Goal: Task Accomplishment & Management: Manage account settings

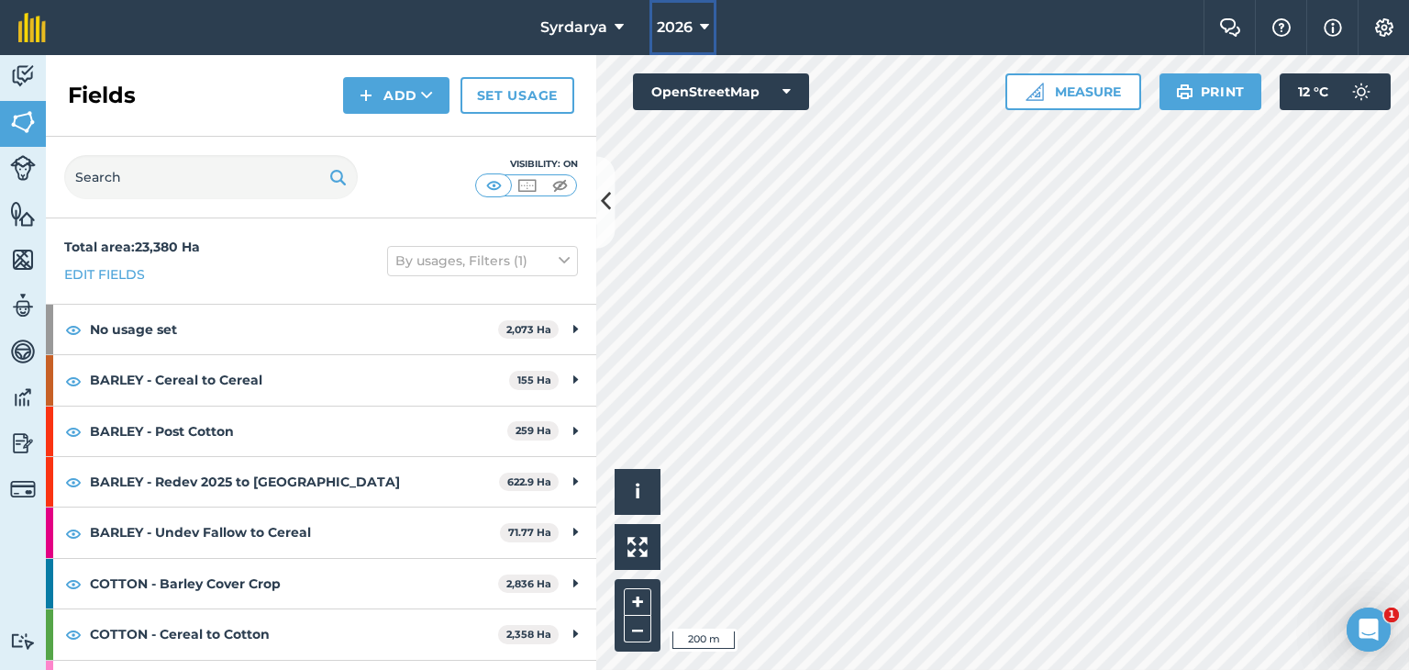
click at [681, 19] on span "2026" at bounding box center [675, 28] width 36 height 22
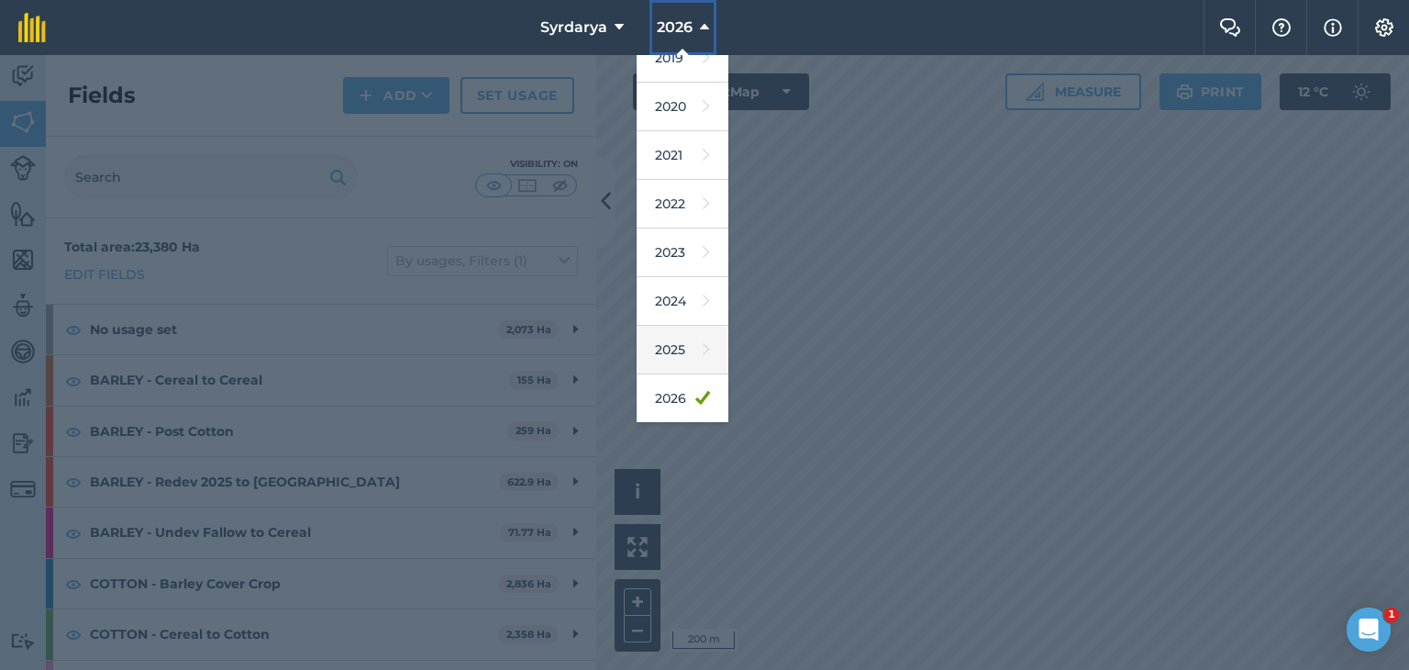
scroll to position [117, 0]
click at [669, 283] on link "2025" at bounding box center [683, 302] width 92 height 49
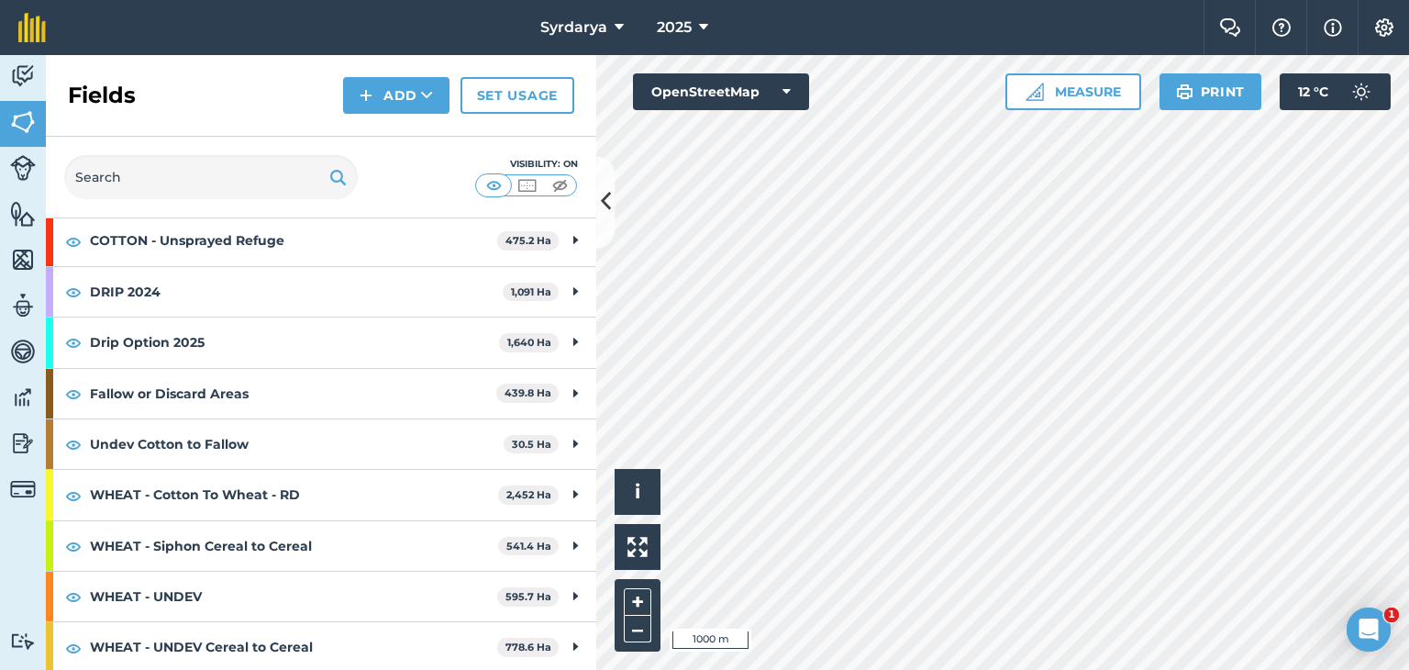
scroll to position [0, 0]
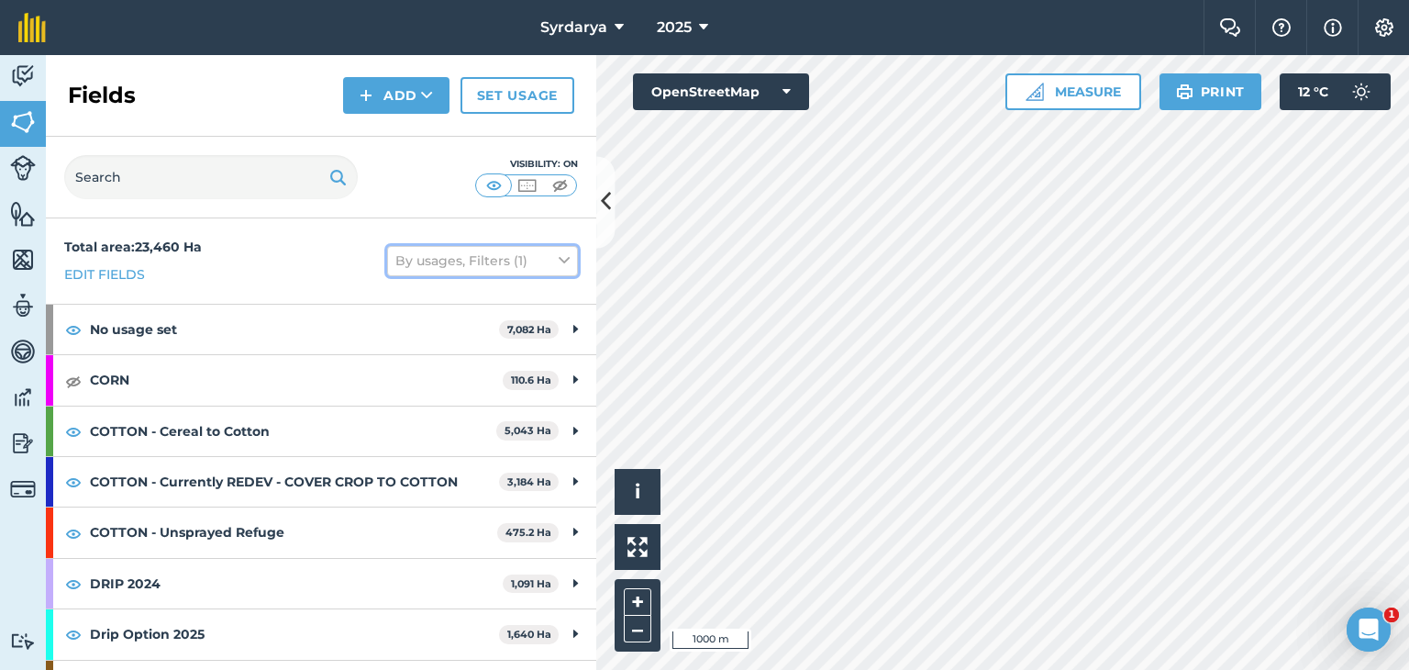
click at [559, 256] on icon at bounding box center [564, 261] width 11 height 20
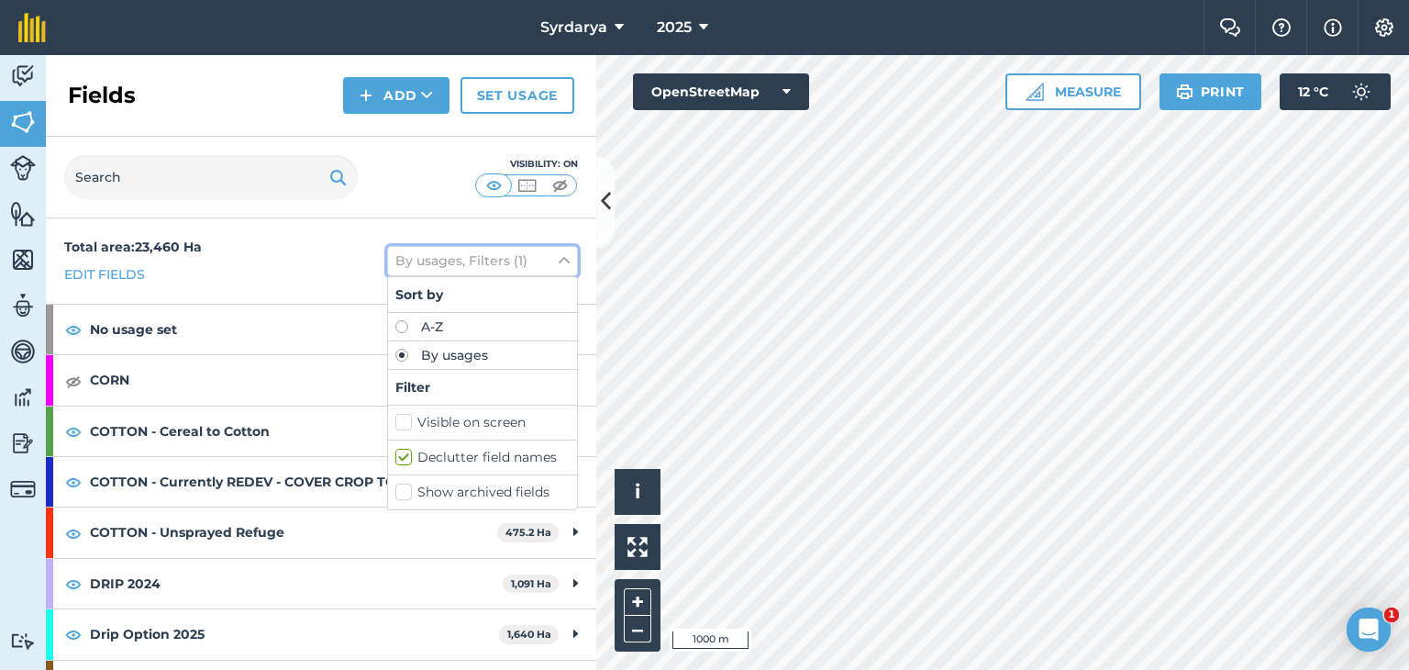
click at [559, 258] on icon at bounding box center [564, 261] width 11 height 20
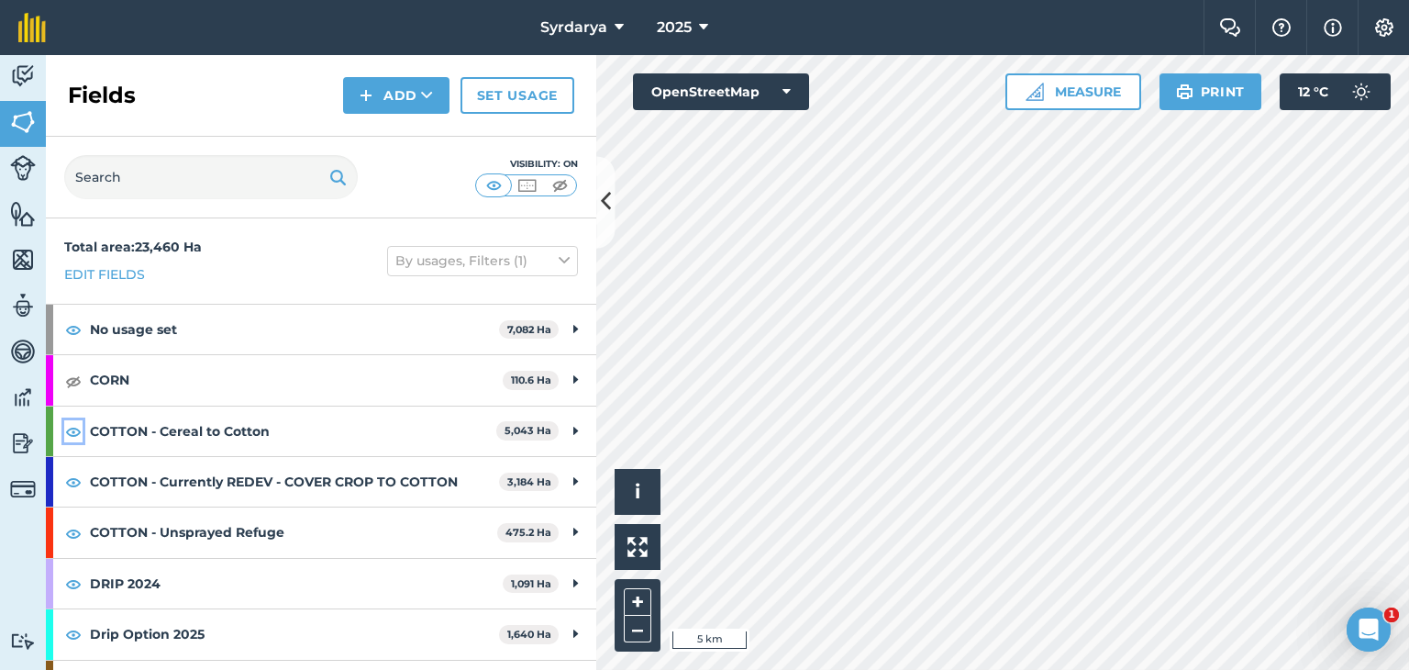
click at [72, 429] on img at bounding box center [73, 431] width 17 height 22
click at [76, 482] on img at bounding box center [73, 482] width 17 height 22
drag, startPoint x: 74, startPoint y: 532, endPoint x: 72, endPoint y: 580, distance: 47.8
click at [73, 532] on img at bounding box center [73, 533] width 17 height 22
click at [72, 580] on img at bounding box center [73, 584] width 17 height 22
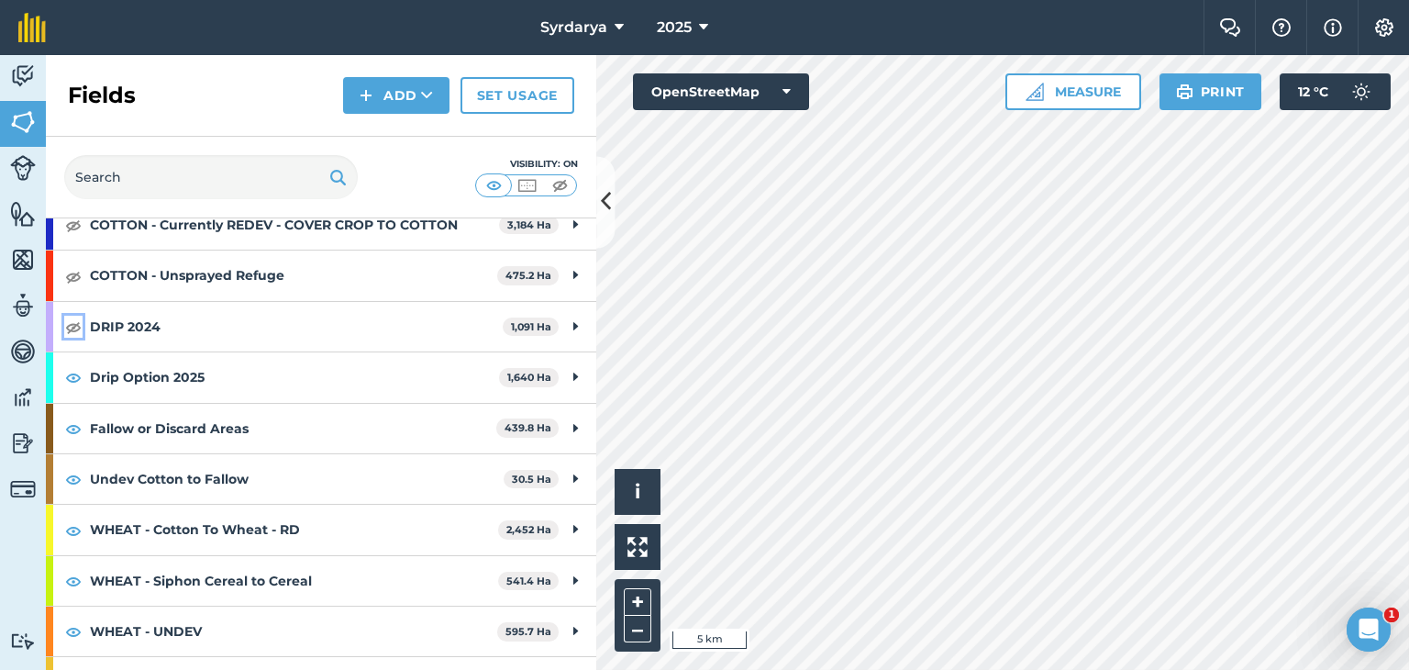
scroll to position [292, 0]
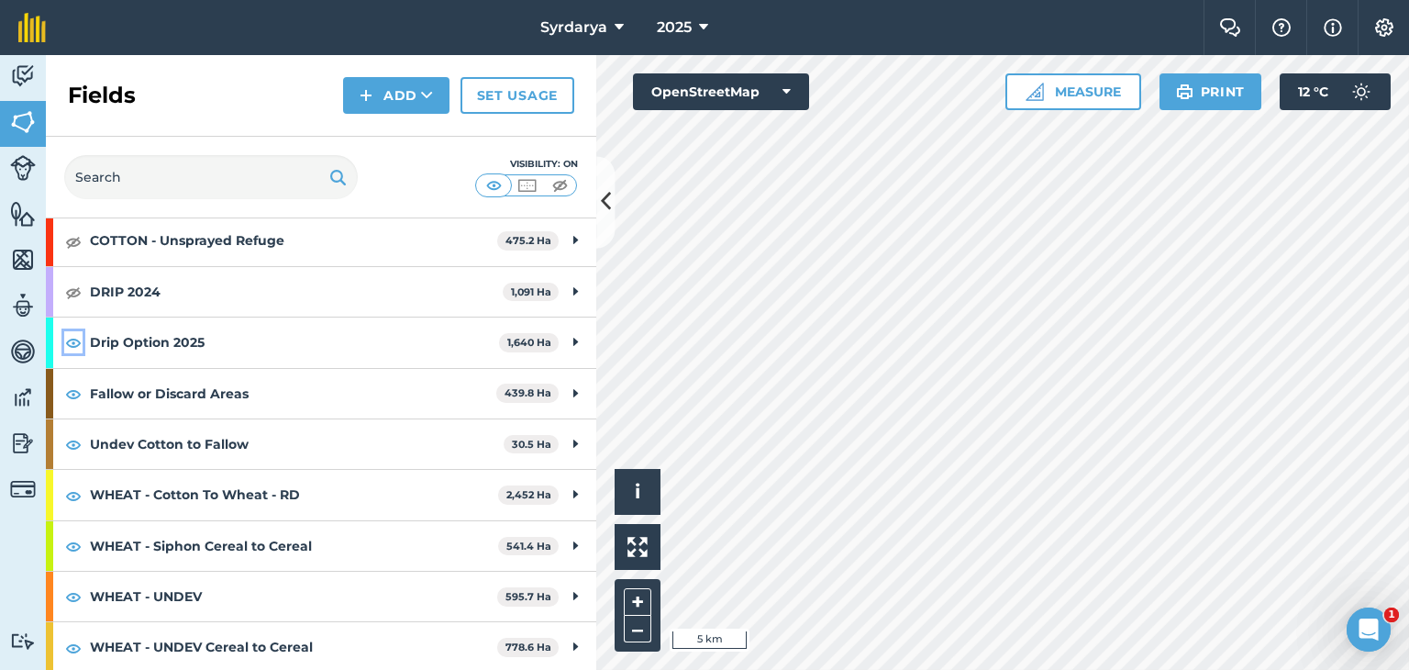
click at [70, 340] on img at bounding box center [73, 342] width 17 height 22
click at [80, 390] on img at bounding box center [73, 394] width 17 height 22
click at [77, 440] on img at bounding box center [73, 444] width 17 height 22
click at [525, 95] on link "Set usage" at bounding box center [518, 95] width 114 height 37
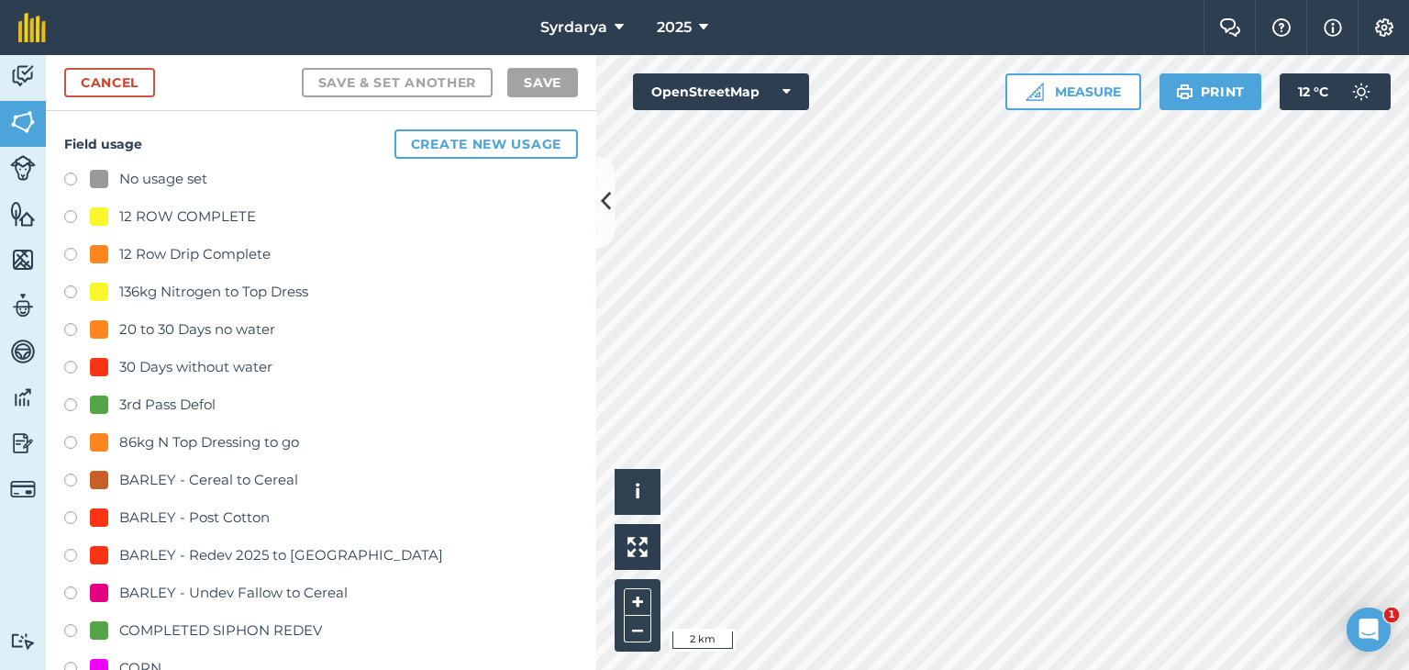
click at [70, 179] on label at bounding box center [77, 182] width 26 height 18
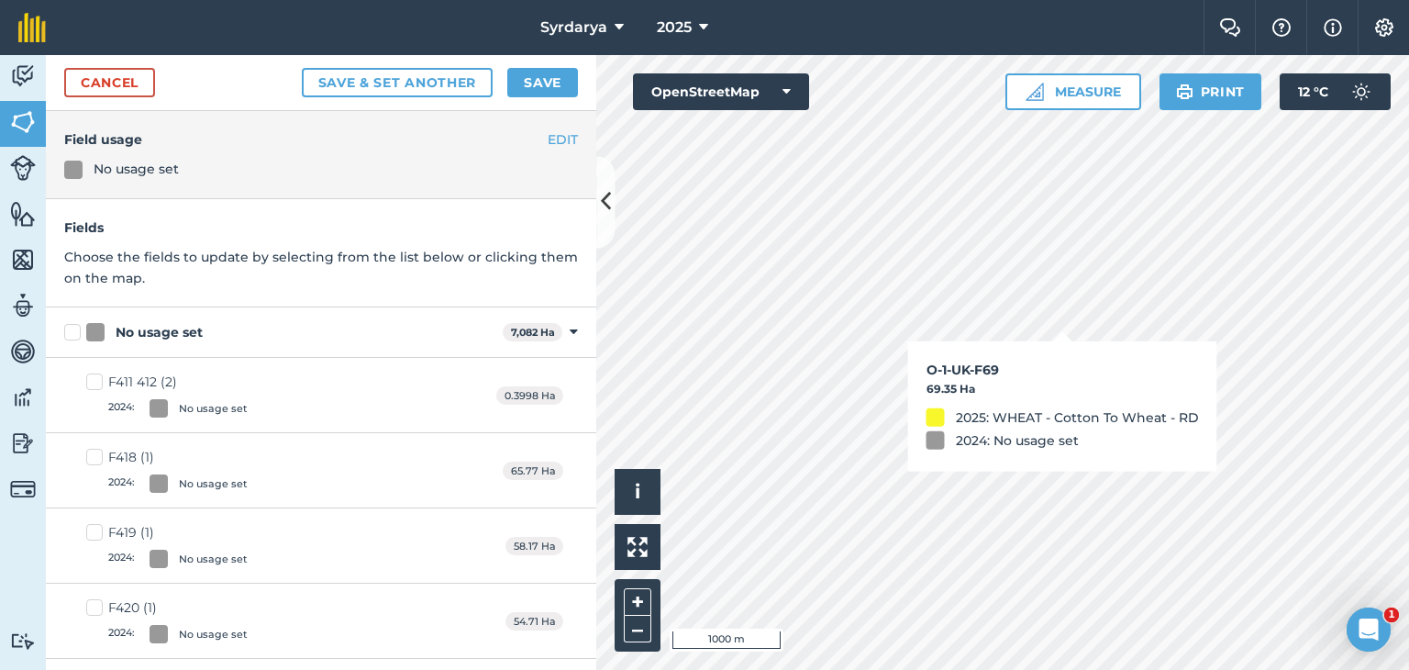
checkbox input "true"
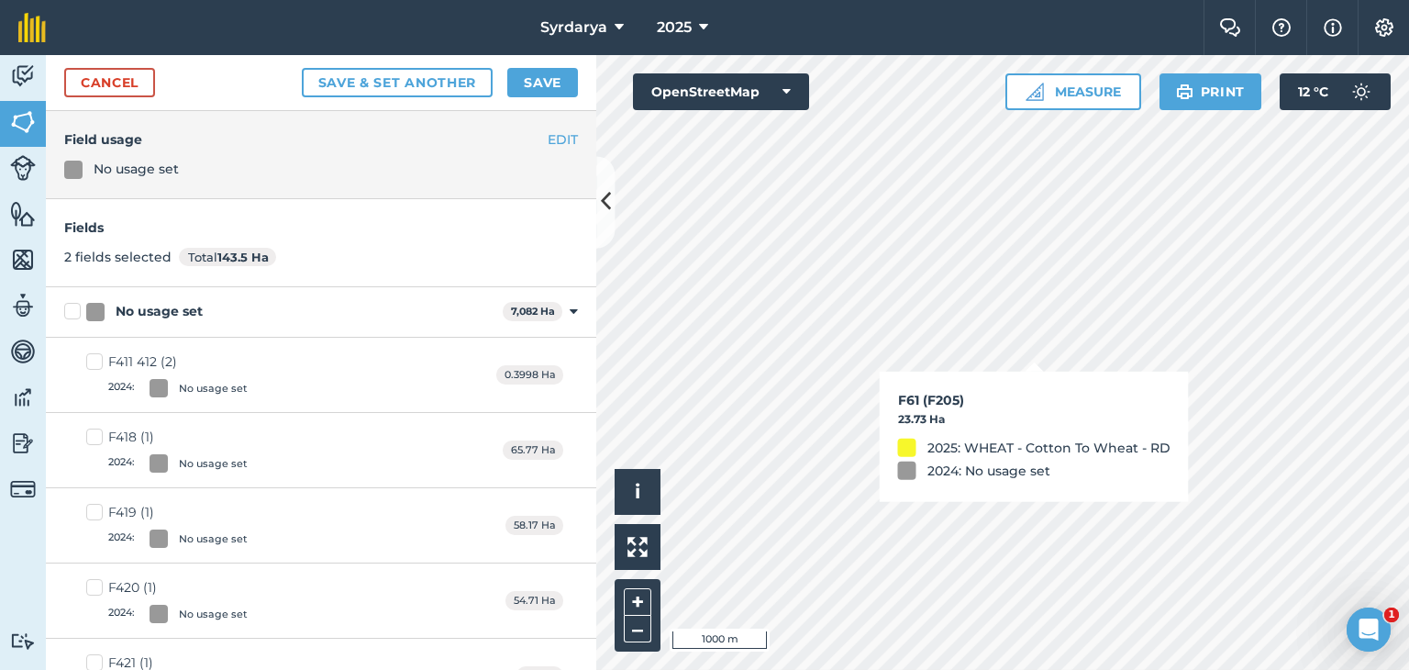
checkbox input "true"
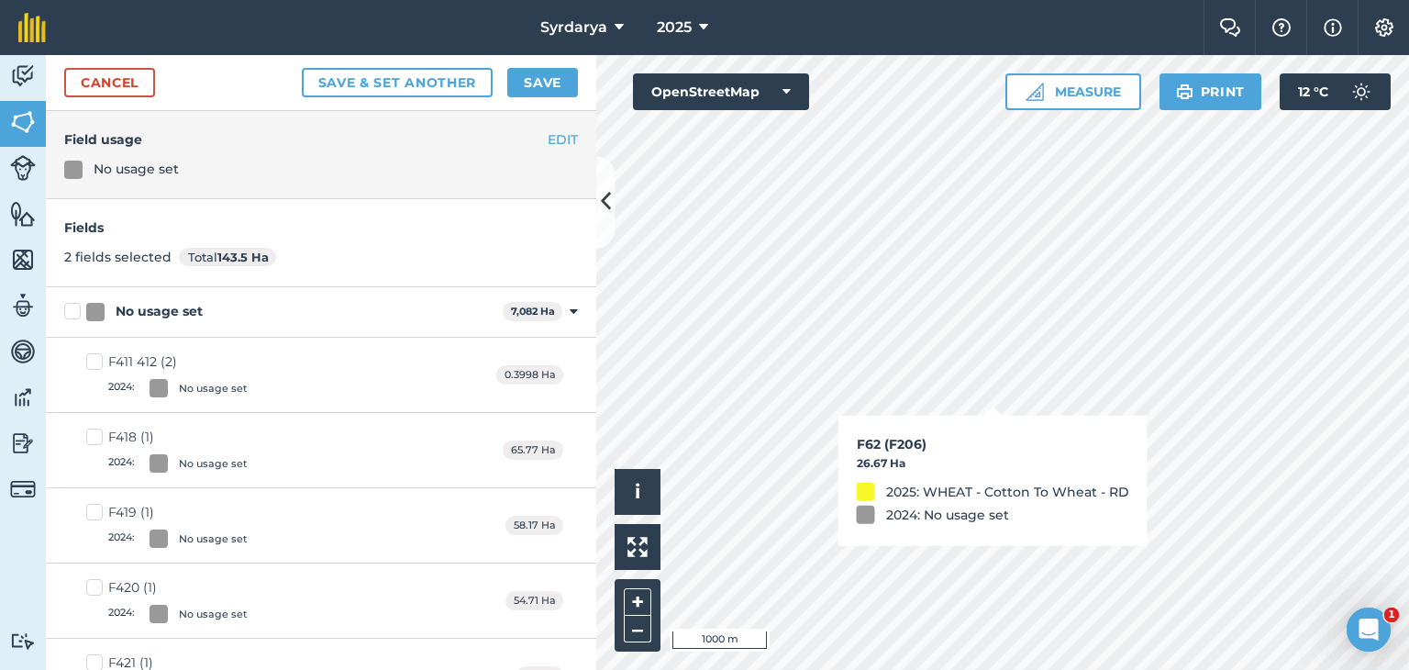
checkbox input "true"
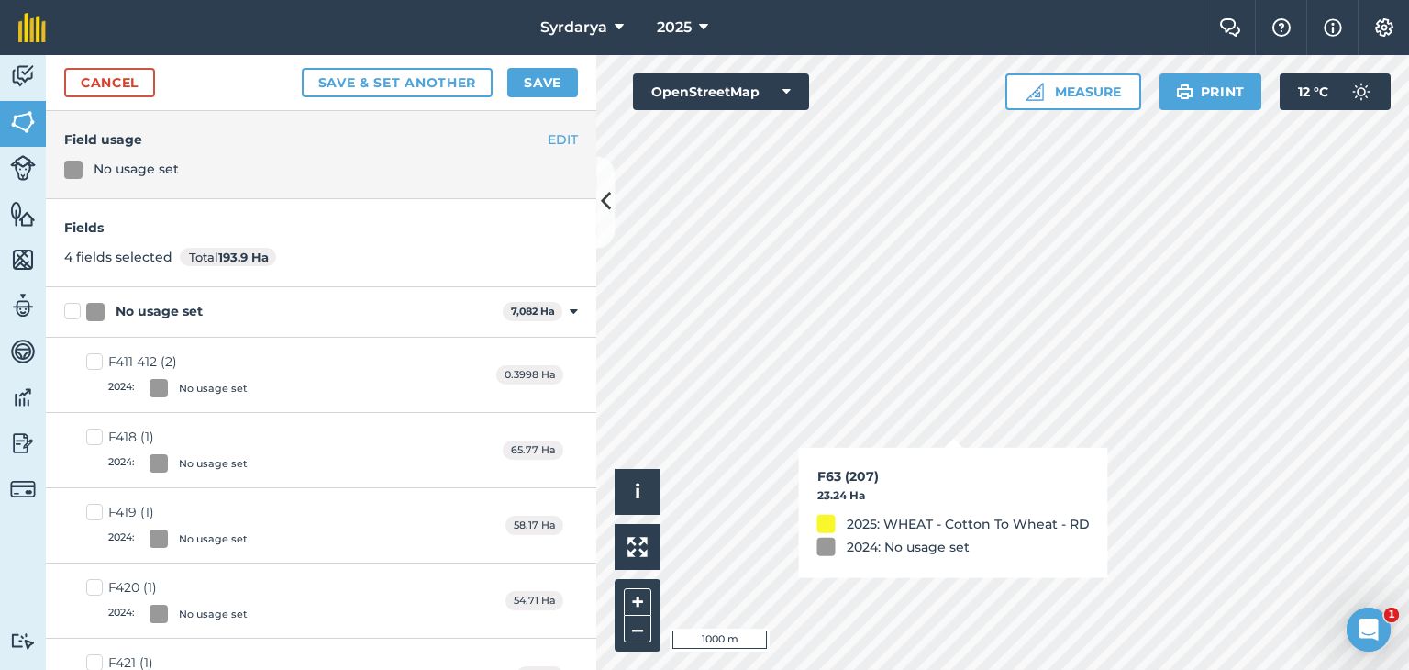
checkbox input "true"
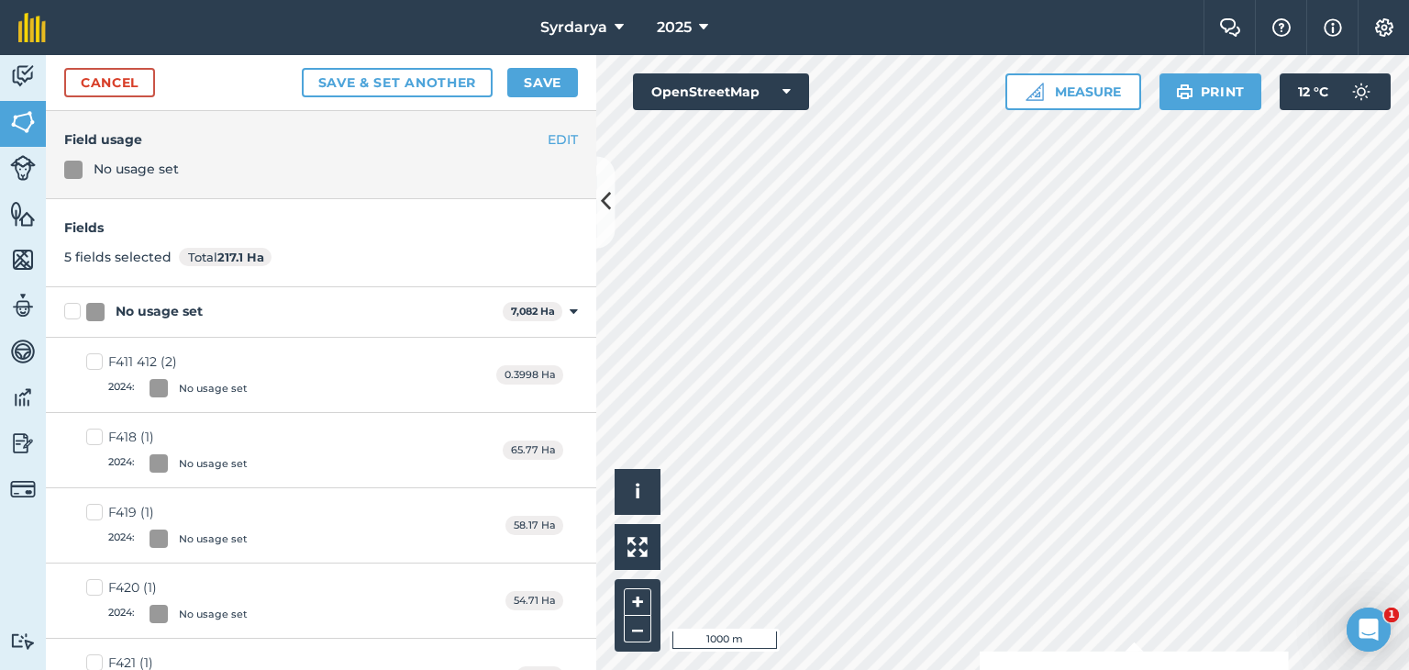
checkbox input "true"
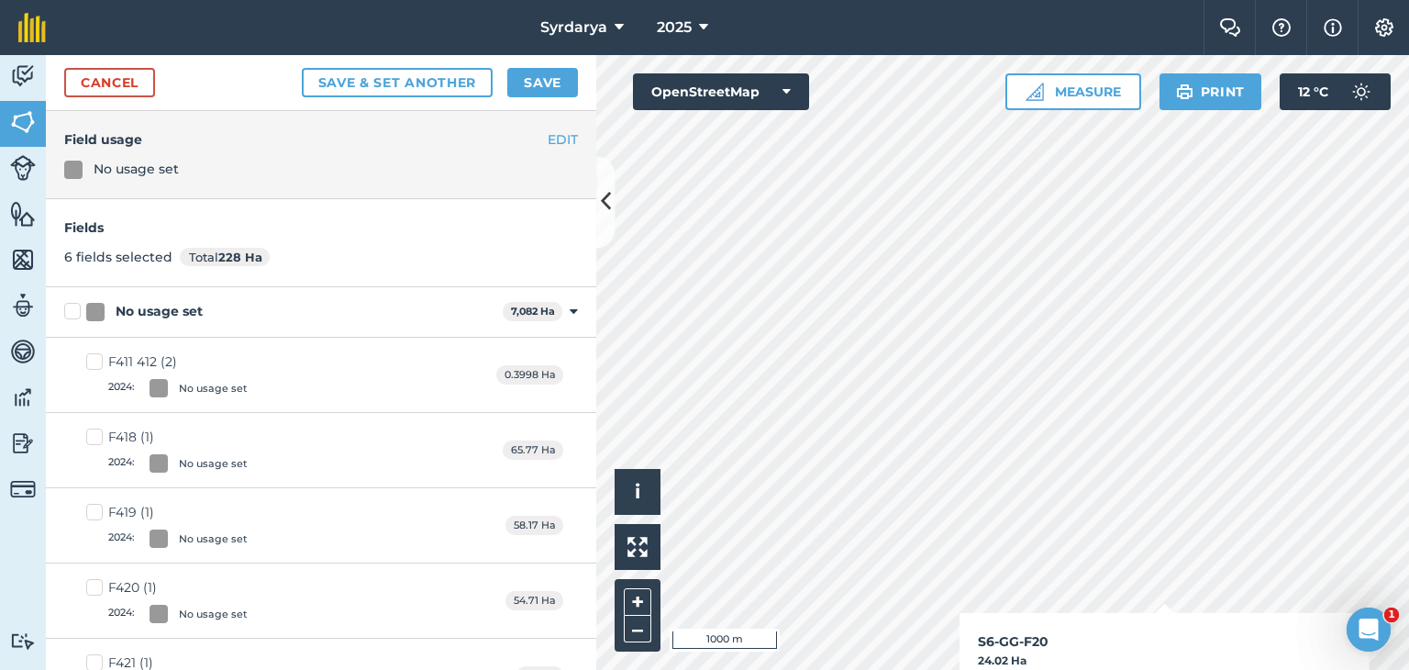
checkbox input "true"
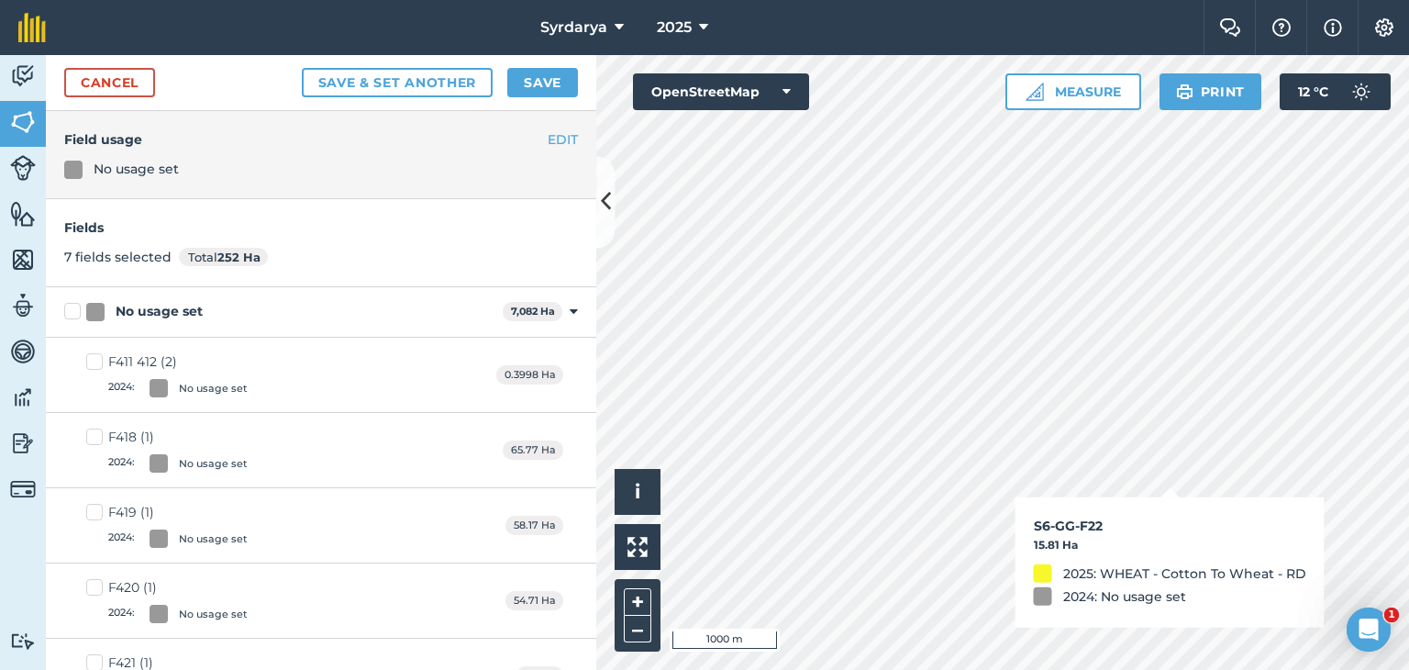
checkbox input "true"
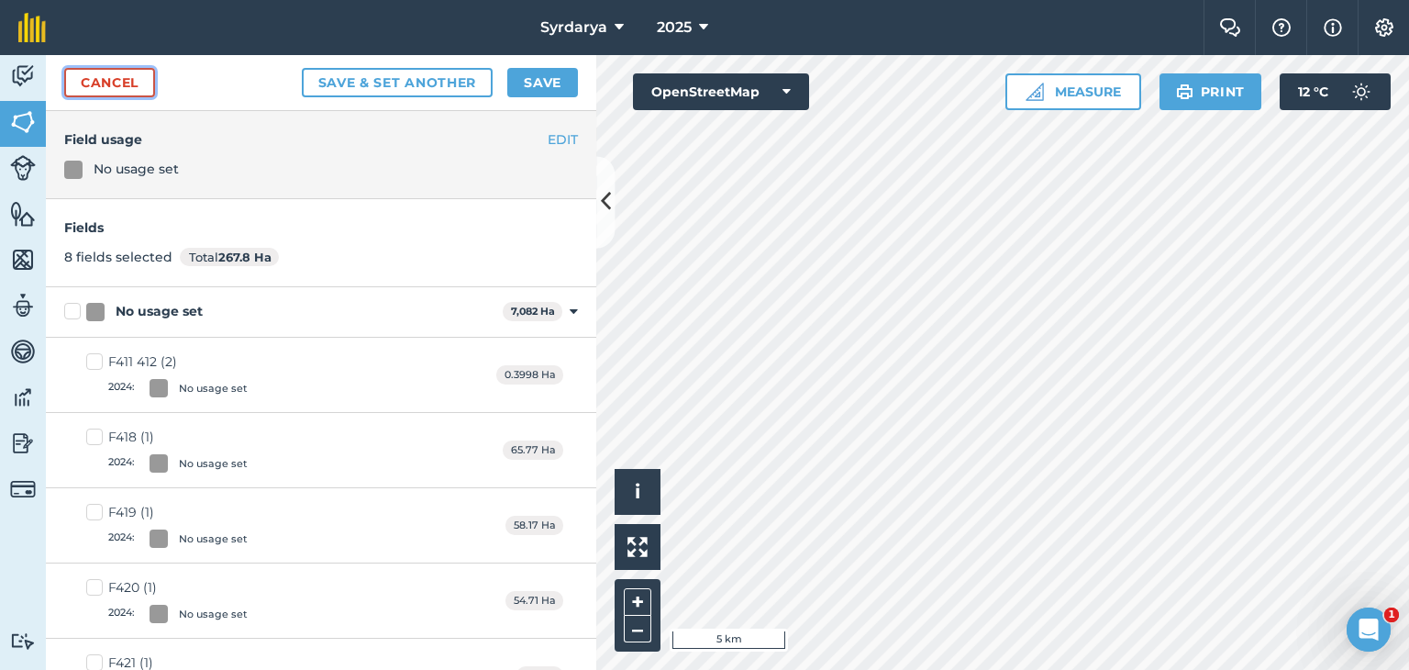
click at [128, 76] on link "Cancel" at bounding box center [109, 82] width 91 height 29
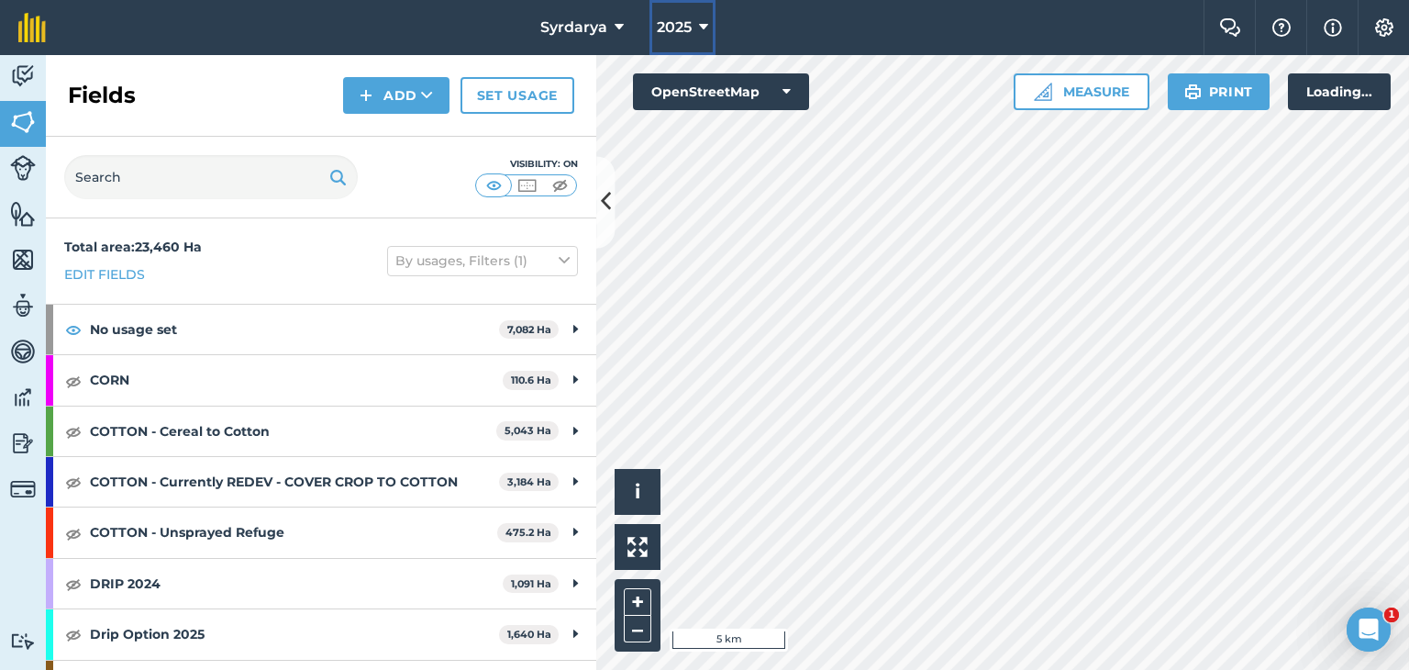
click at [691, 28] on span "2025" at bounding box center [674, 28] width 35 height 22
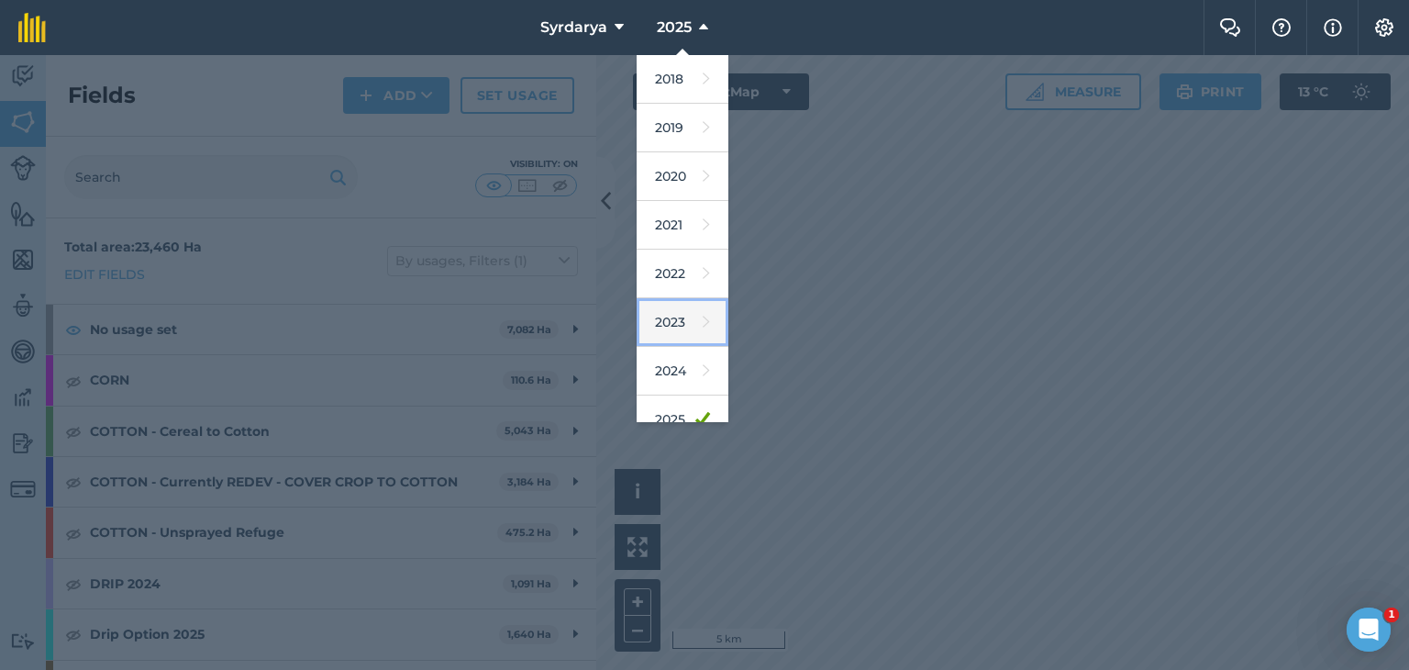
click at [675, 315] on link "2023" at bounding box center [683, 322] width 92 height 49
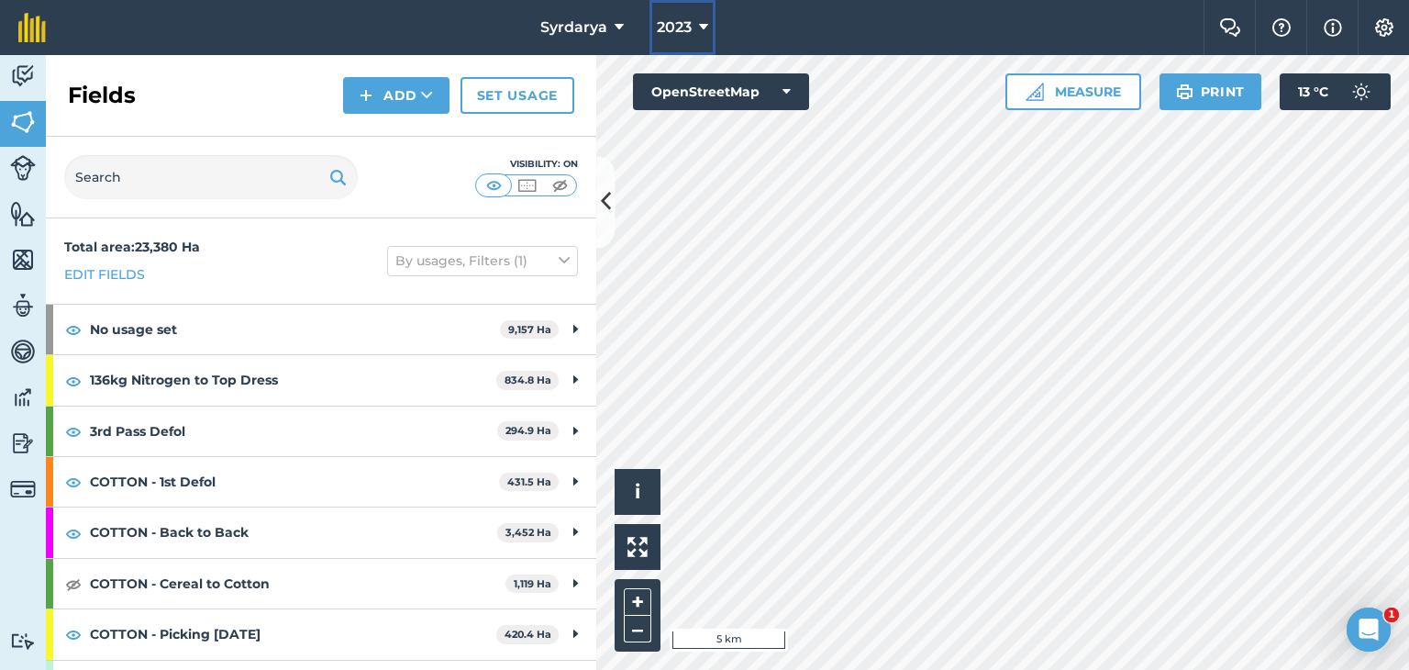
click at [683, 27] on span "2023" at bounding box center [674, 28] width 35 height 22
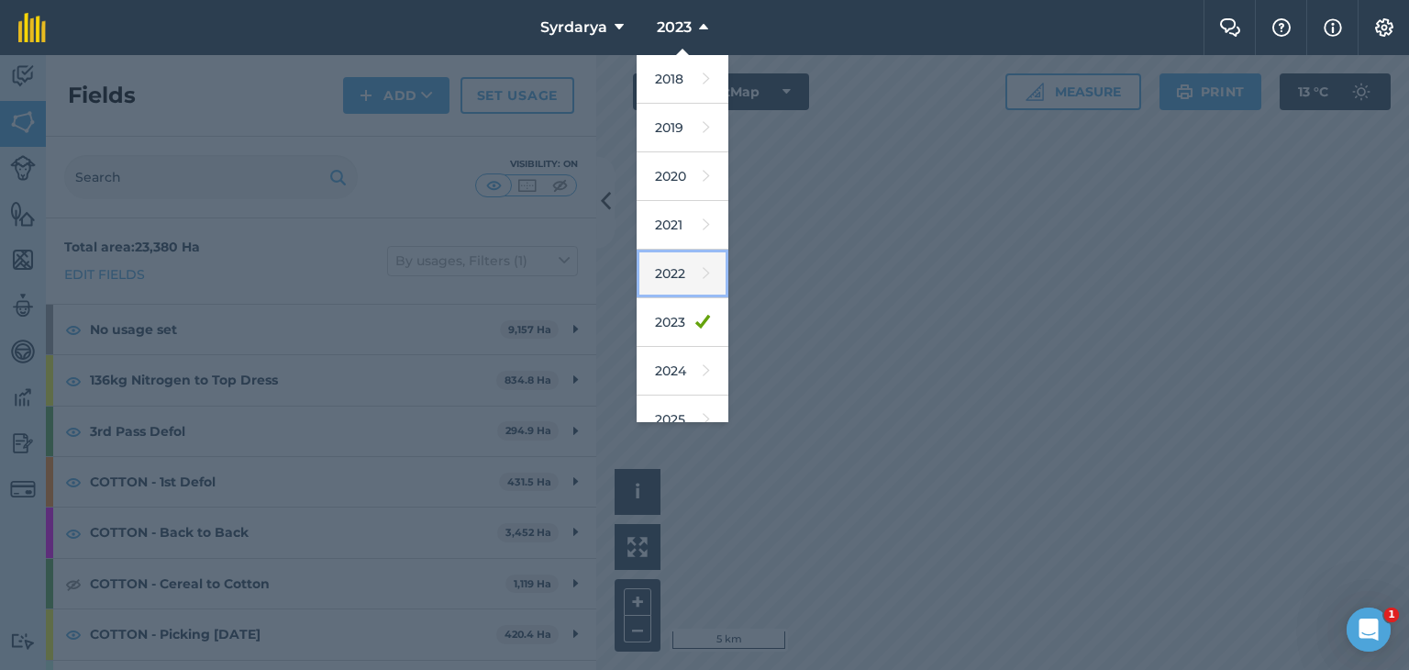
click at [667, 274] on link "2022" at bounding box center [683, 274] width 92 height 49
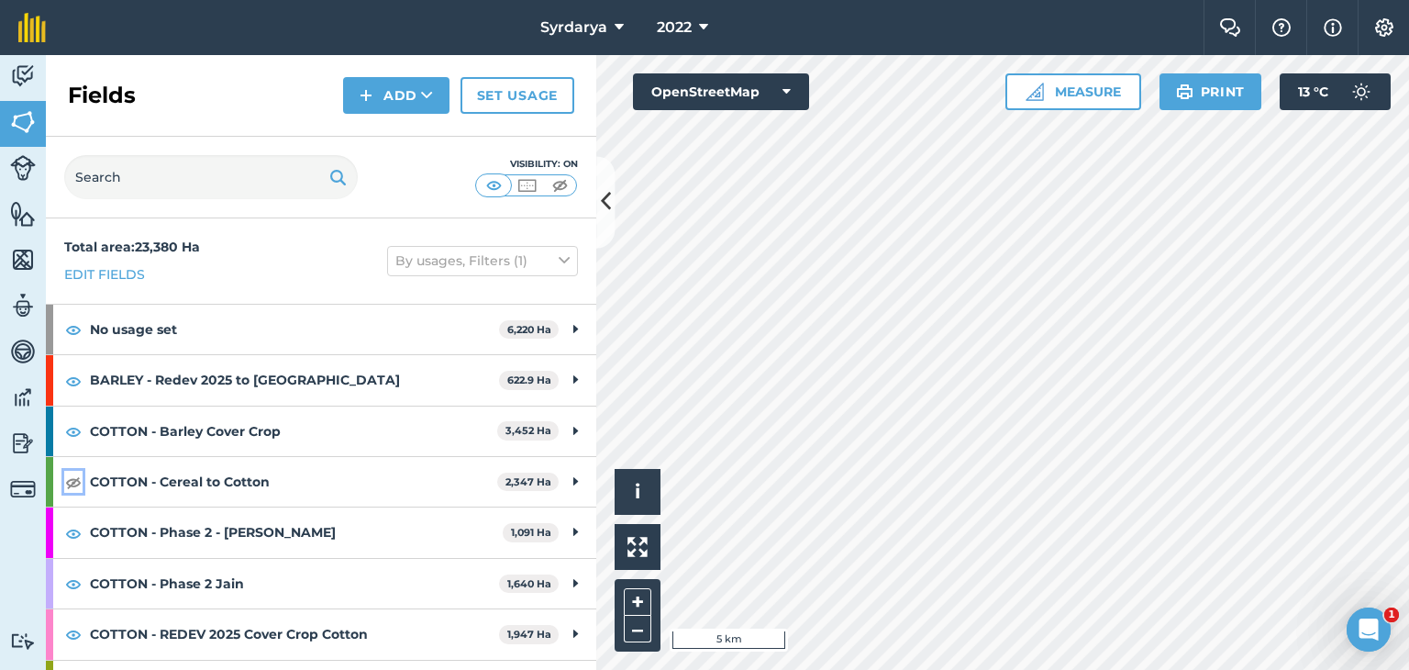
click at [75, 482] on img at bounding box center [73, 482] width 17 height 22
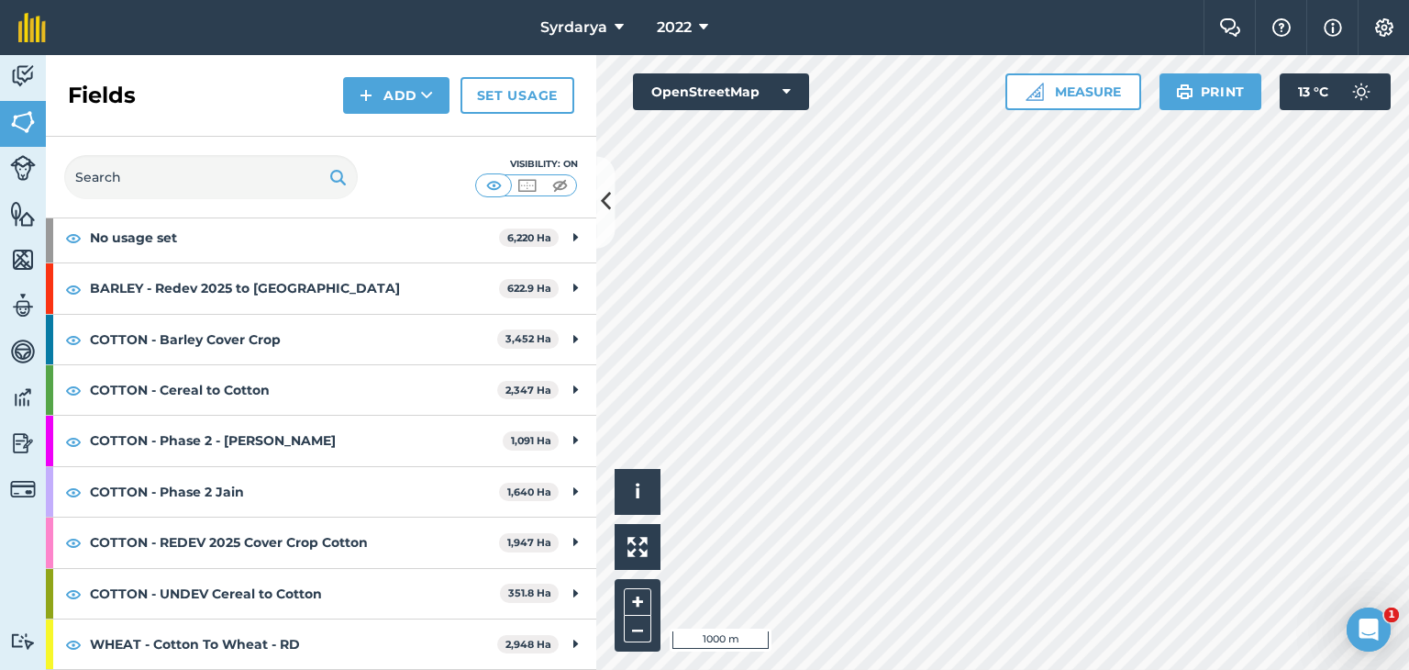
scroll to position [191, 0]
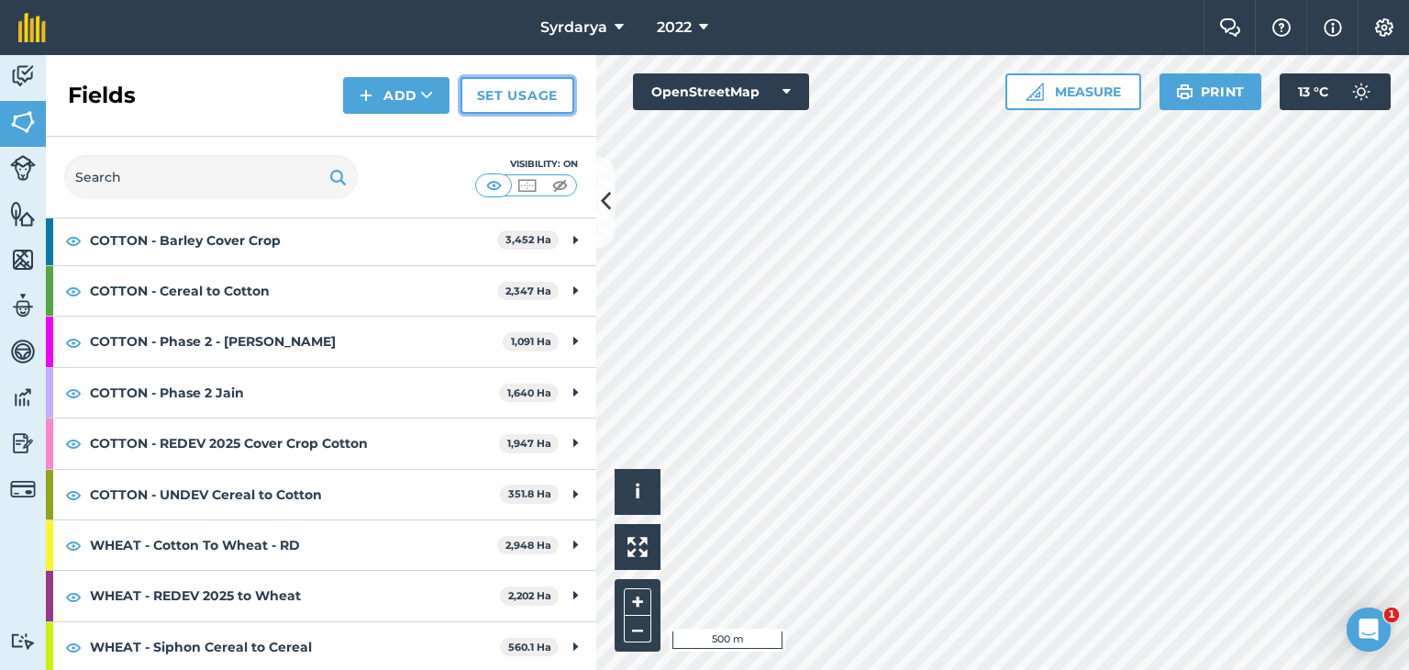
click at [535, 95] on link "Set usage" at bounding box center [518, 95] width 114 height 37
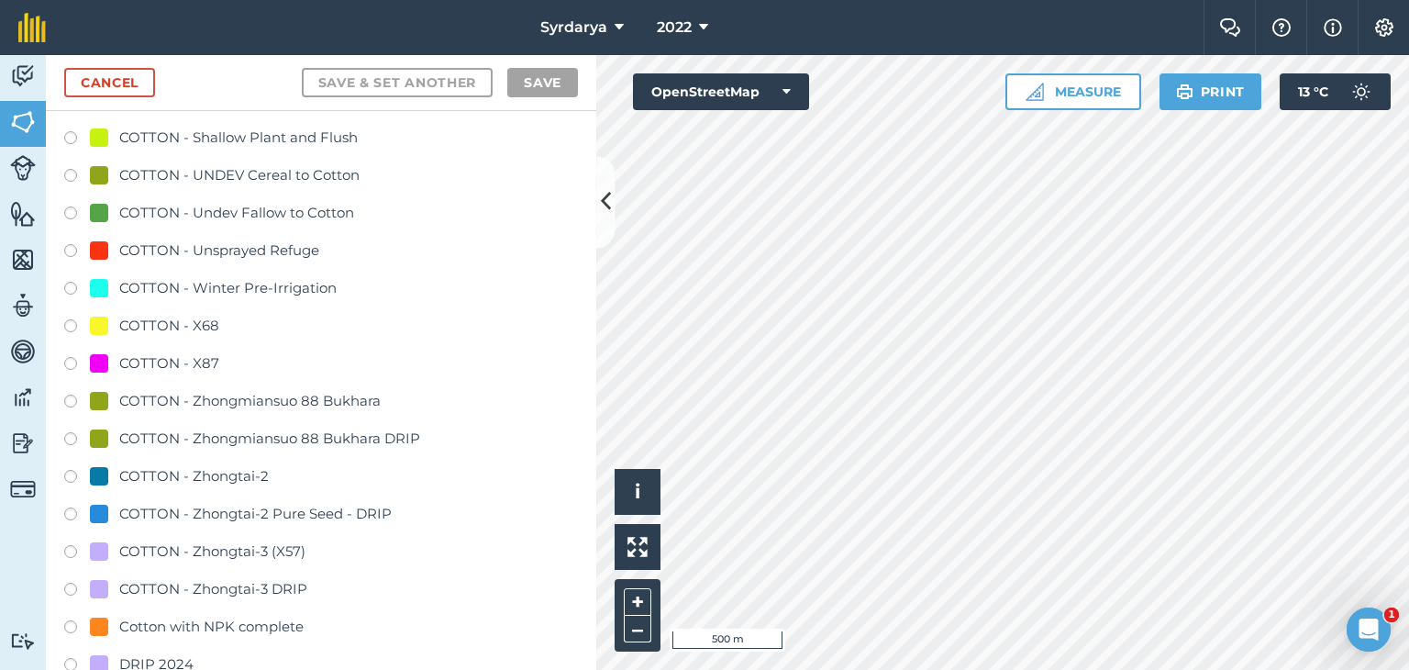
scroll to position [1835, 0]
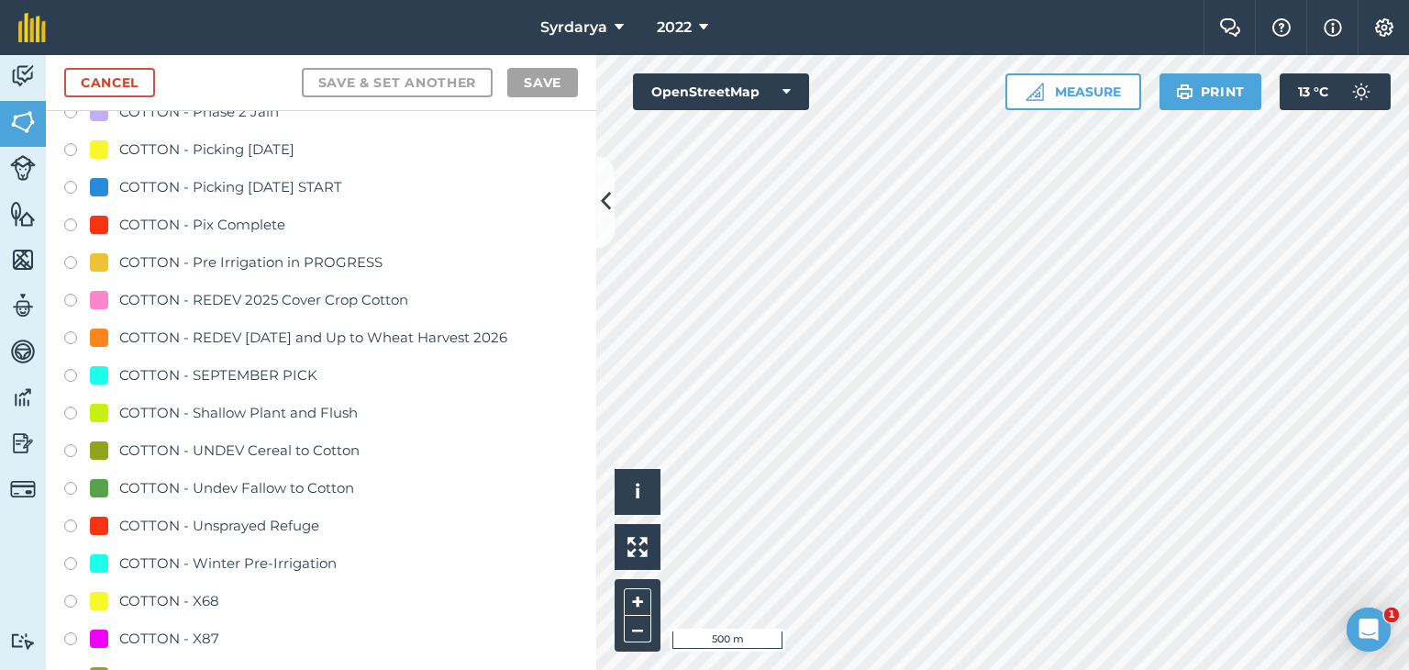
click at [69, 298] on label at bounding box center [77, 303] width 26 height 18
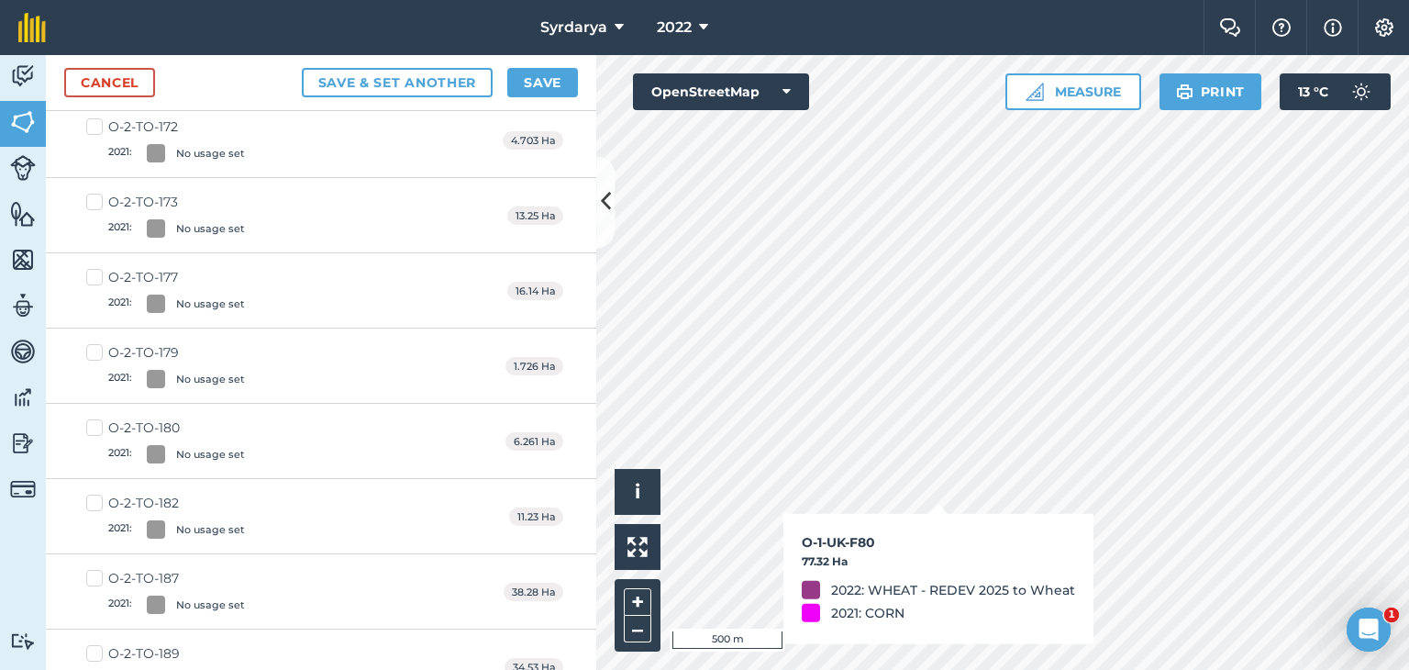
checkbox input "true"
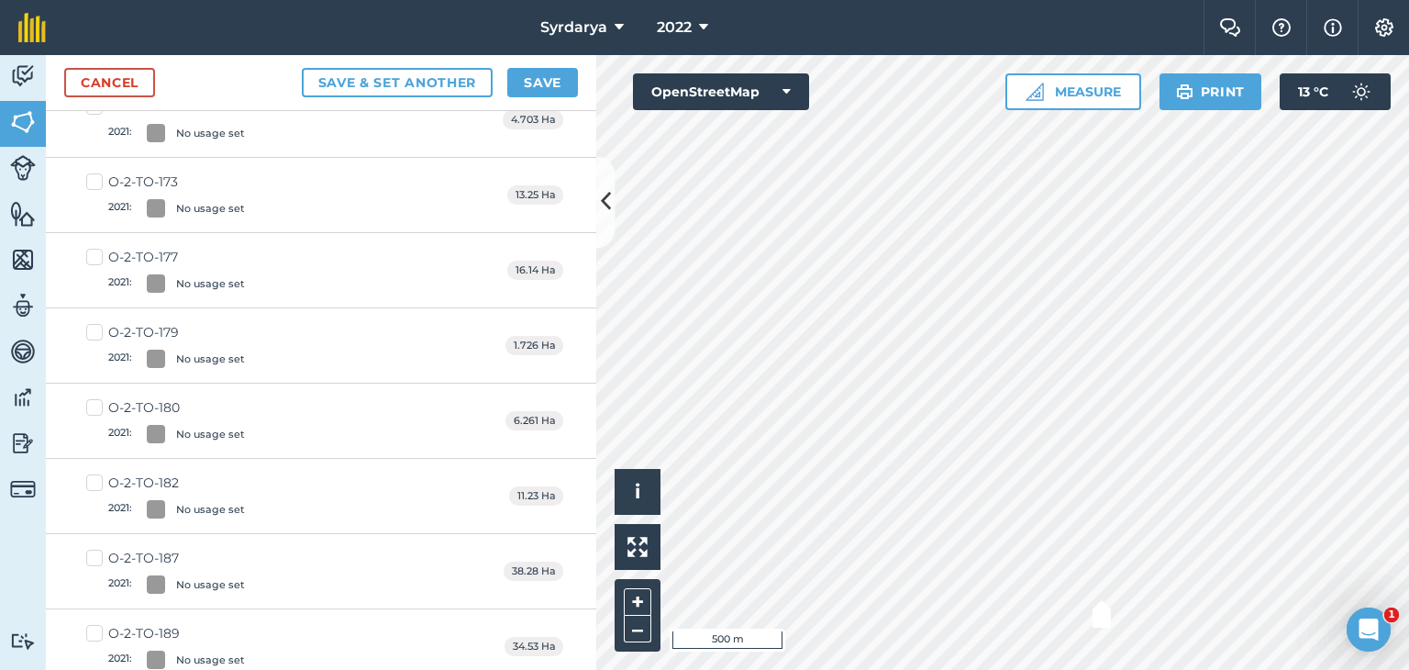
scroll to position [1814, 0]
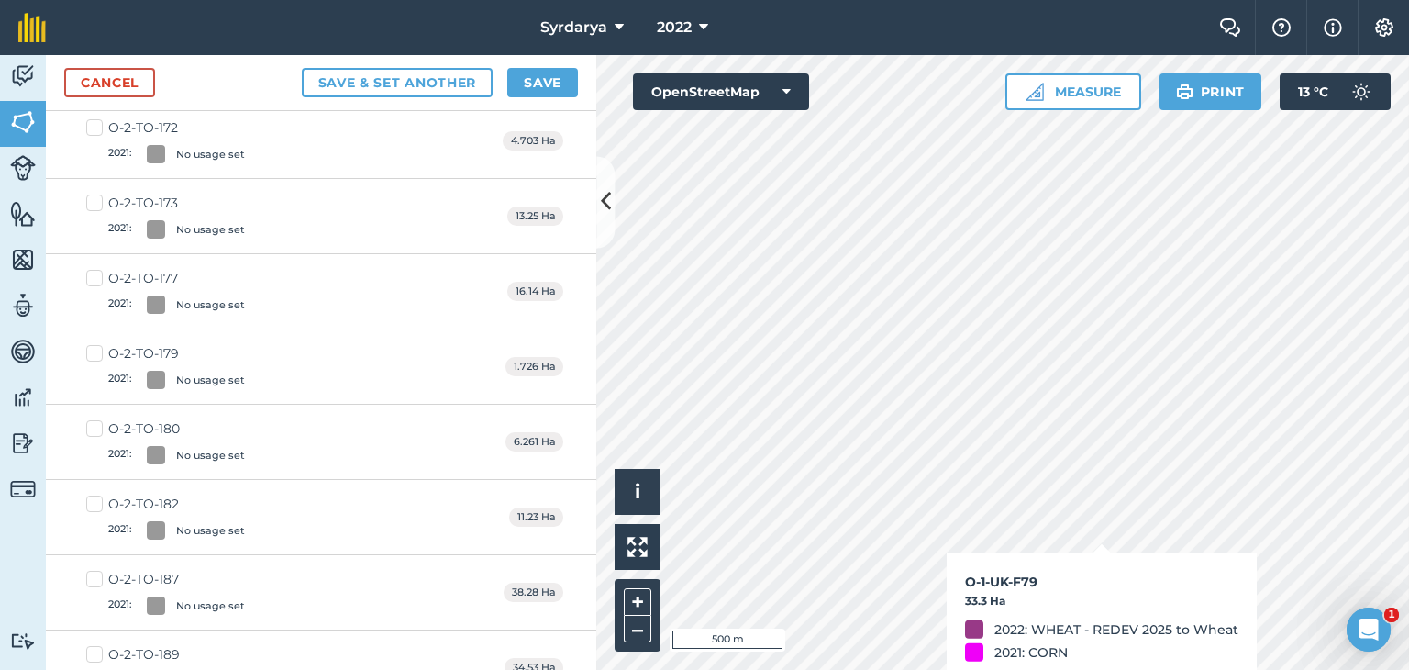
checkbox input "true"
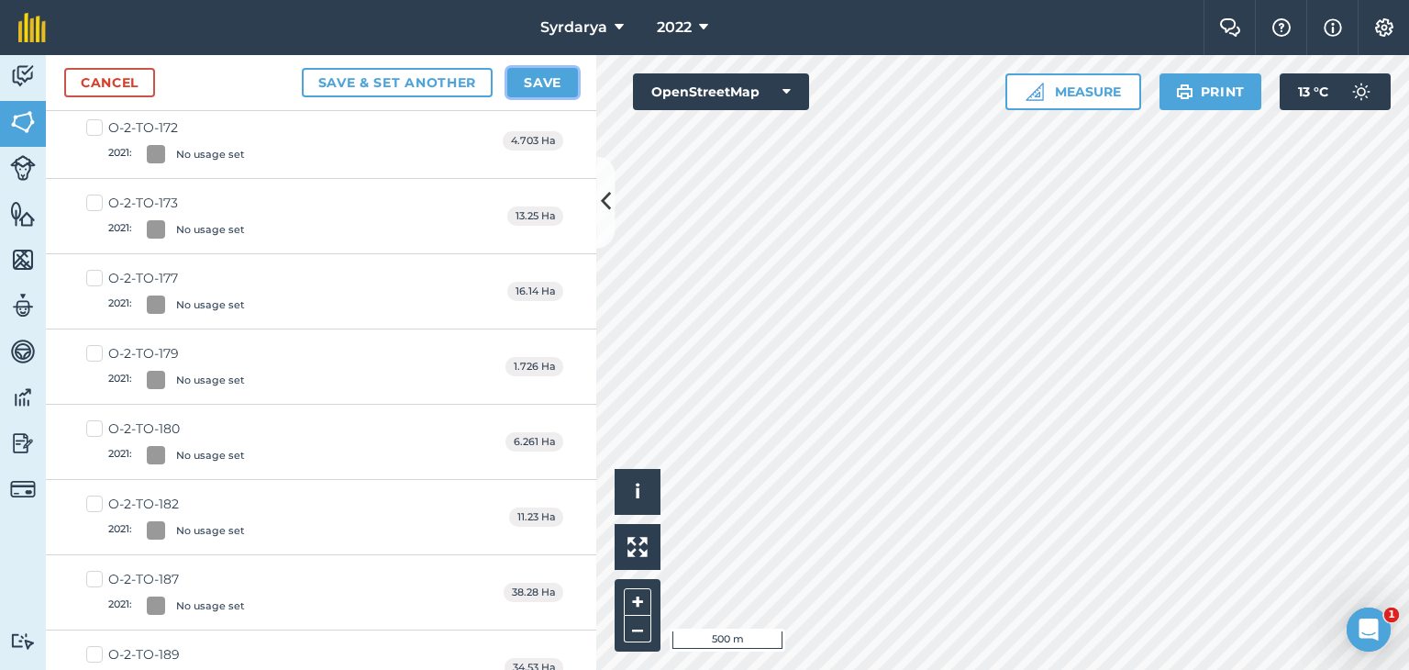
click at [563, 79] on button "Save" at bounding box center [542, 82] width 71 height 29
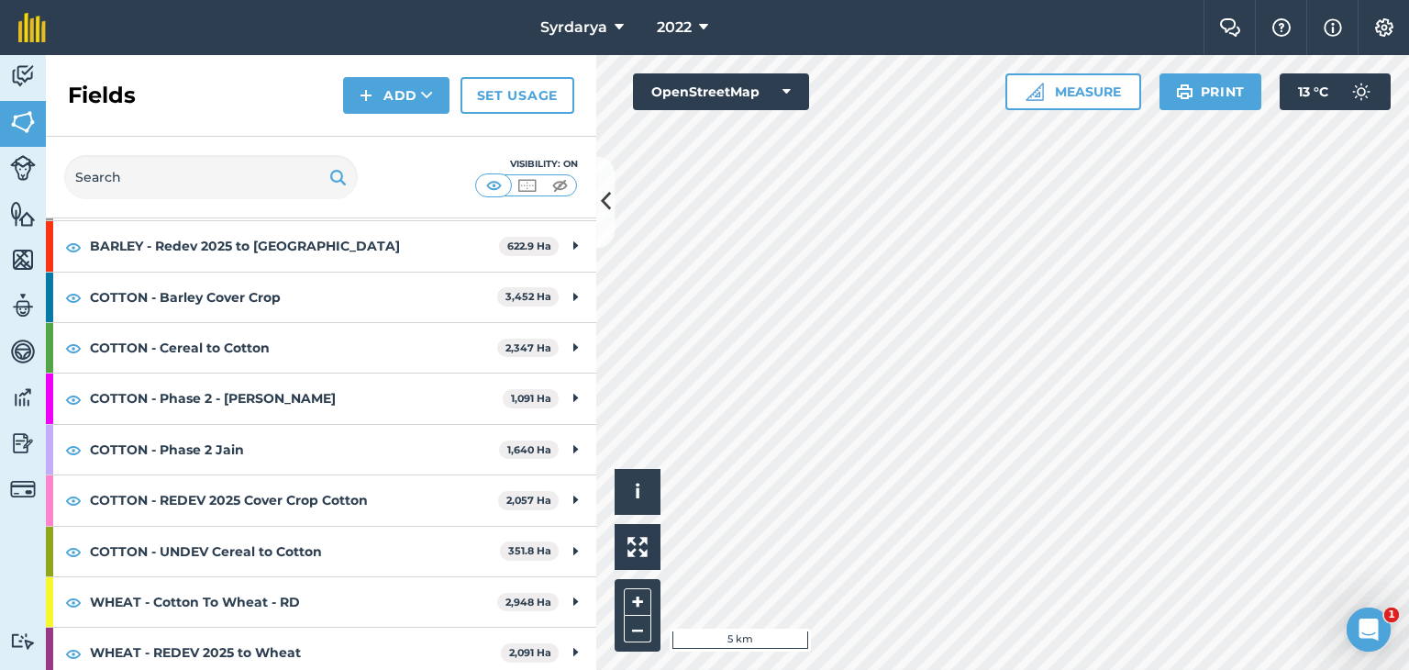
scroll to position [191, 0]
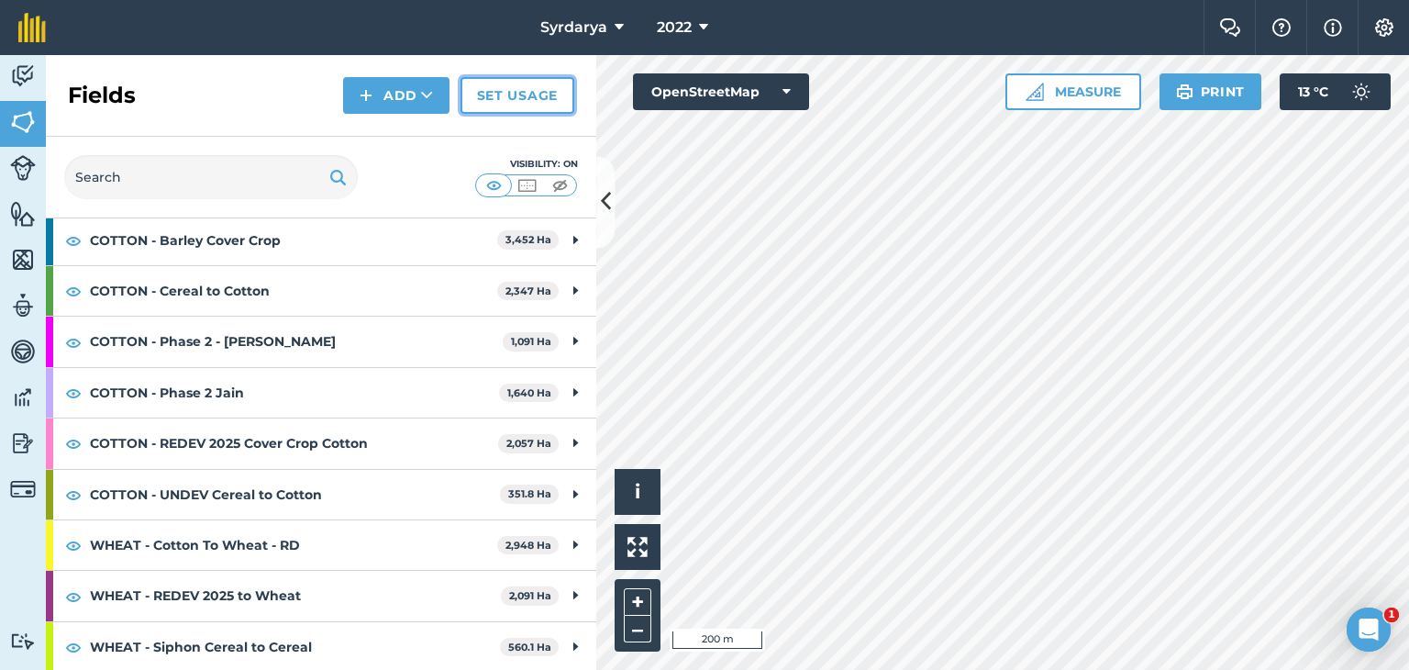
click at [517, 99] on link "Set usage" at bounding box center [518, 95] width 114 height 37
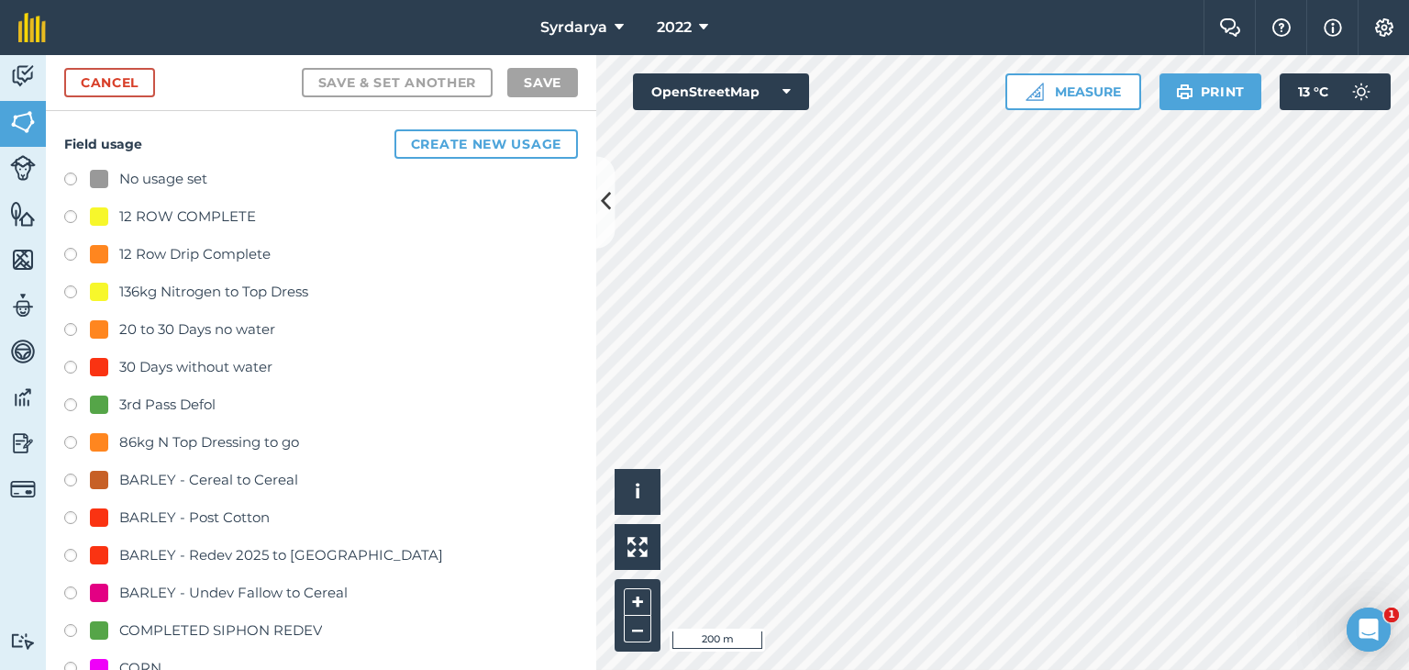
click at [71, 176] on label at bounding box center [77, 182] width 26 height 18
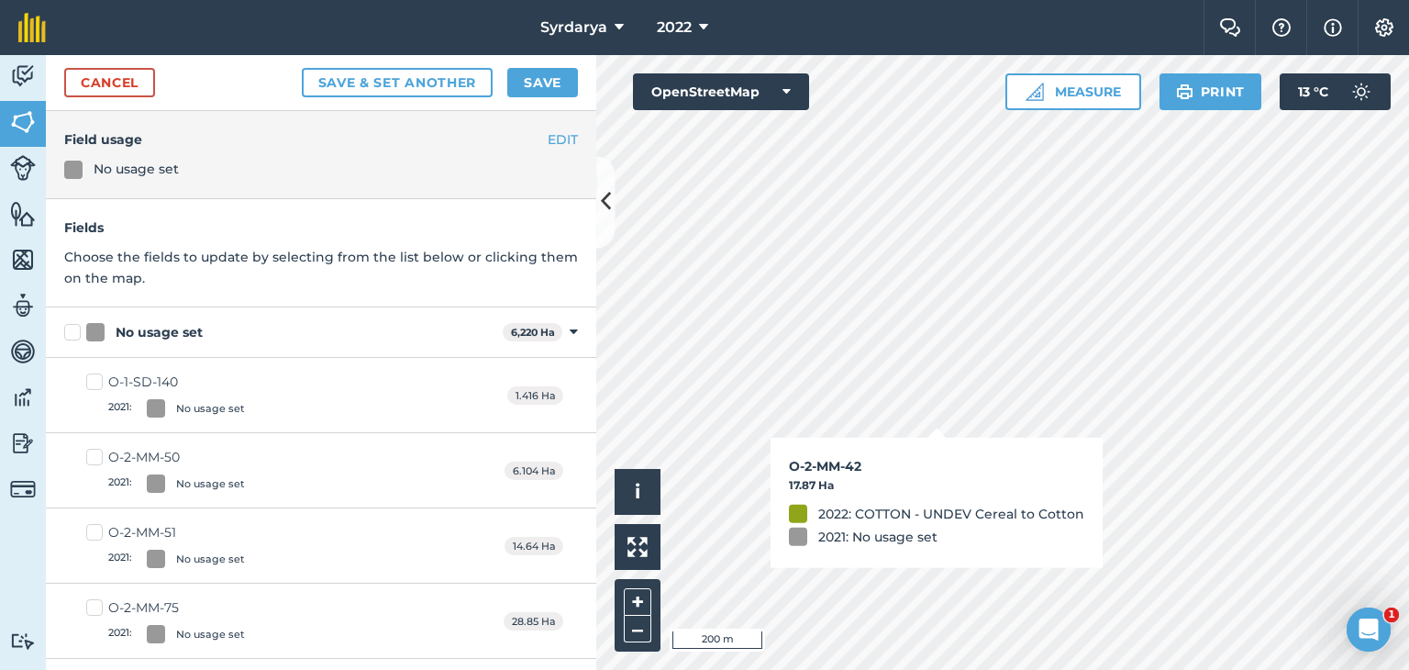
checkbox input "true"
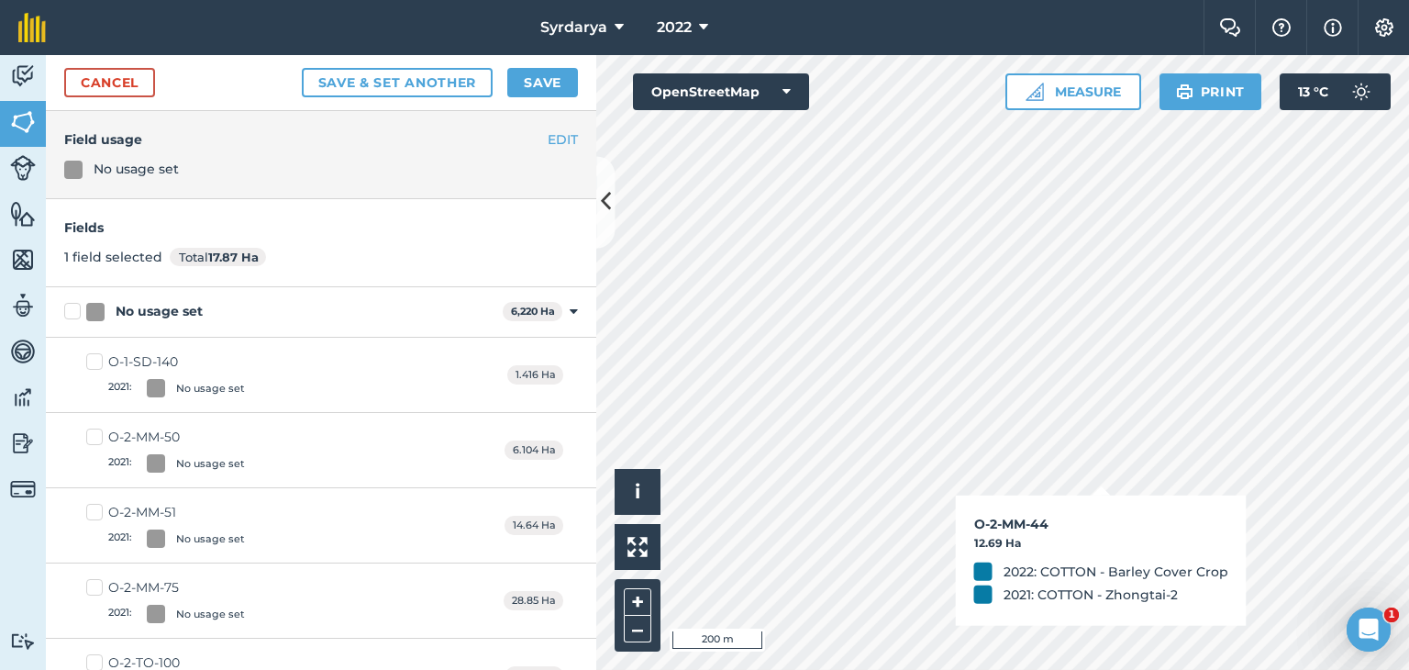
checkbox input "true"
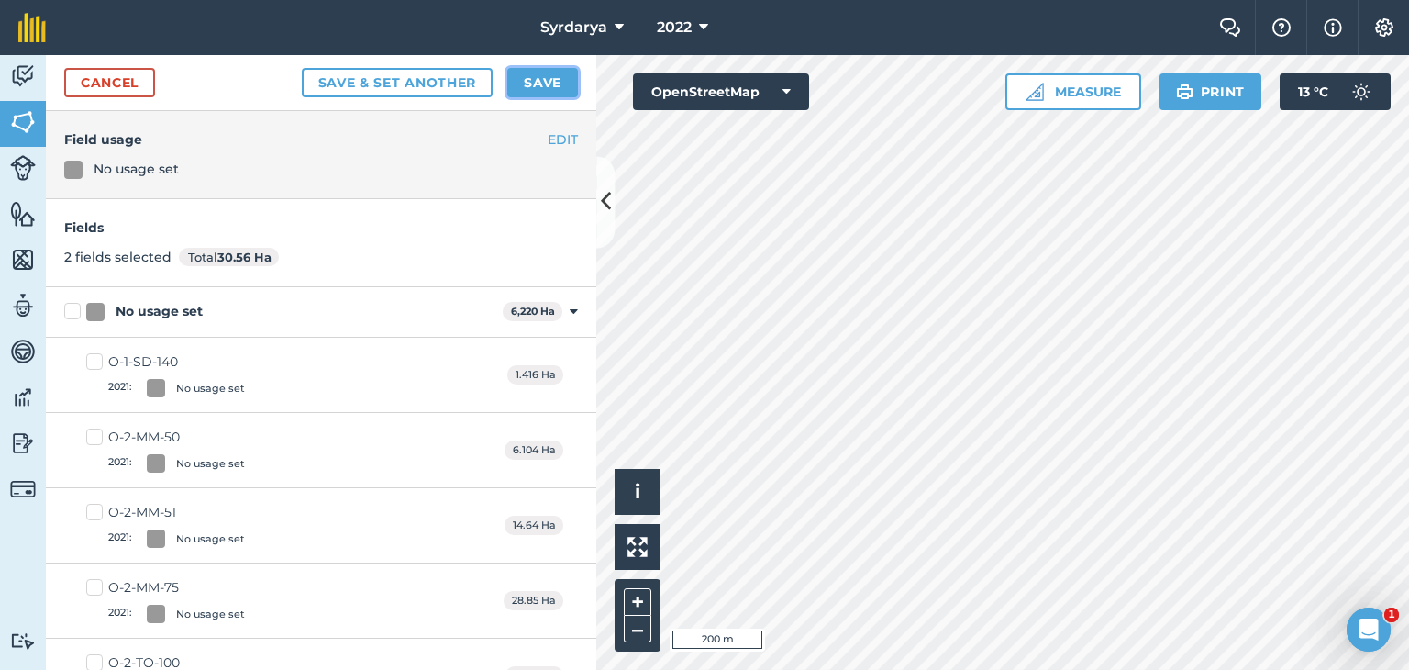
click at [545, 85] on button "Save" at bounding box center [542, 82] width 71 height 29
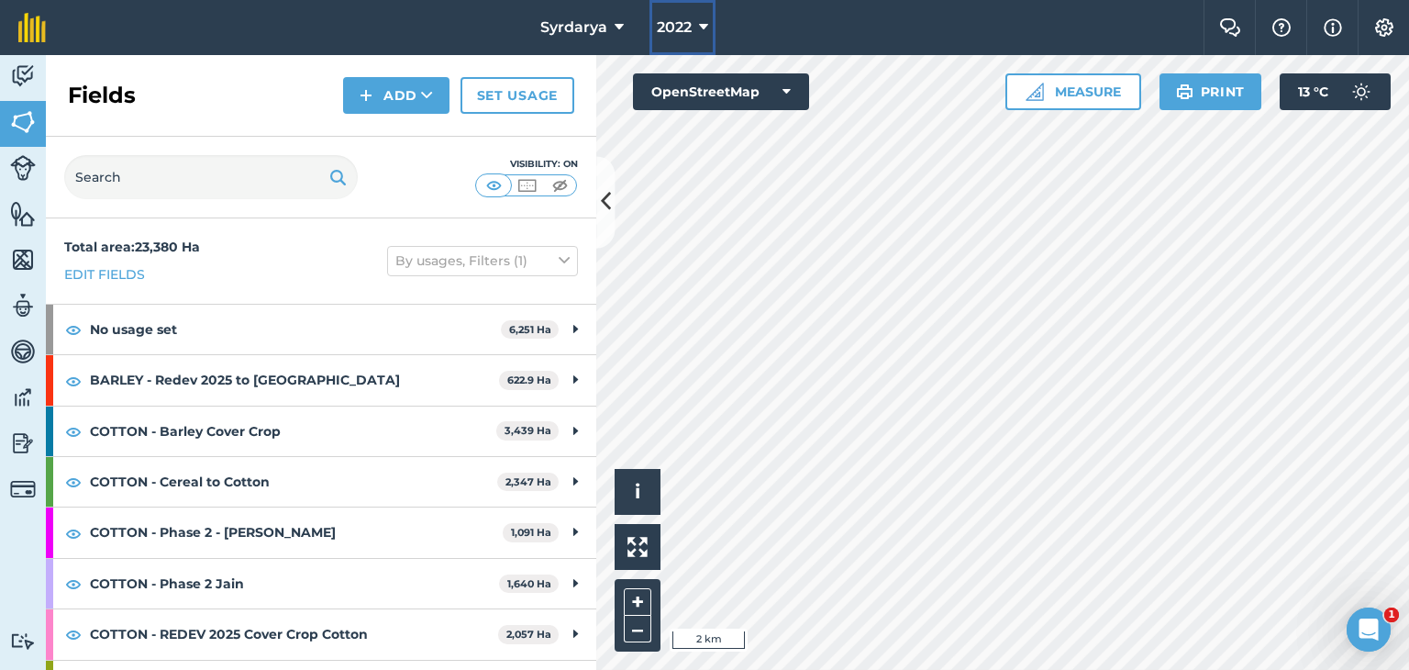
drag, startPoint x: 695, startPoint y: 17, endPoint x: 695, endPoint y: 39, distance: 22.0
click at [695, 18] on button "2022" at bounding box center [683, 27] width 66 height 55
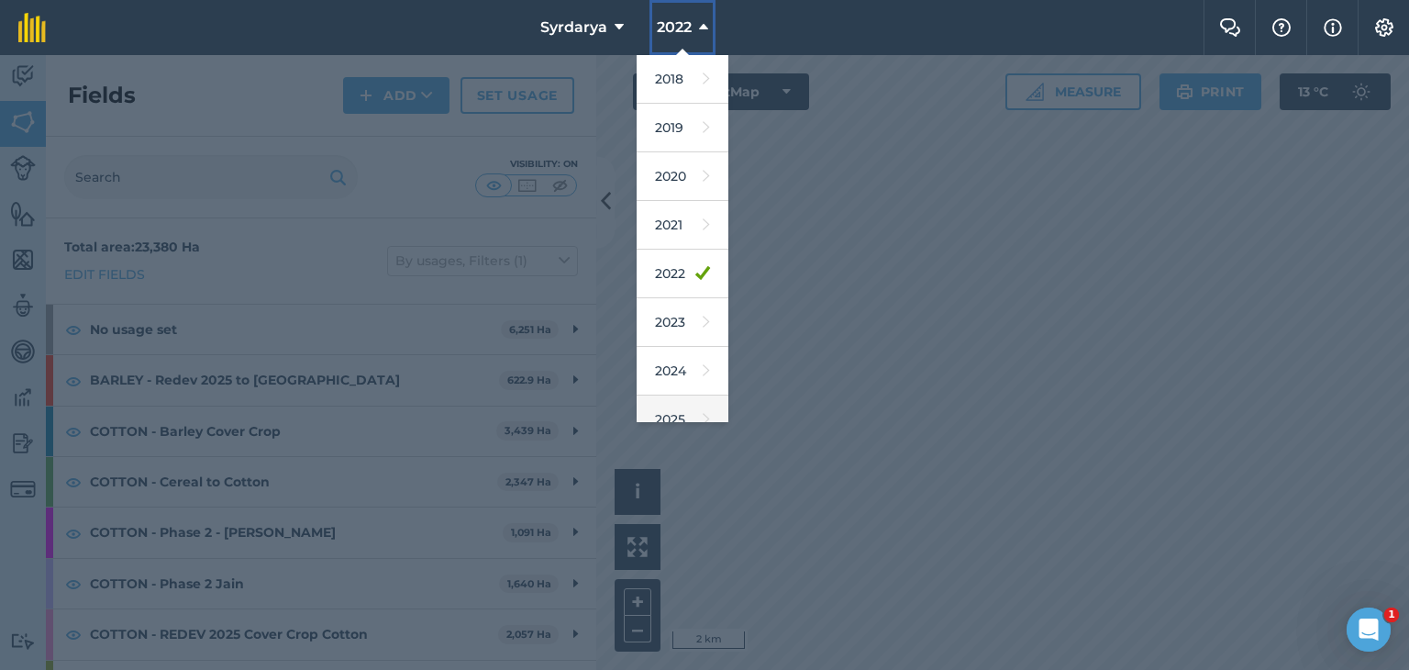
scroll to position [117, 0]
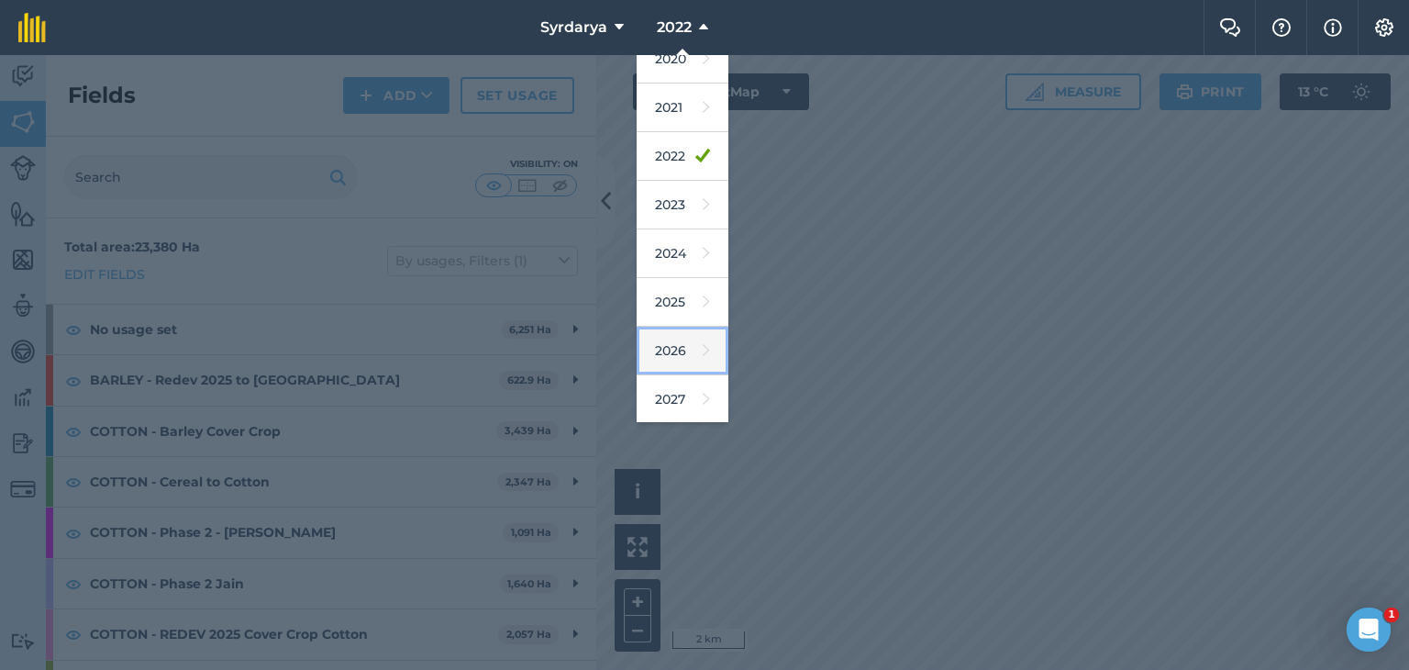
click at [676, 346] on link "2026" at bounding box center [683, 351] width 92 height 49
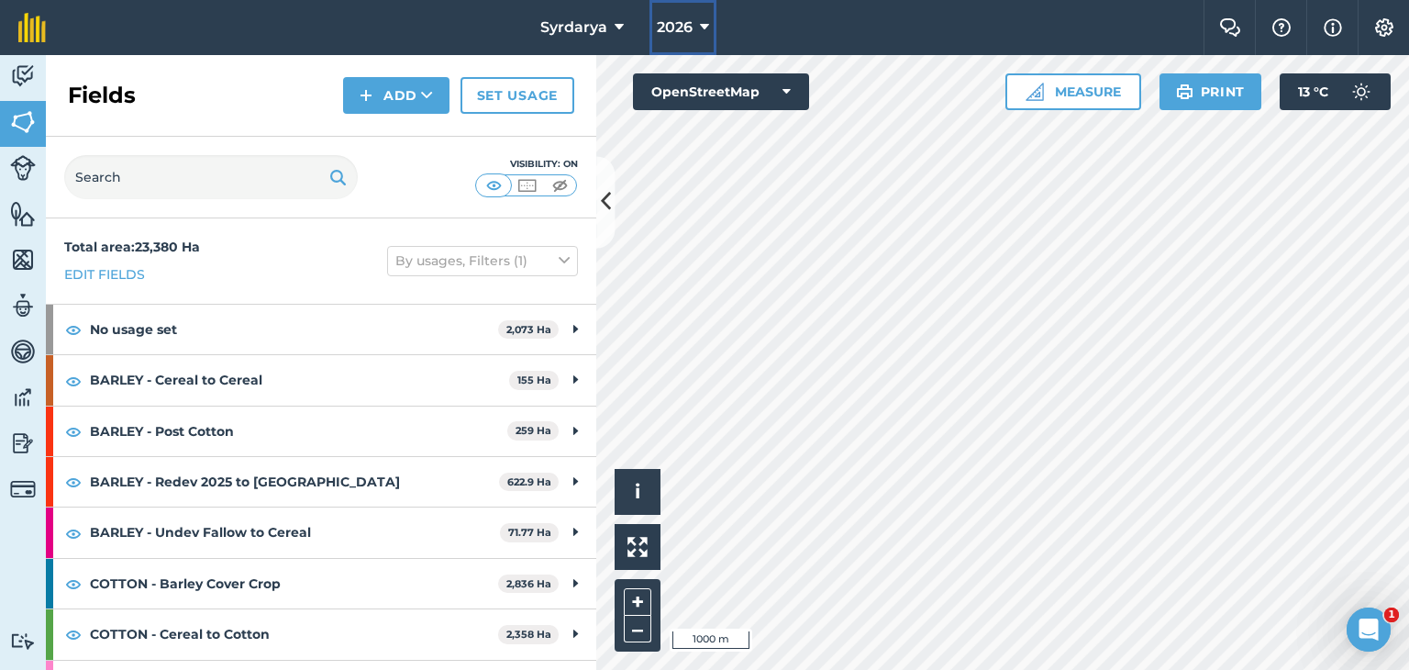
click at [702, 28] on icon at bounding box center [704, 28] width 9 height 22
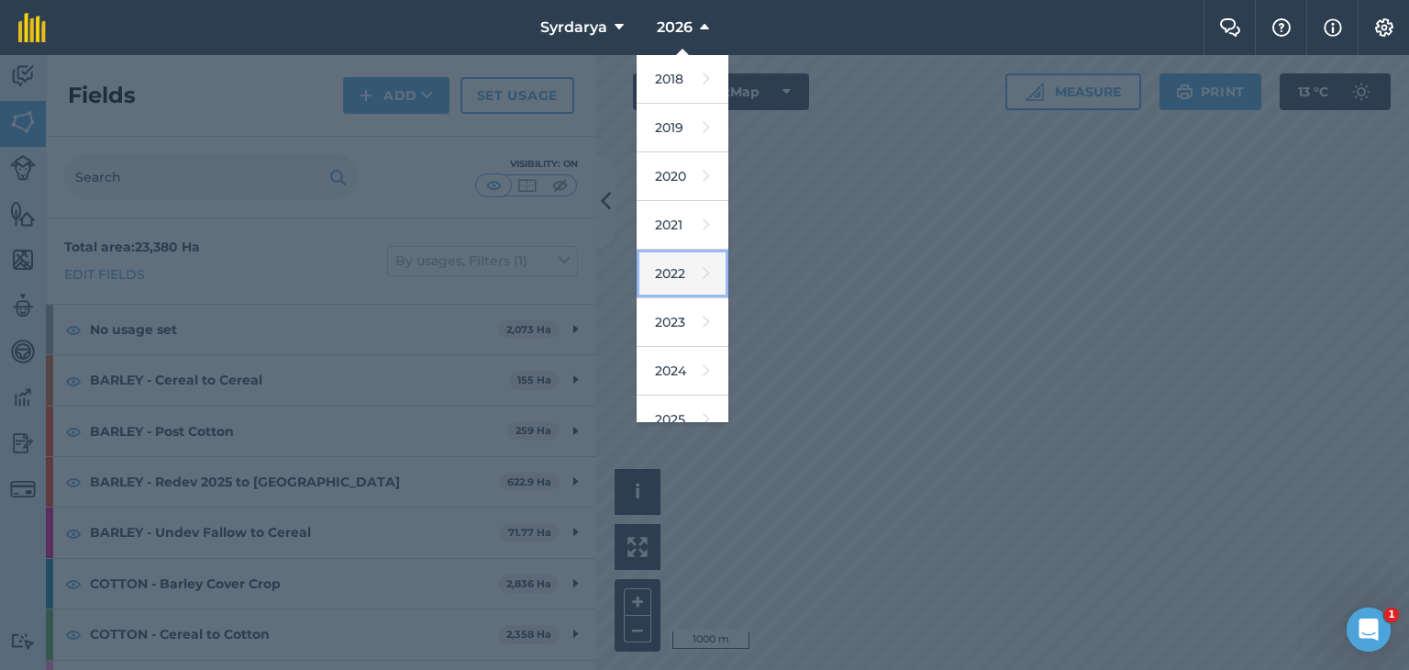
click at [668, 265] on link "2022" at bounding box center [683, 274] width 92 height 49
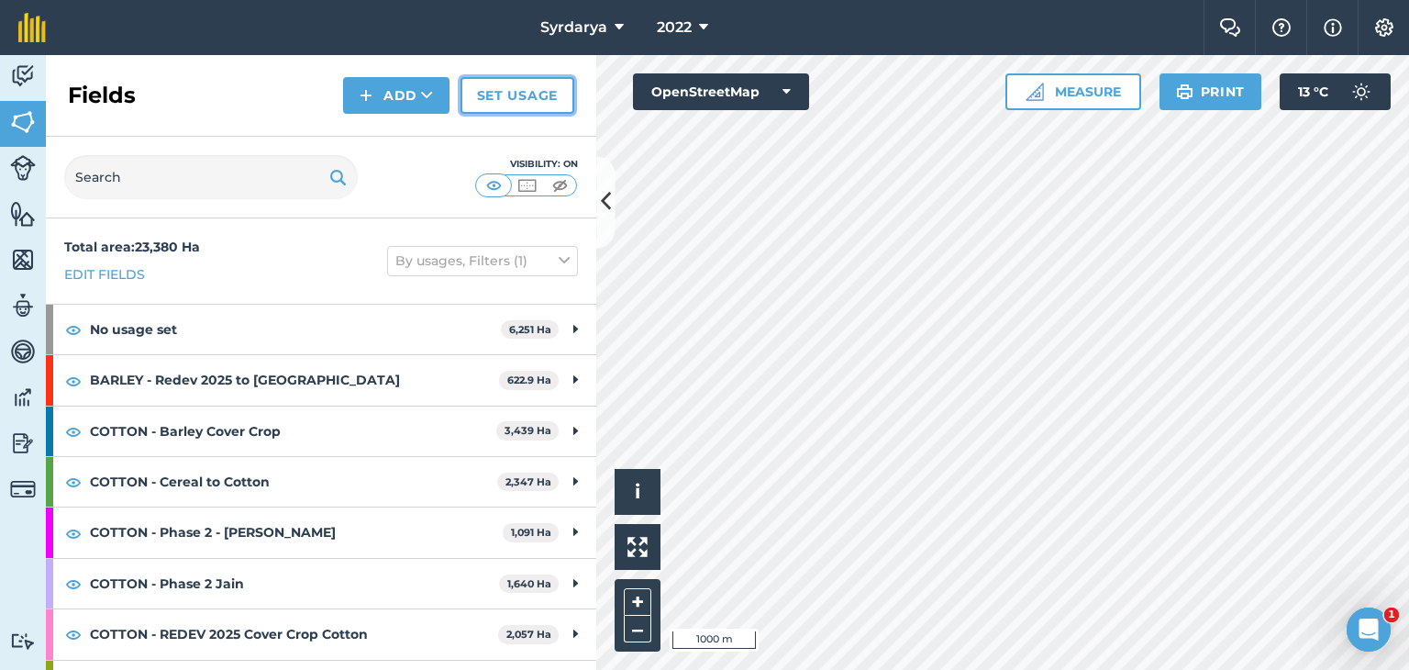
click at [511, 92] on link "Set usage" at bounding box center [518, 95] width 114 height 37
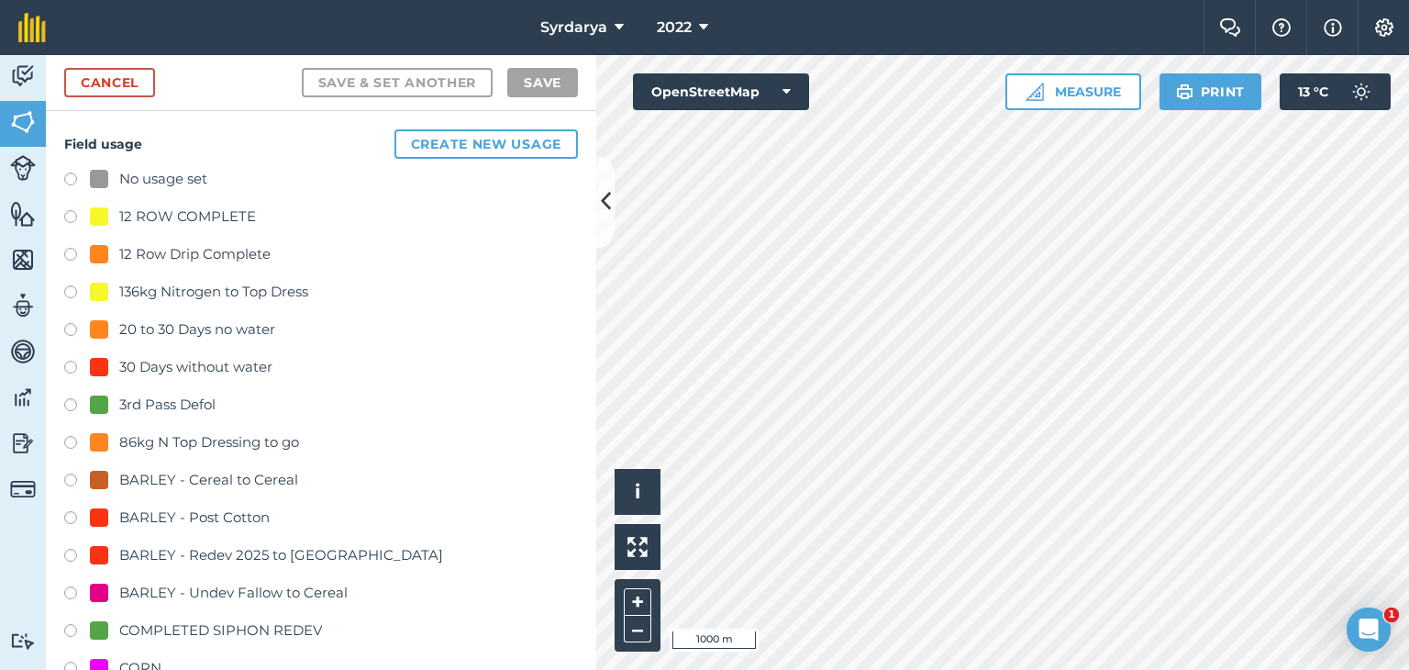
click at [70, 178] on label at bounding box center [77, 182] width 26 height 18
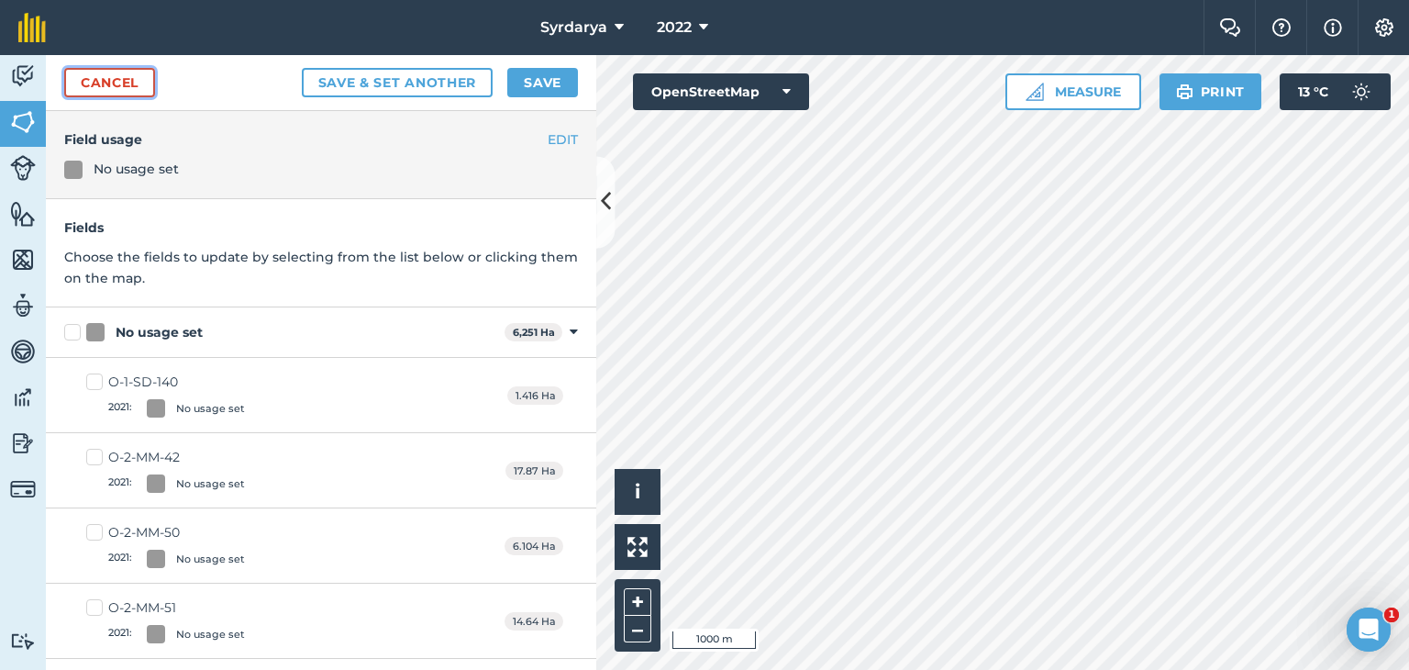
click at [117, 80] on link "Cancel" at bounding box center [109, 82] width 91 height 29
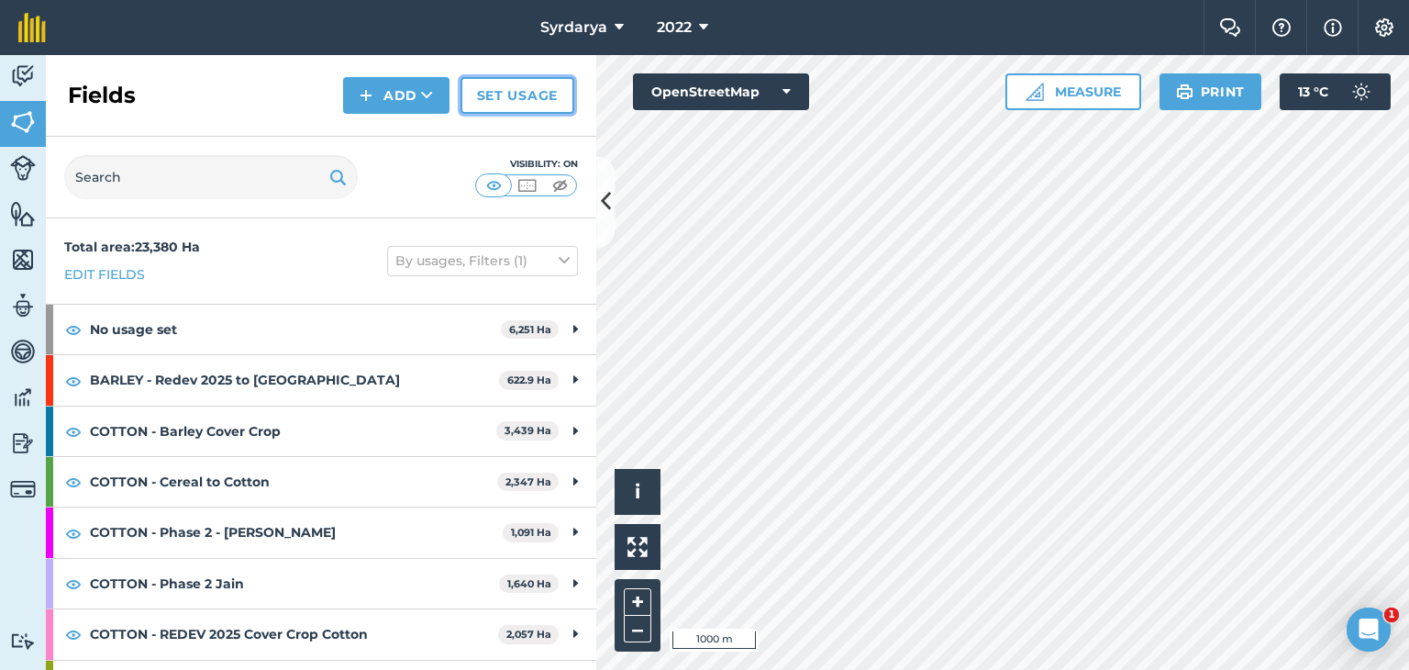
click at [516, 90] on link "Set usage" at bounding box center [518, 95] width 114 height 37
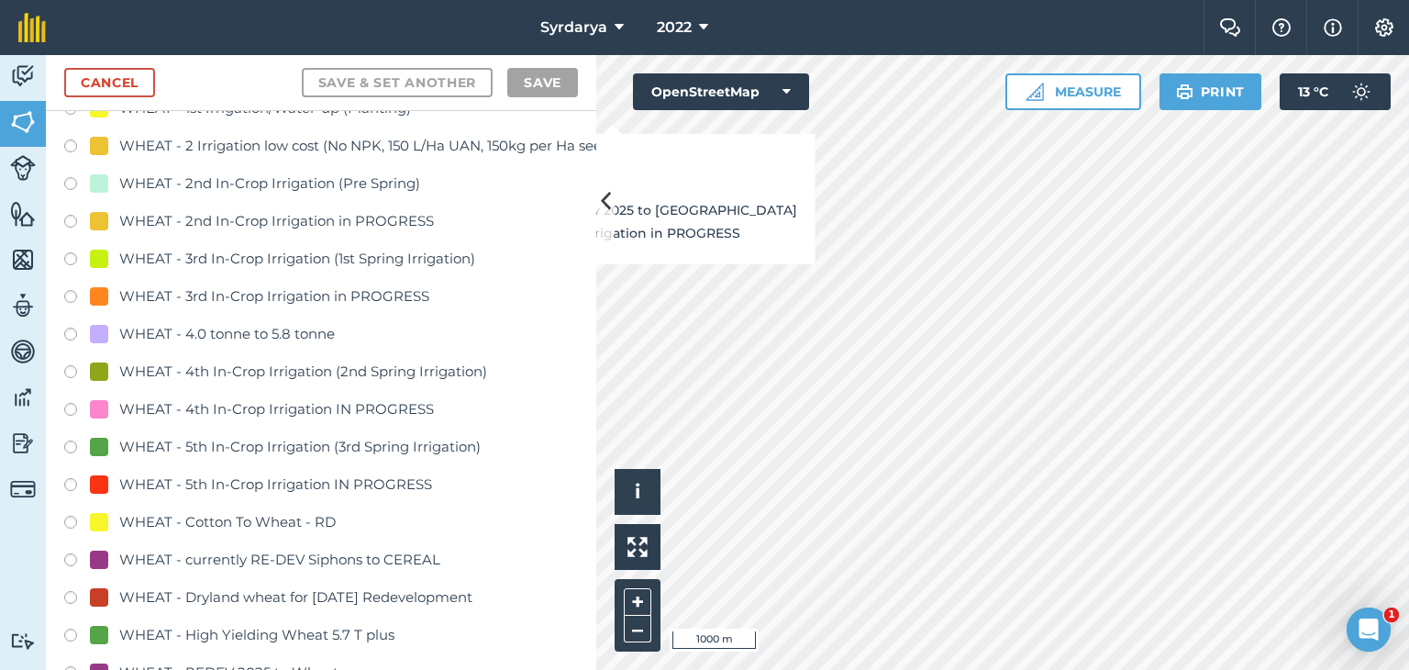
scroll to position [4404, 0]
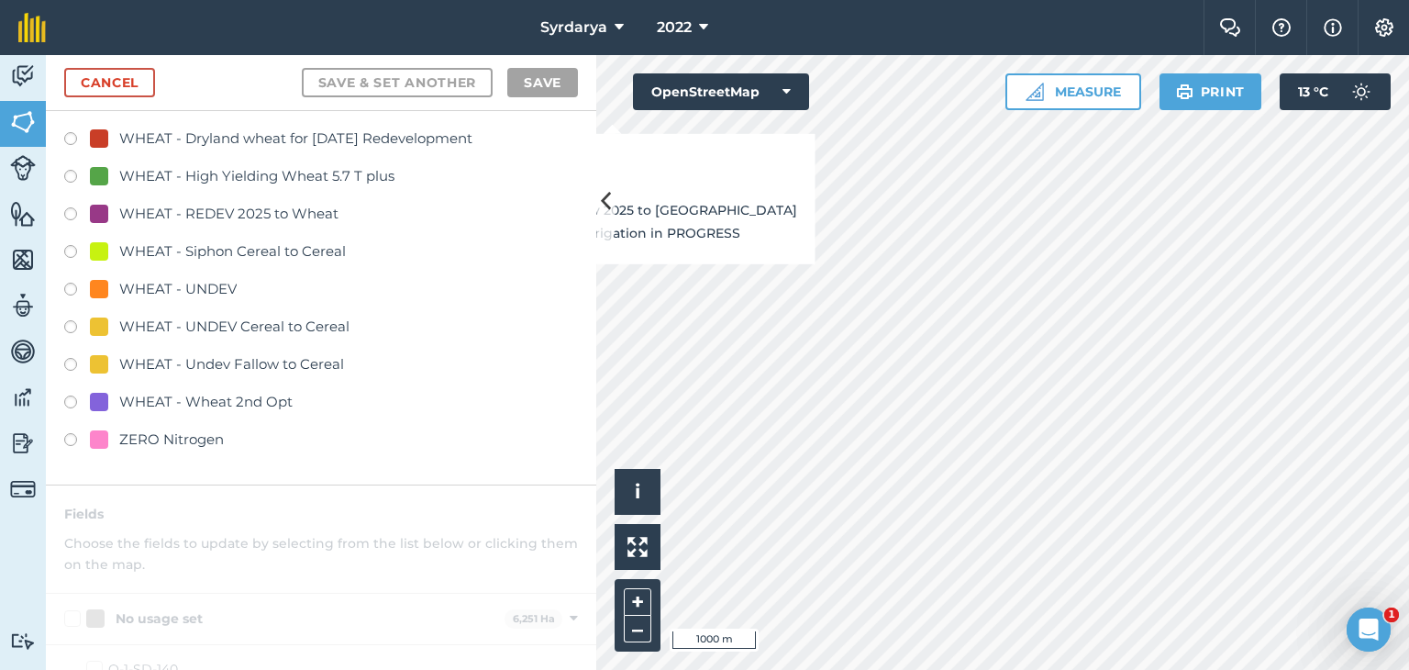
click at [72, 285] on label at bounding box center [77, 292] width 26 height 18
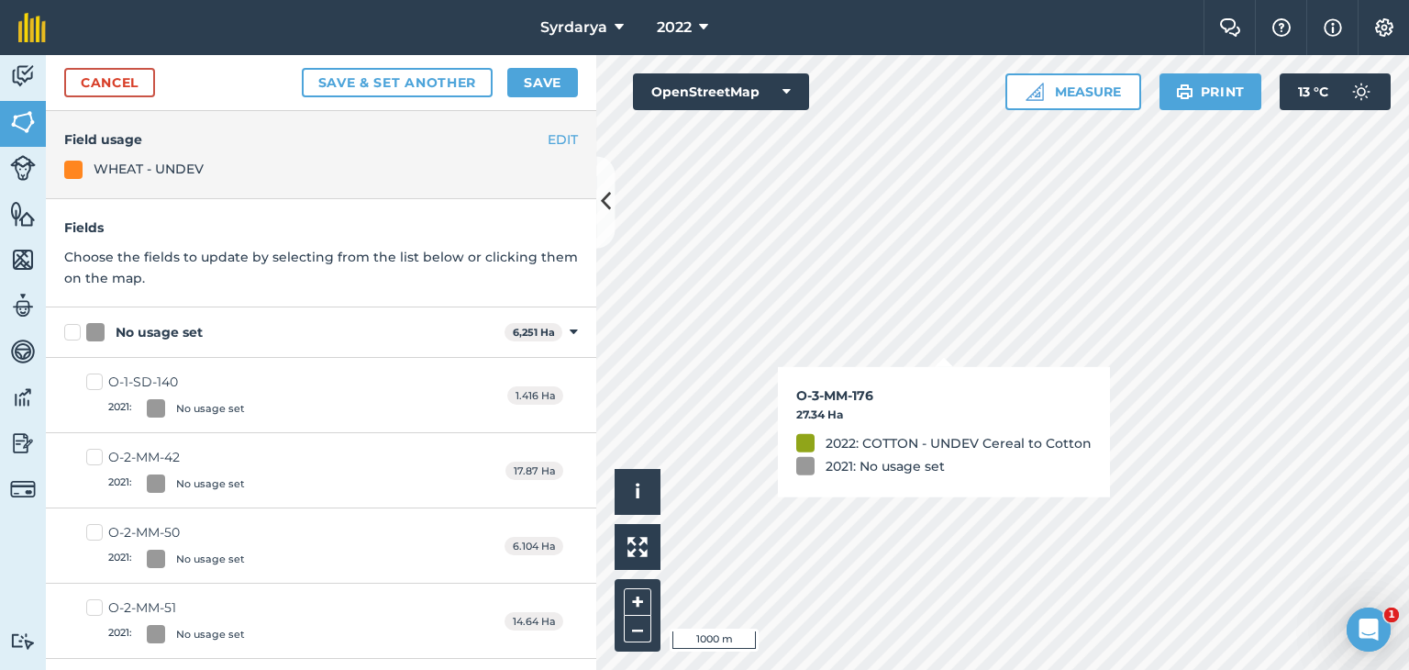
checkbox input "true"
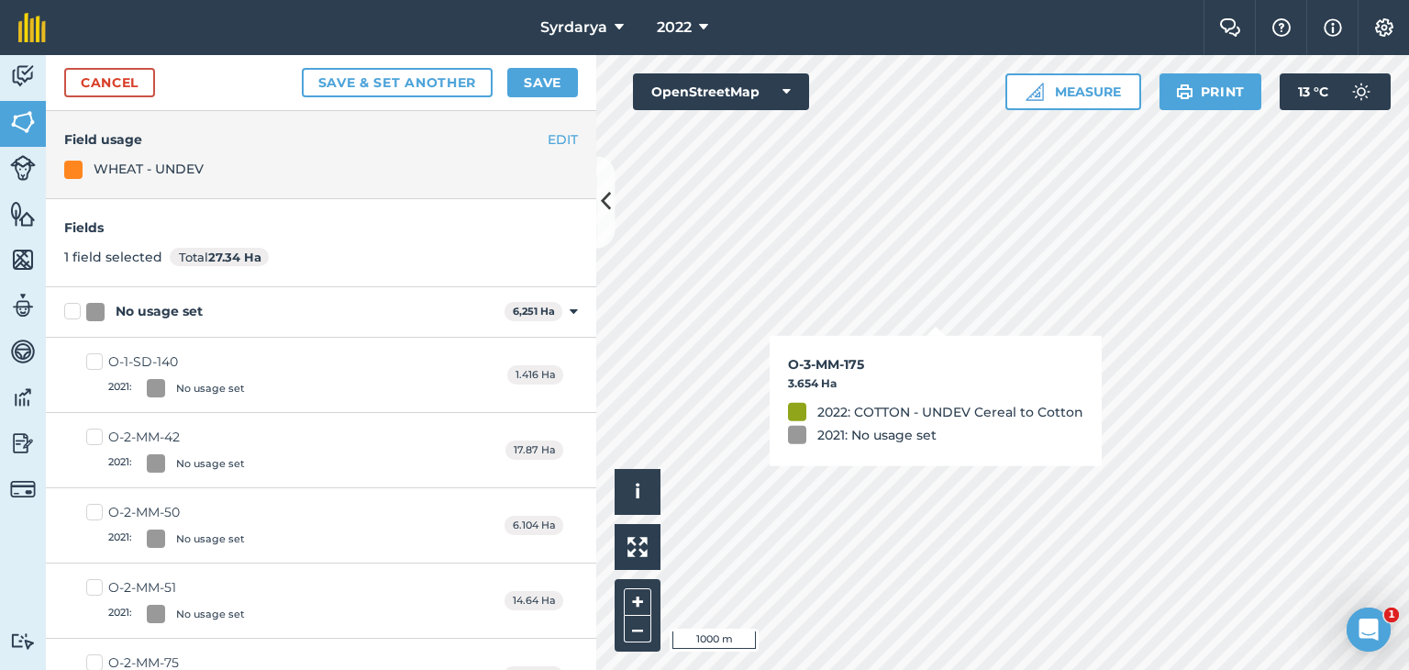
checkbox input "true"
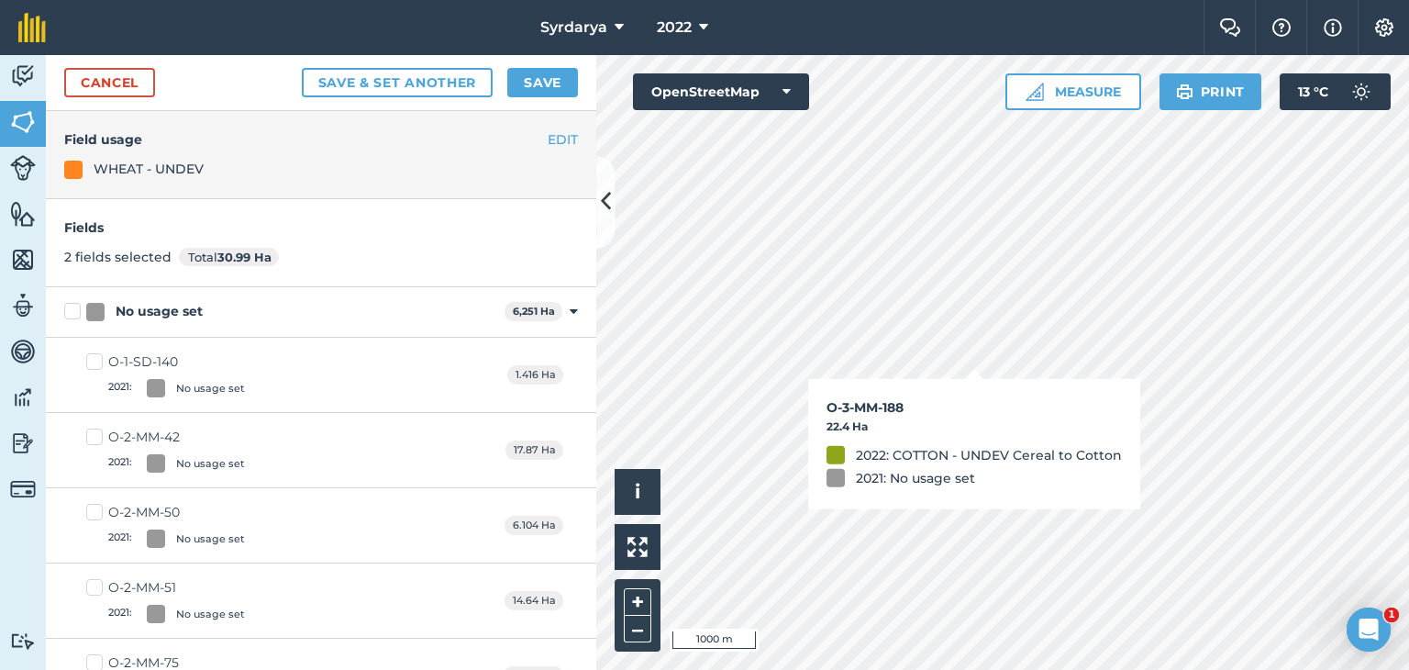
checkbox input "true"
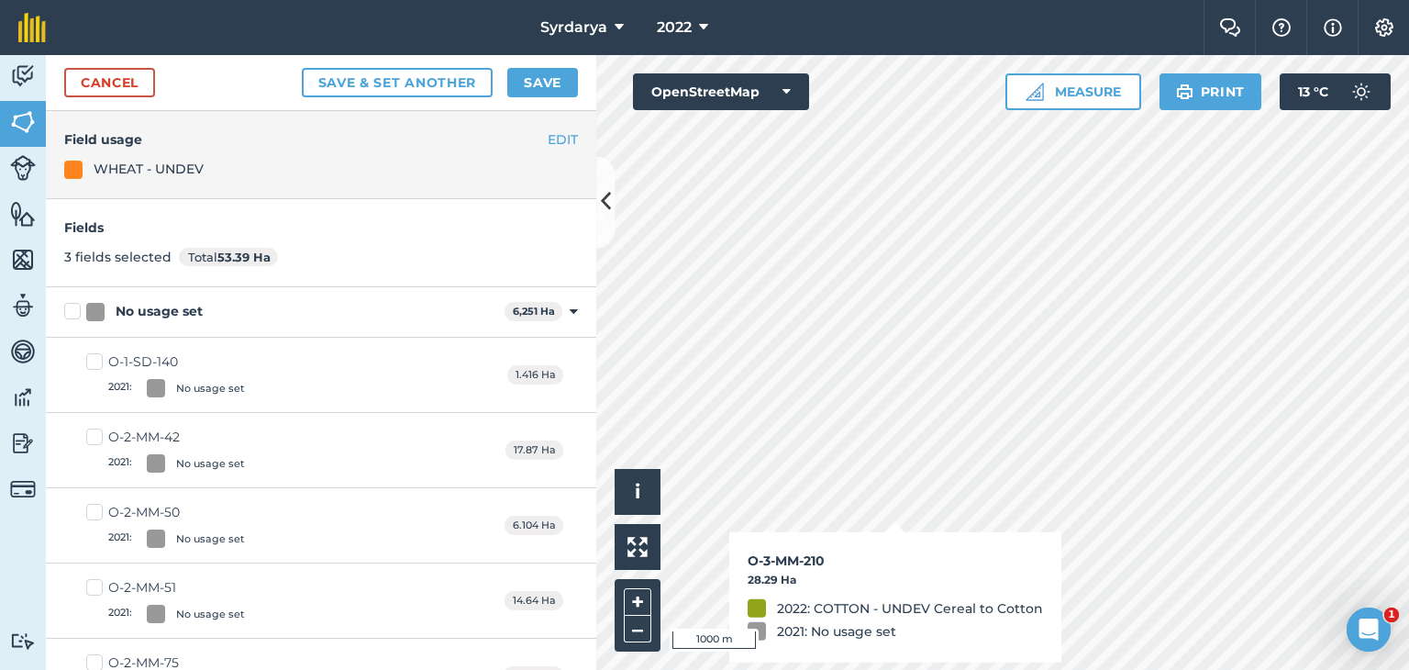
checkbox input "true"
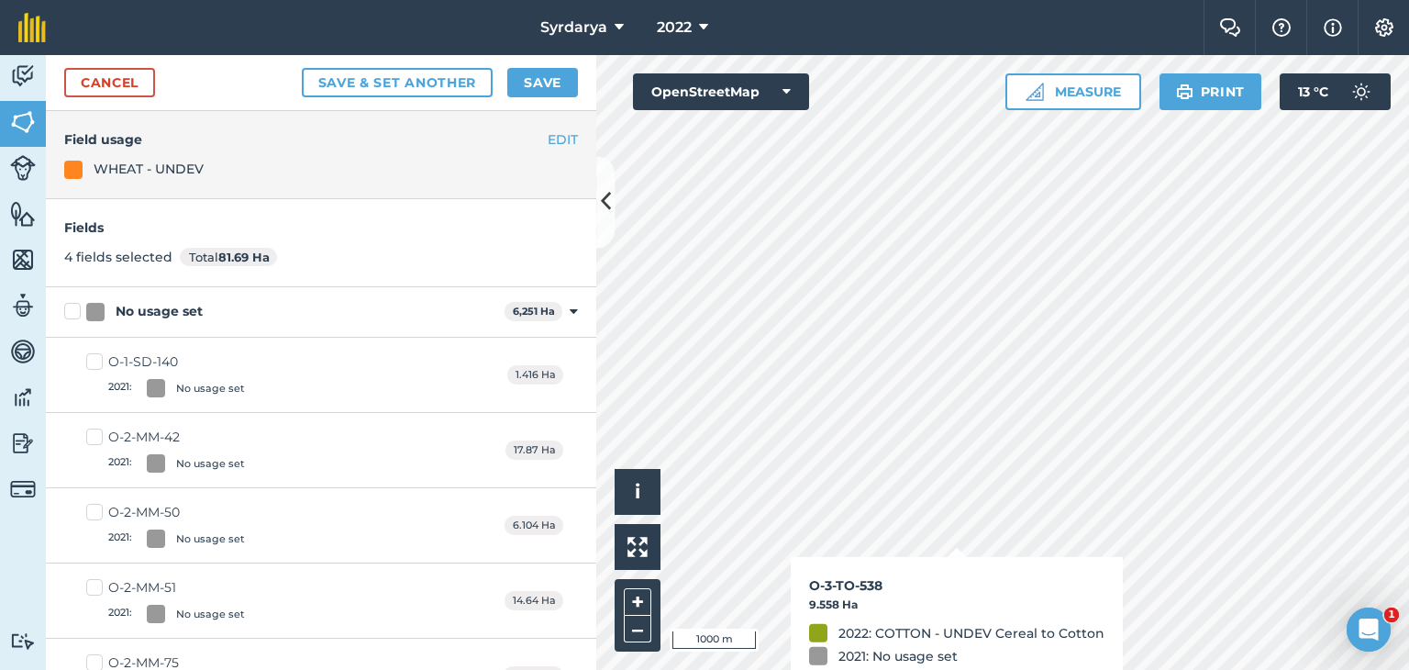
checkbox input "true"
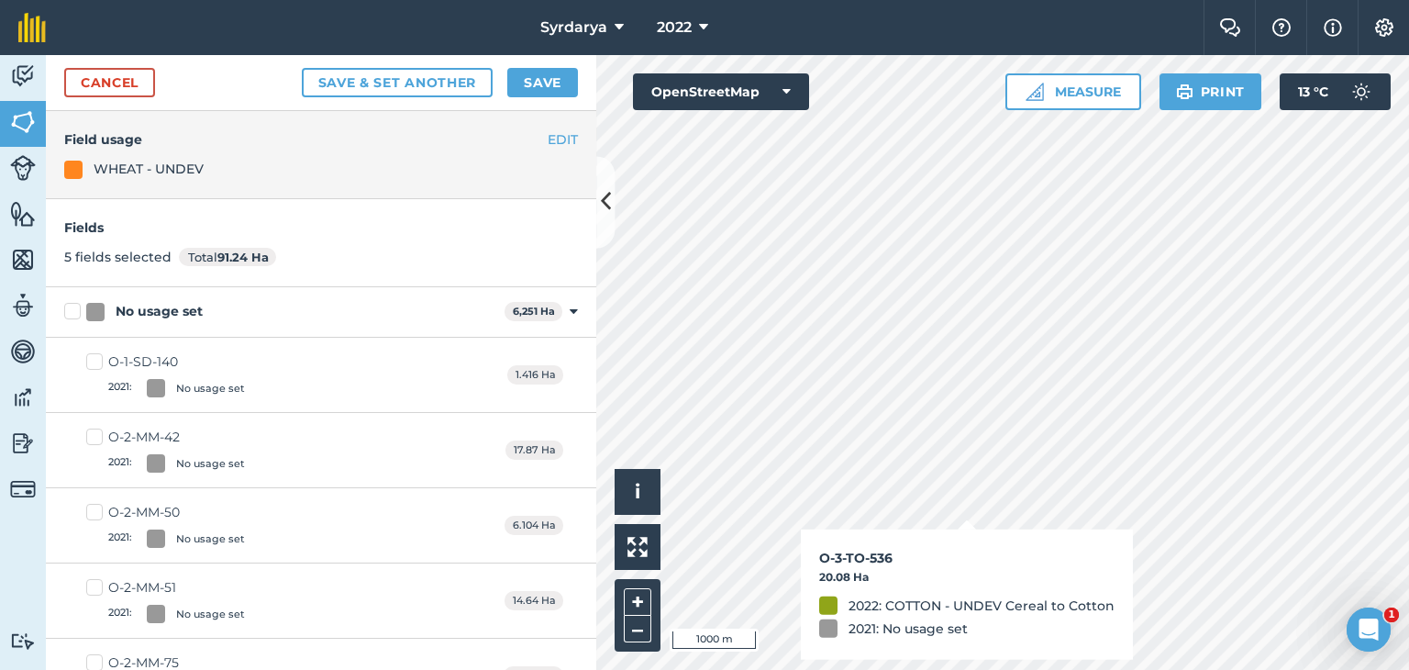
checkbox input "true"
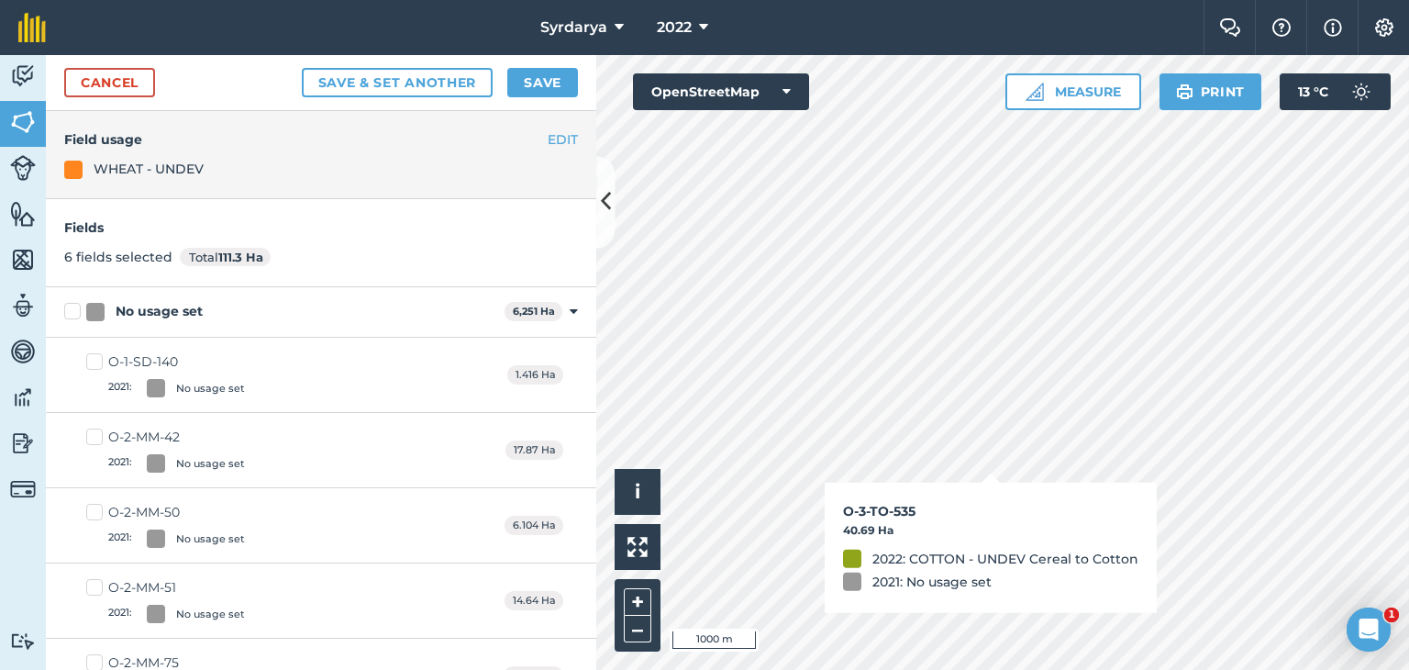
checkbox input "true"
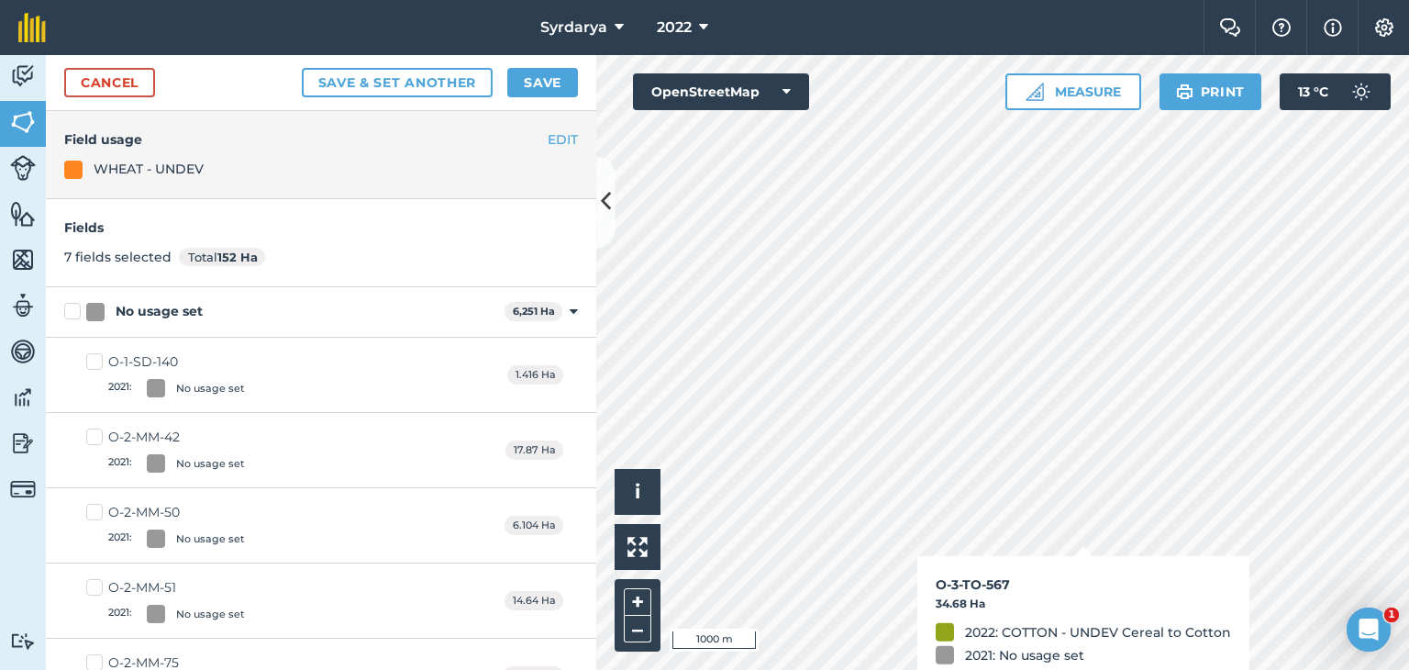
checkbox input "true"
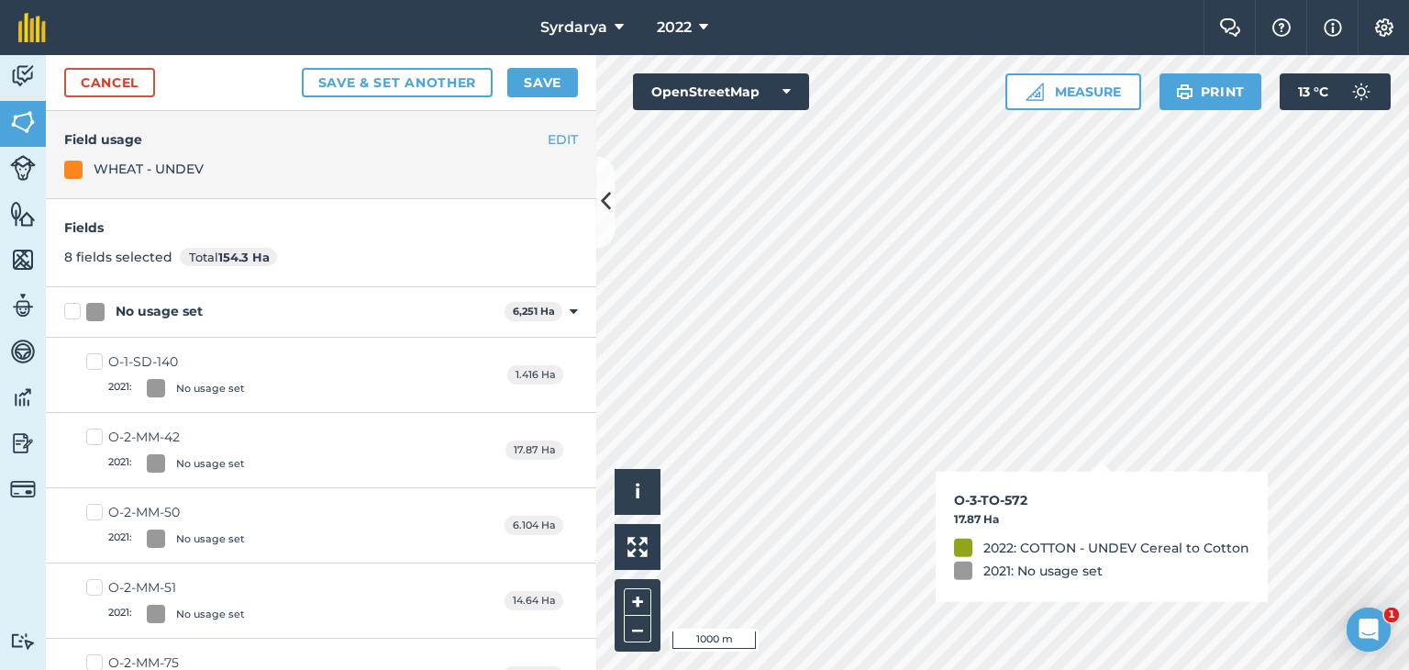
checkbox input "true"
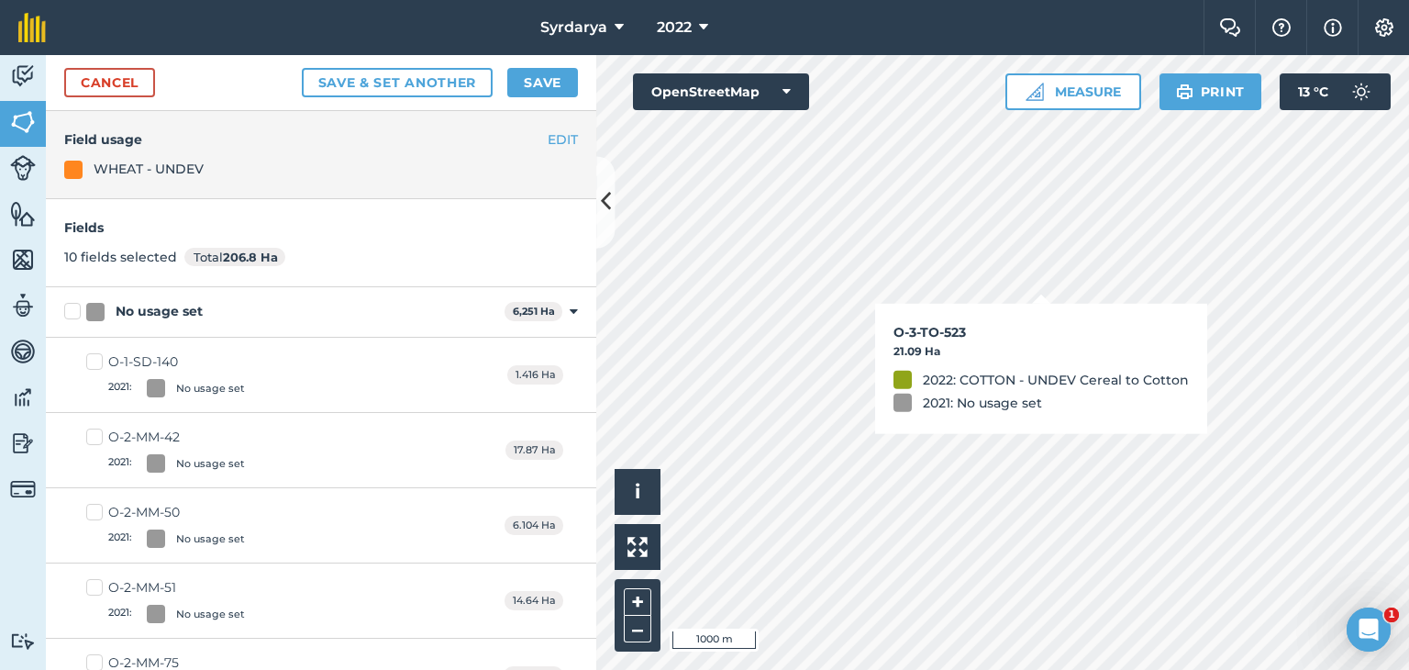
checkbox input "true"
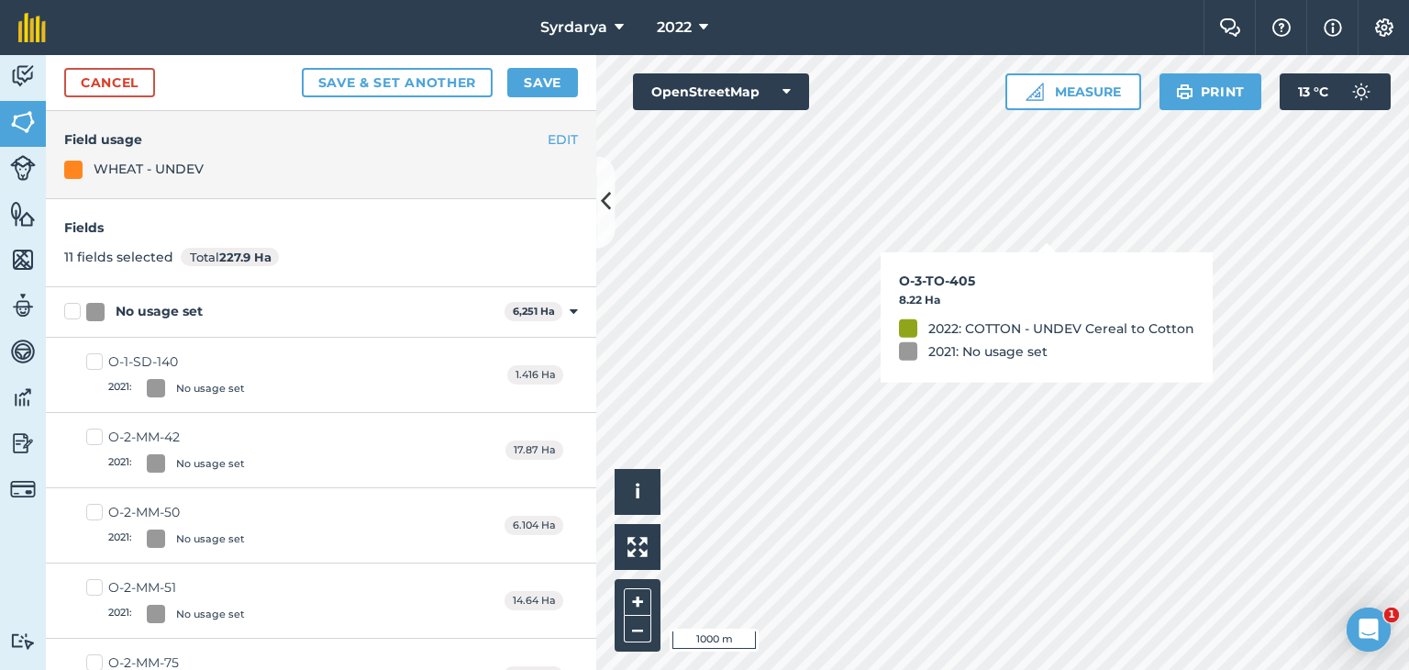
checkbox input "true"
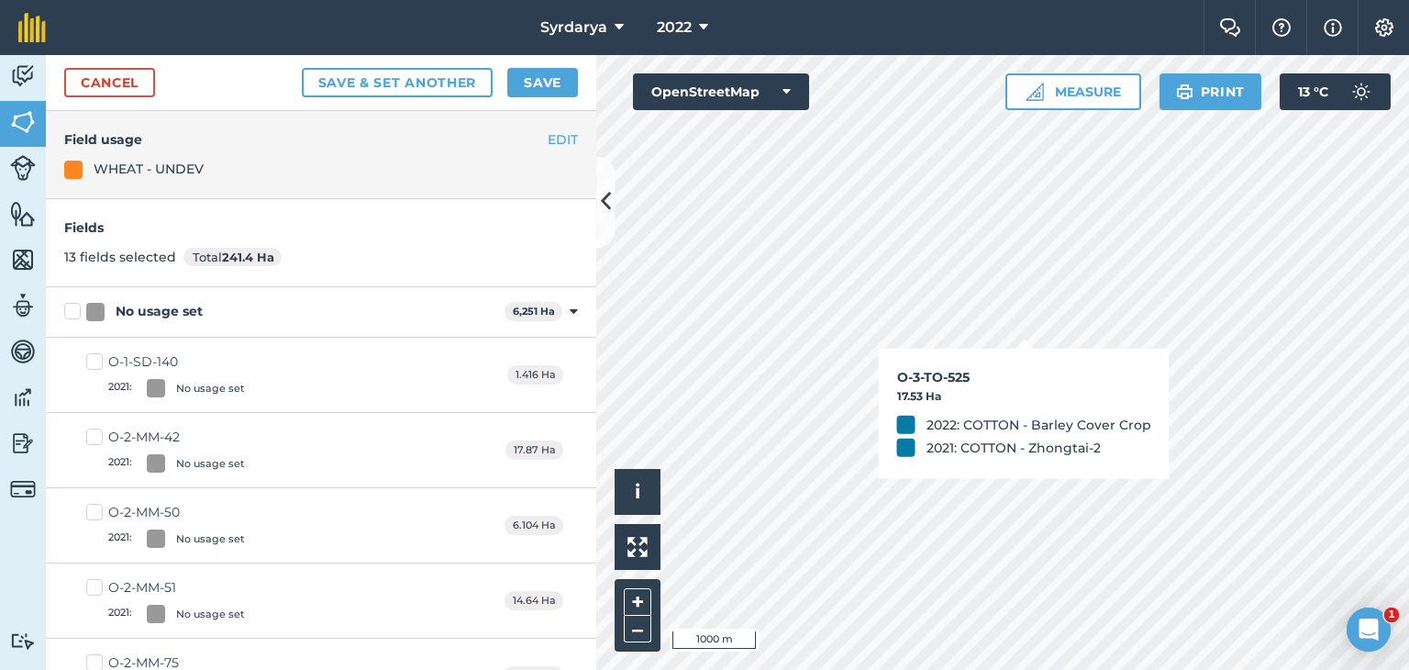
checkbox input "true"
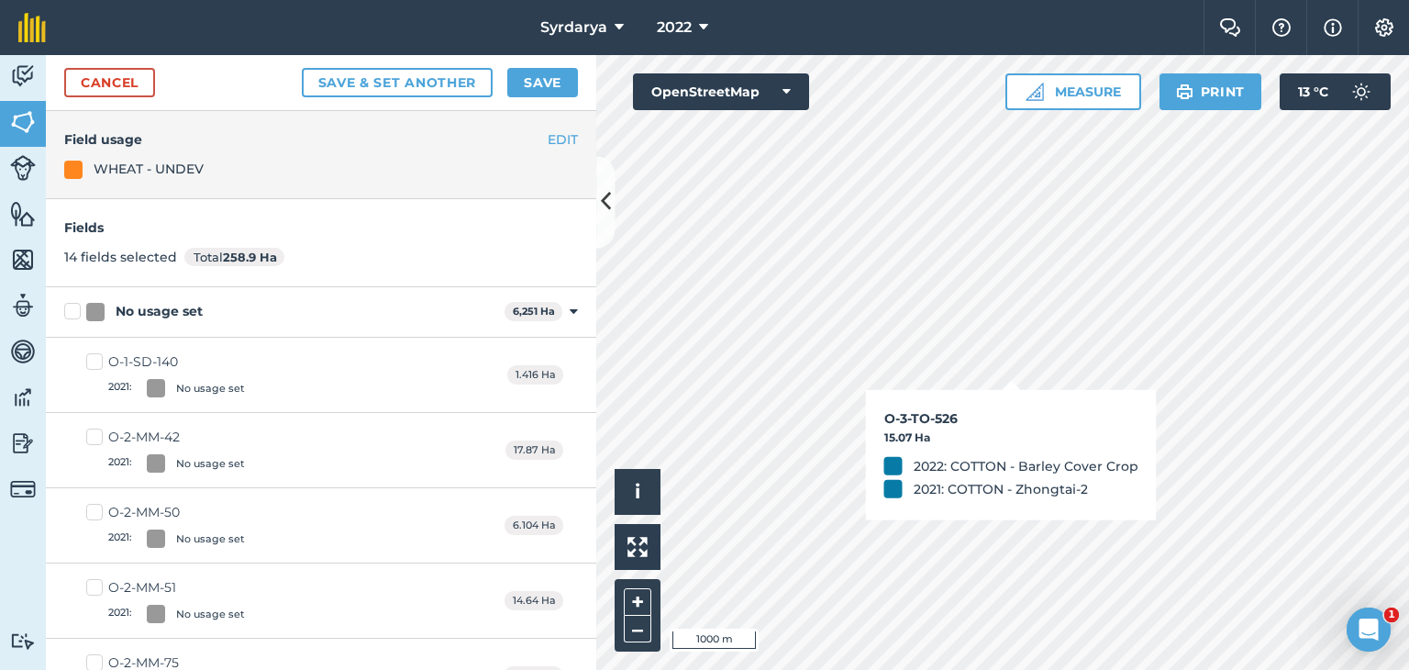
checkbox input "true"
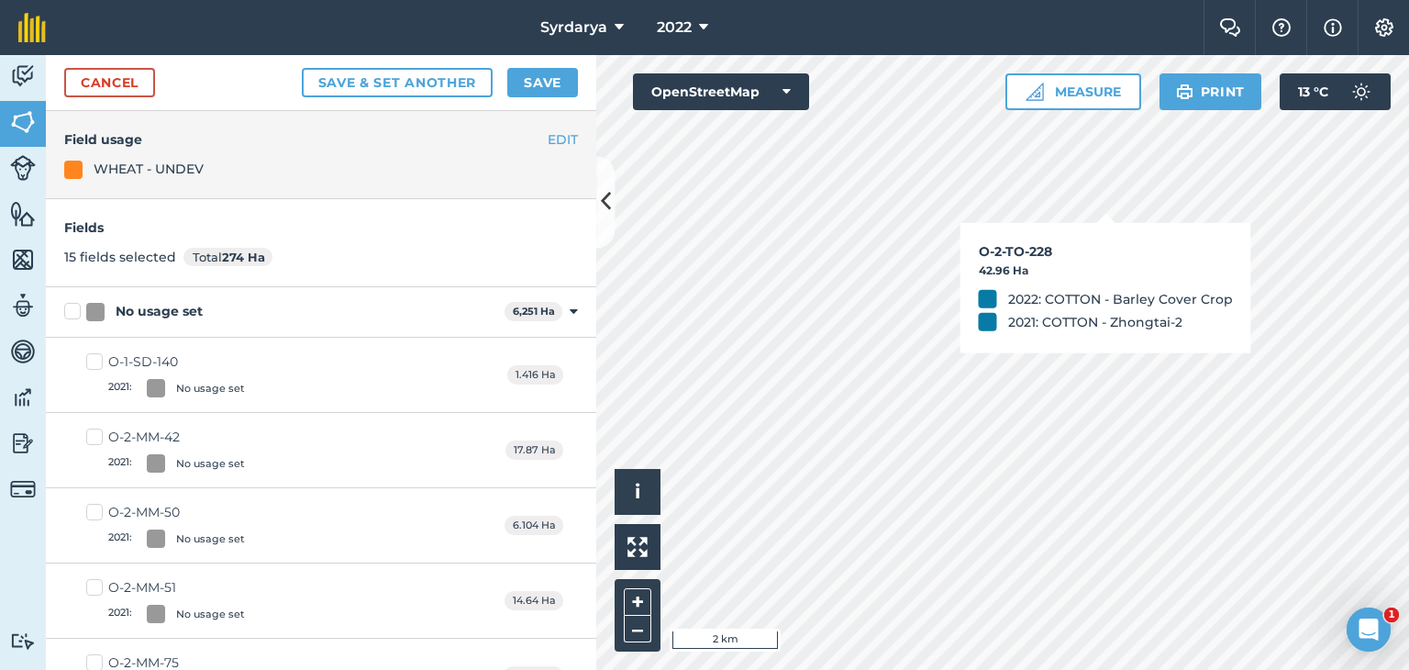
checkbox input "true"
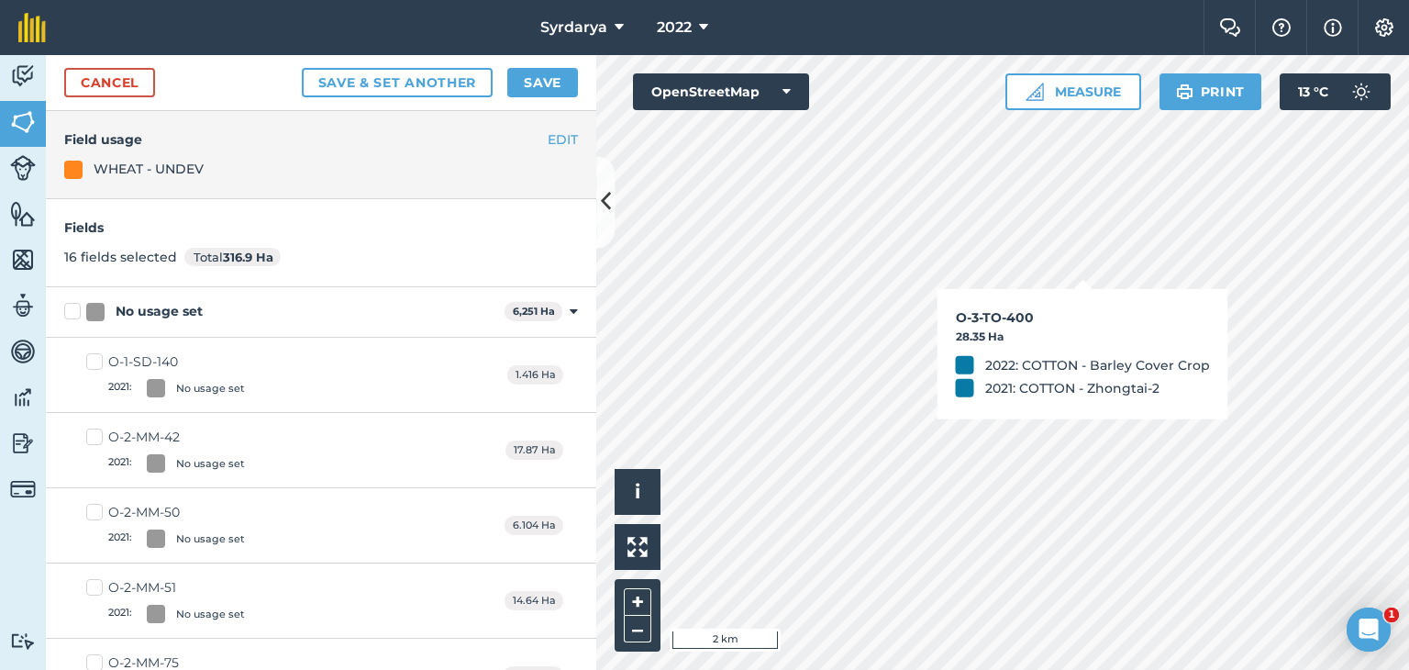
checkbox input "true"
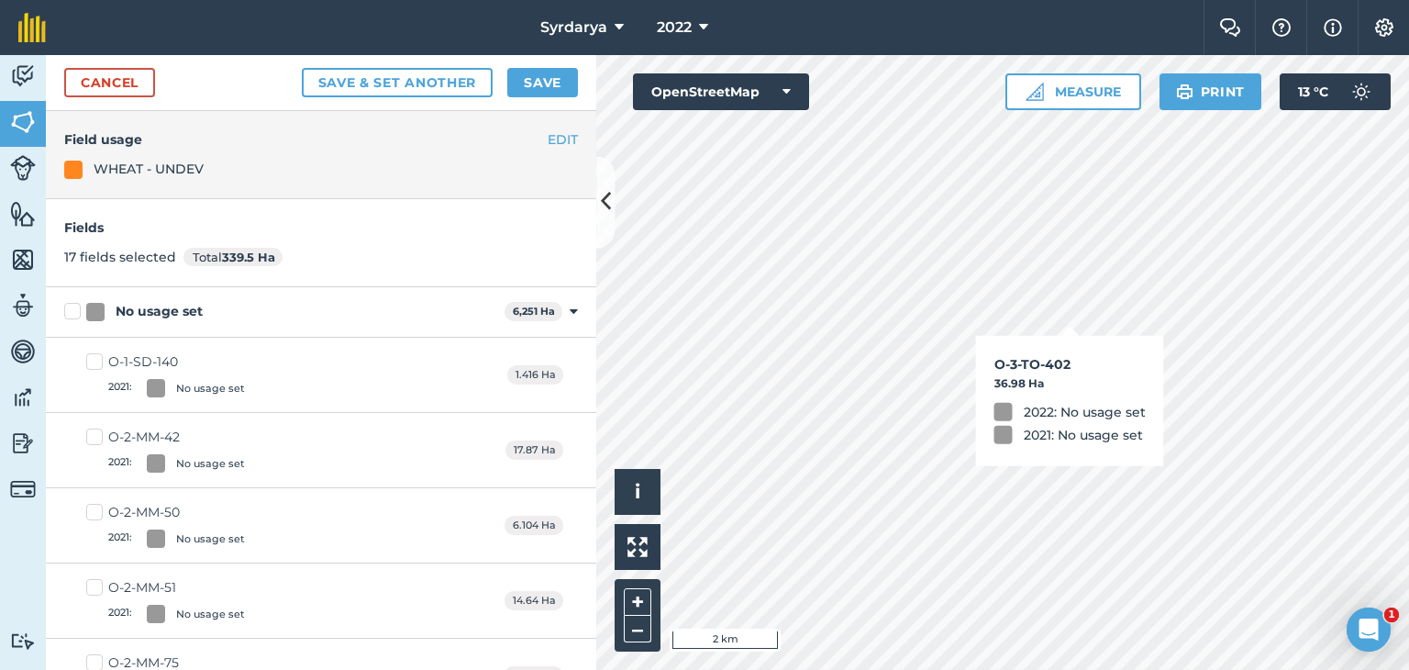
checkbox input "true"
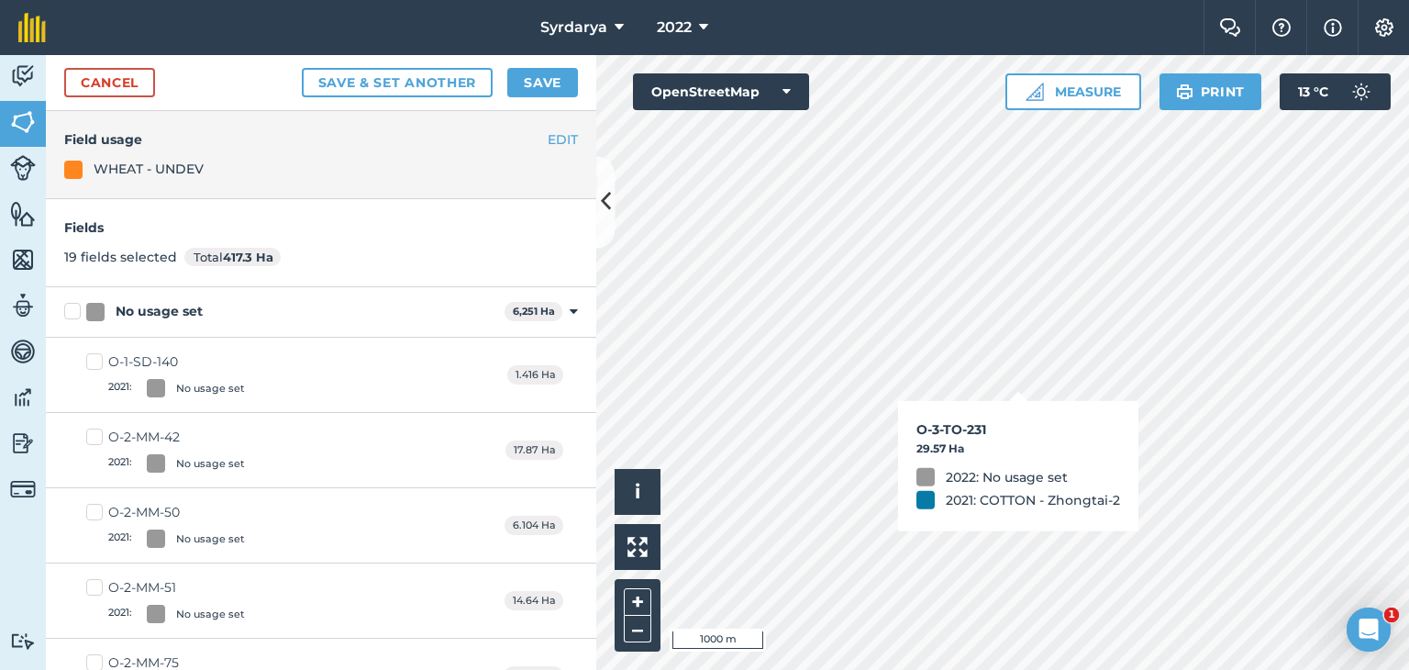
checkbox input "true"
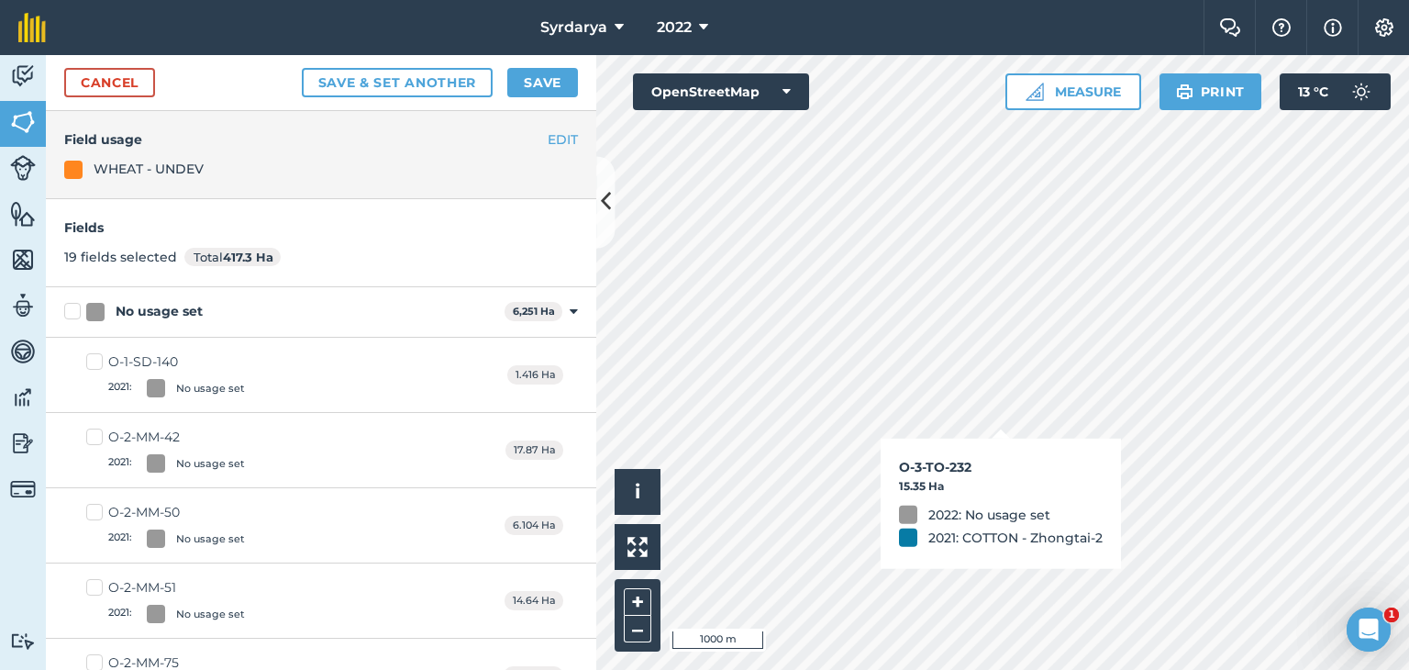
checkbox input "true"
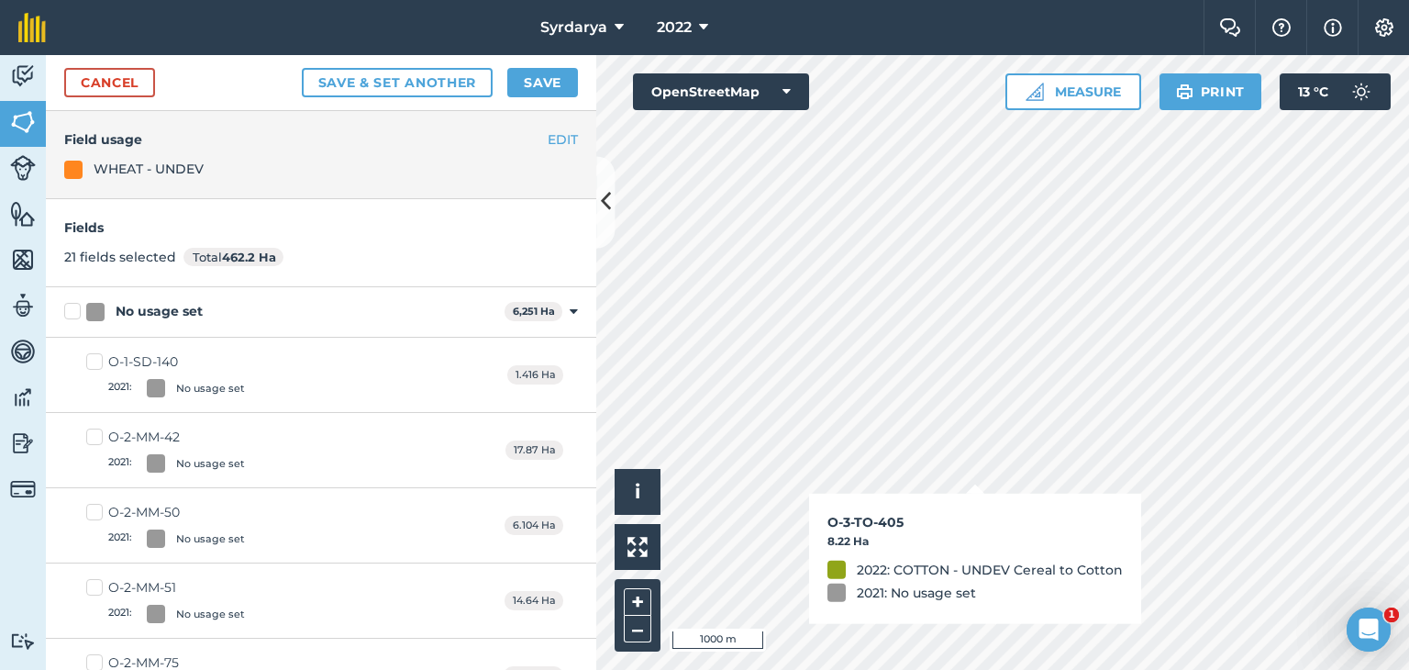
checkbox input "true"
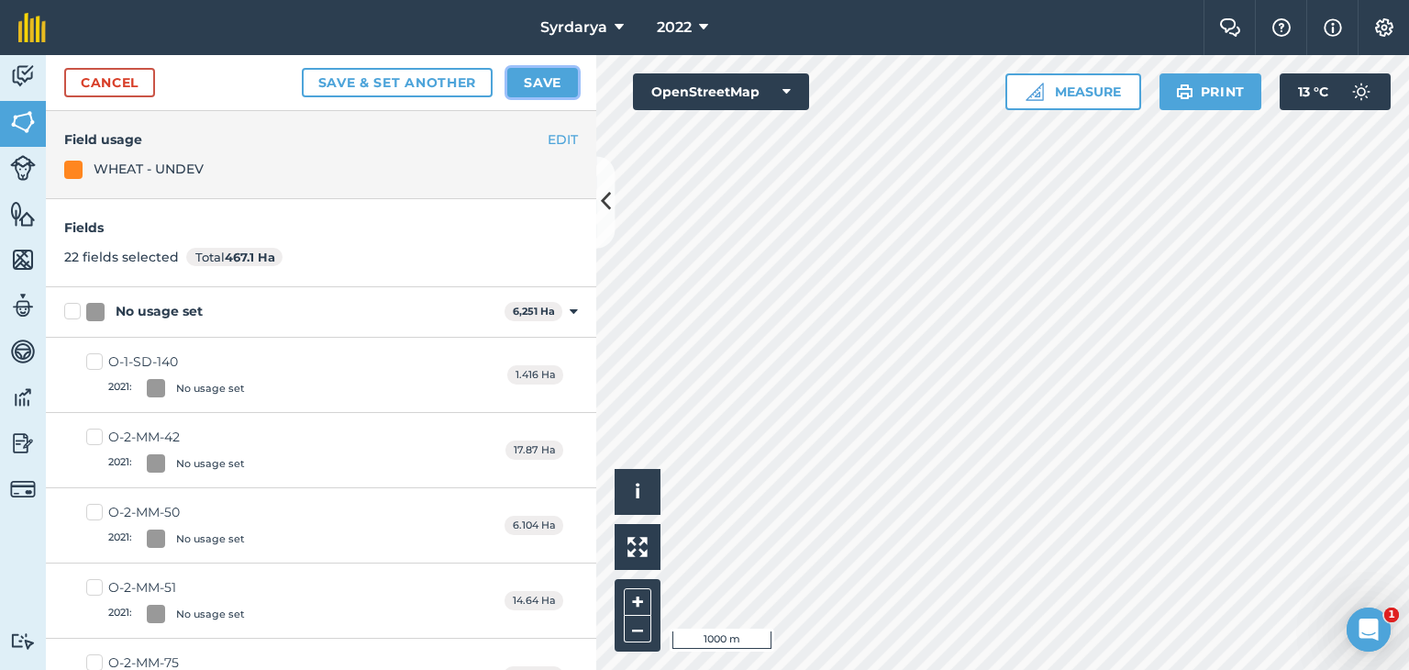
click at [559, 82] on button "Save" at bounding box center [542, 82] width 71 height 29
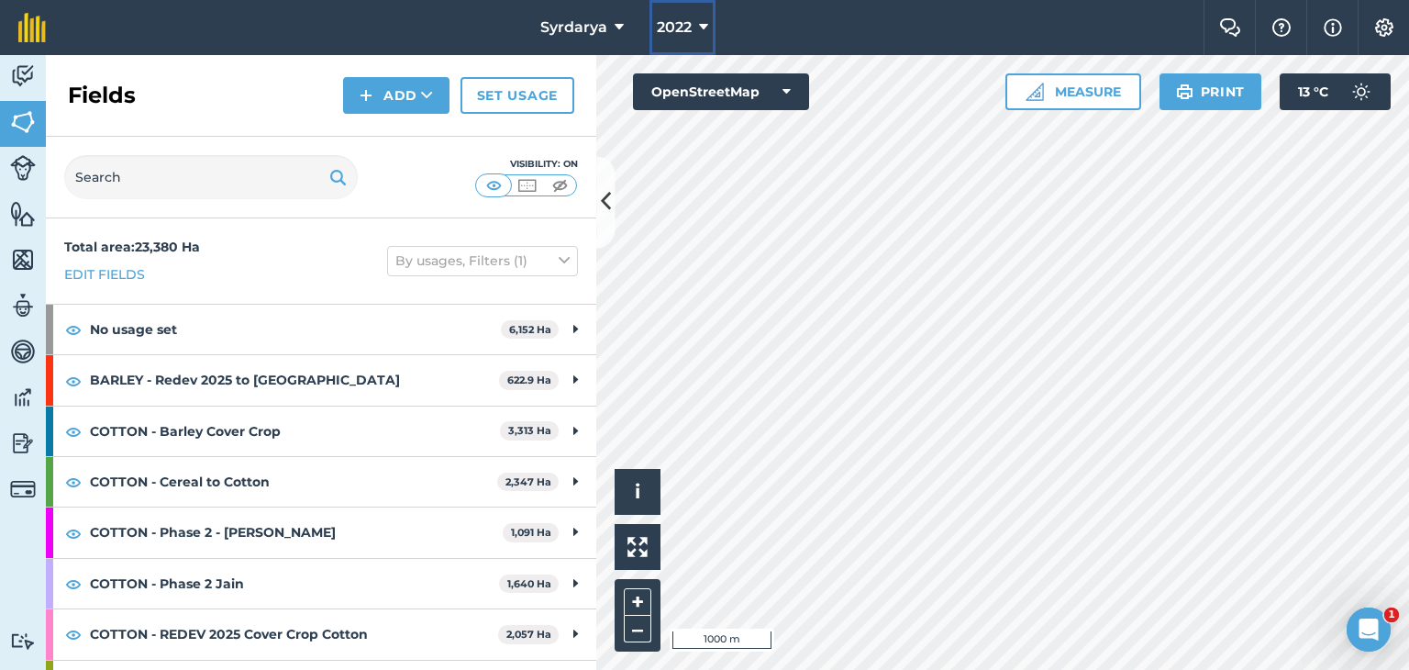
click at [687, 27] on span "2022" at bounding box center [674, 28] width 35 height 22
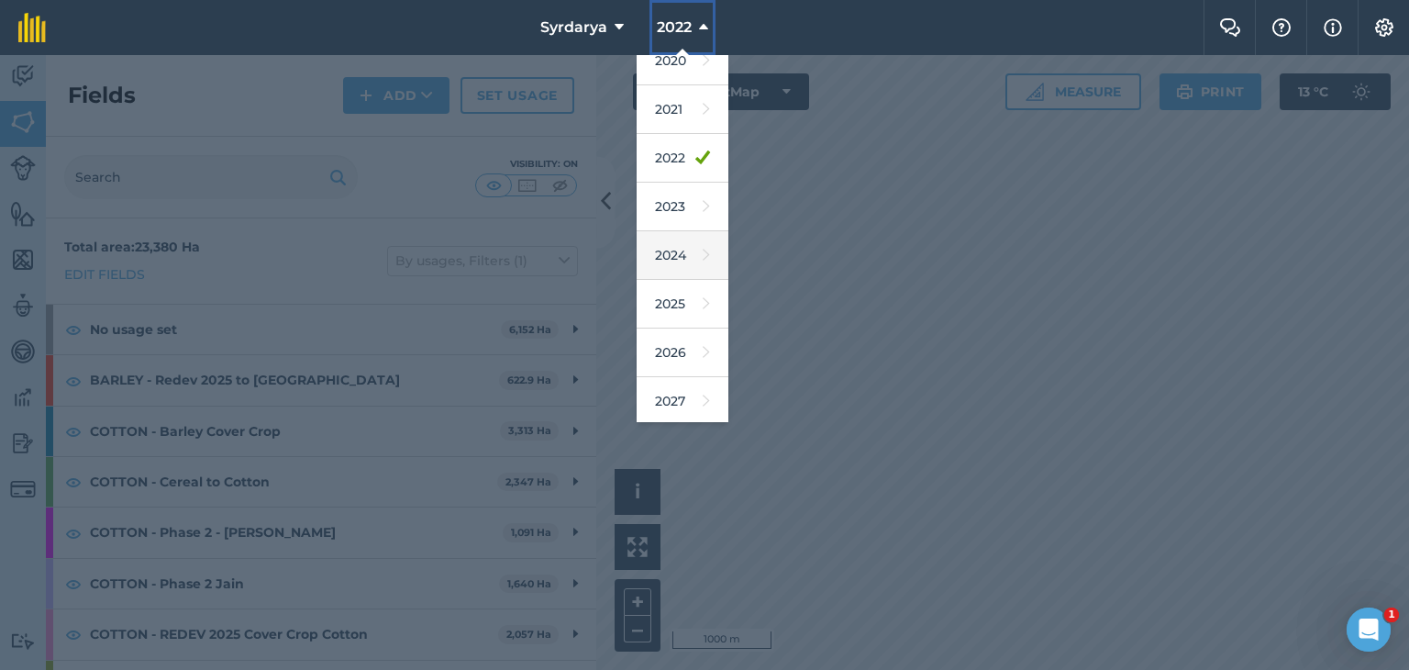
scroll to position [117, 0]
click at [679, 355] on link "2026" at bounding box center [683, 351] width 92 height 49
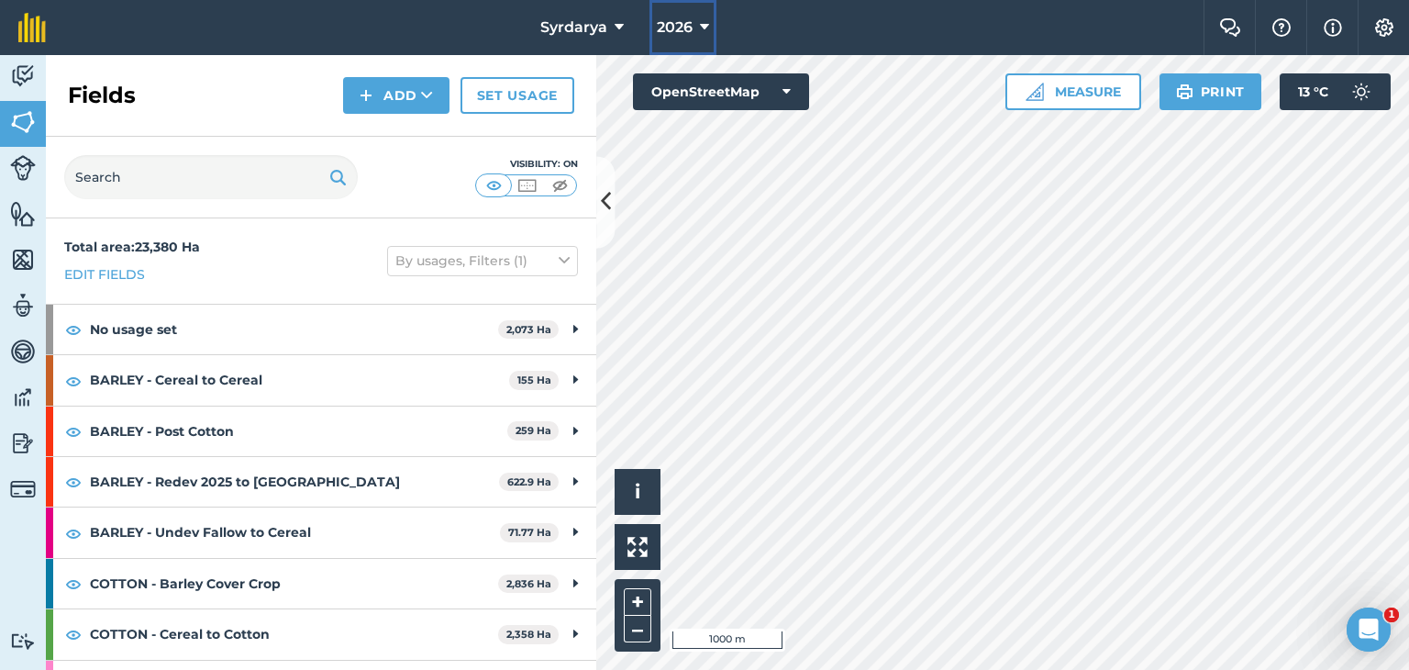
click at [698, 30] on button "2026" at bounding box center [683, 27] width 67 height 55
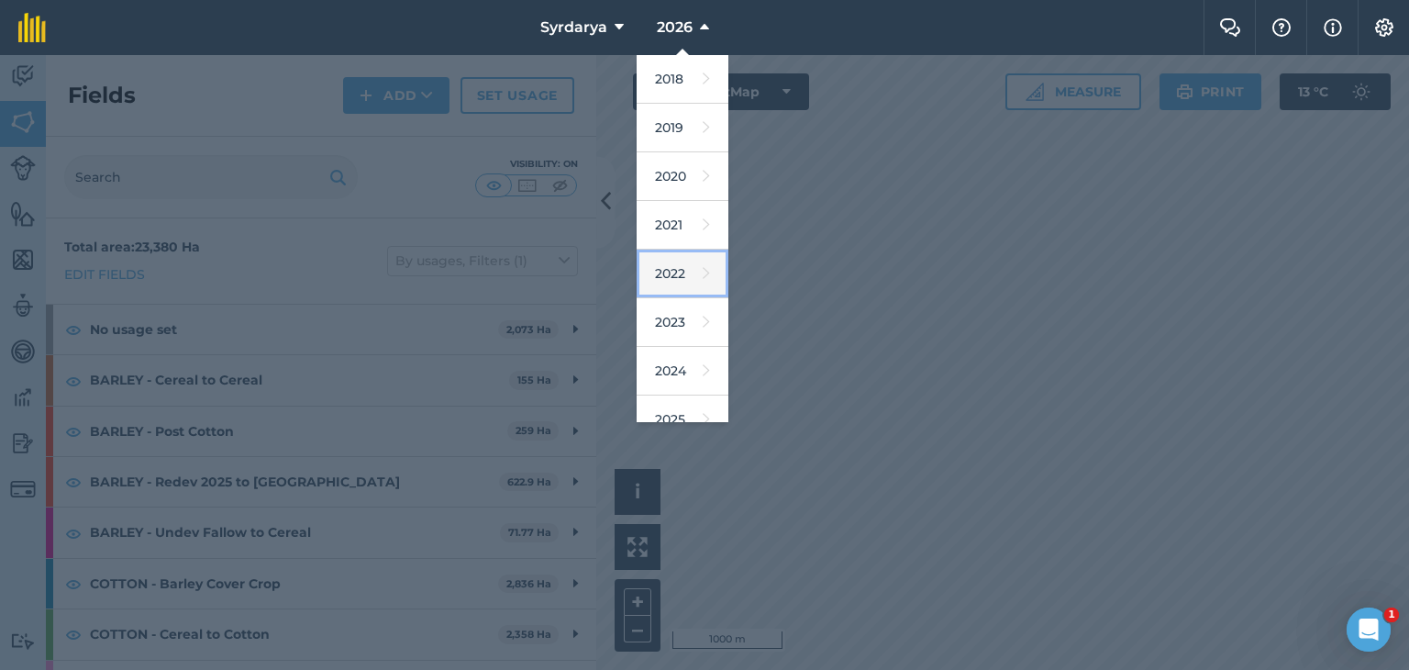
click at [669, 275] on link "2022" at bounding box center [683, 274] width 92 height 49
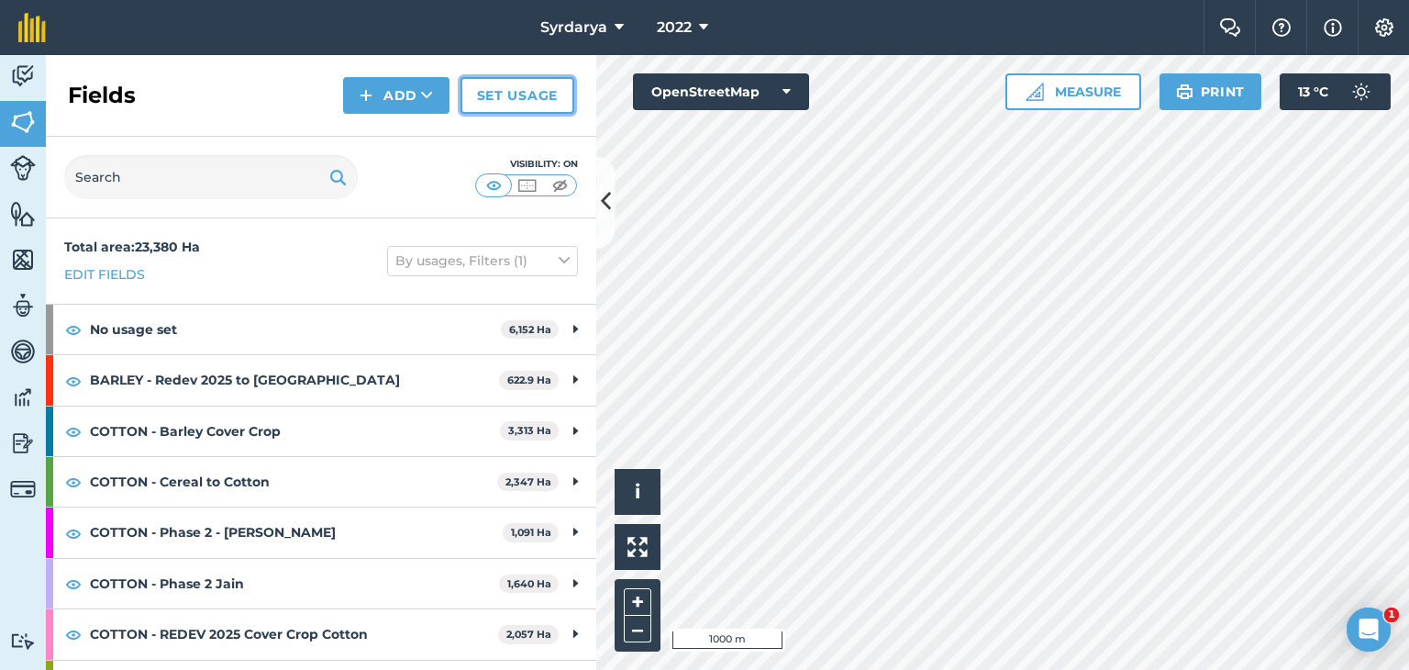
click at [518, 98] on link "Set usage" at bounding box center [518, 95] width 114 height 37
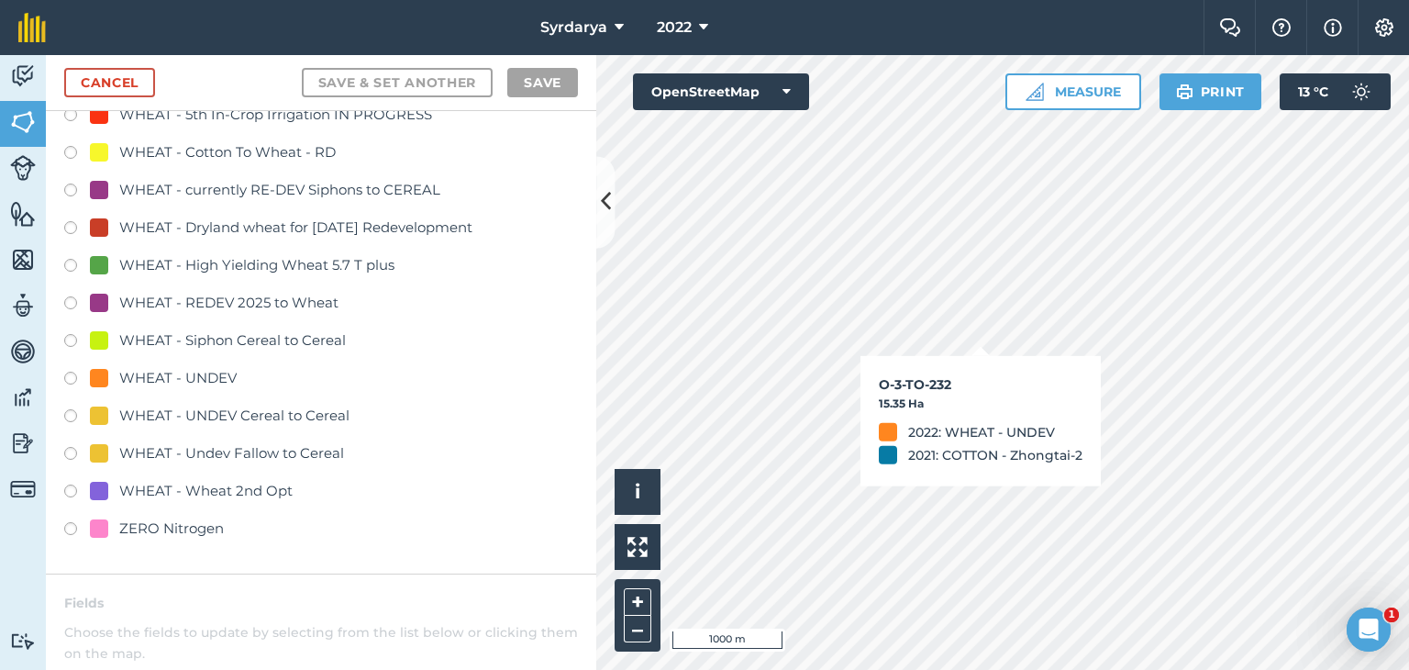
scroll to position [4221, 0]
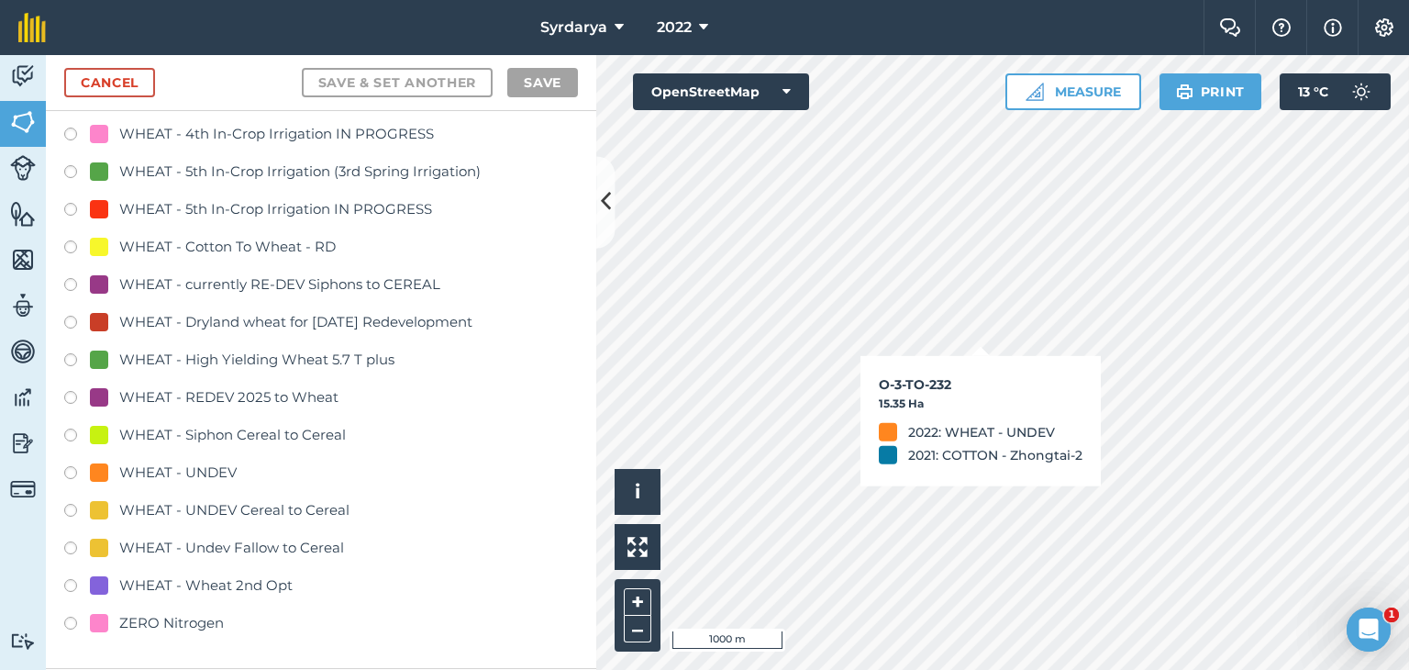
click at [70, 471] on label at bounding box center [77, 475] width 26 height 18
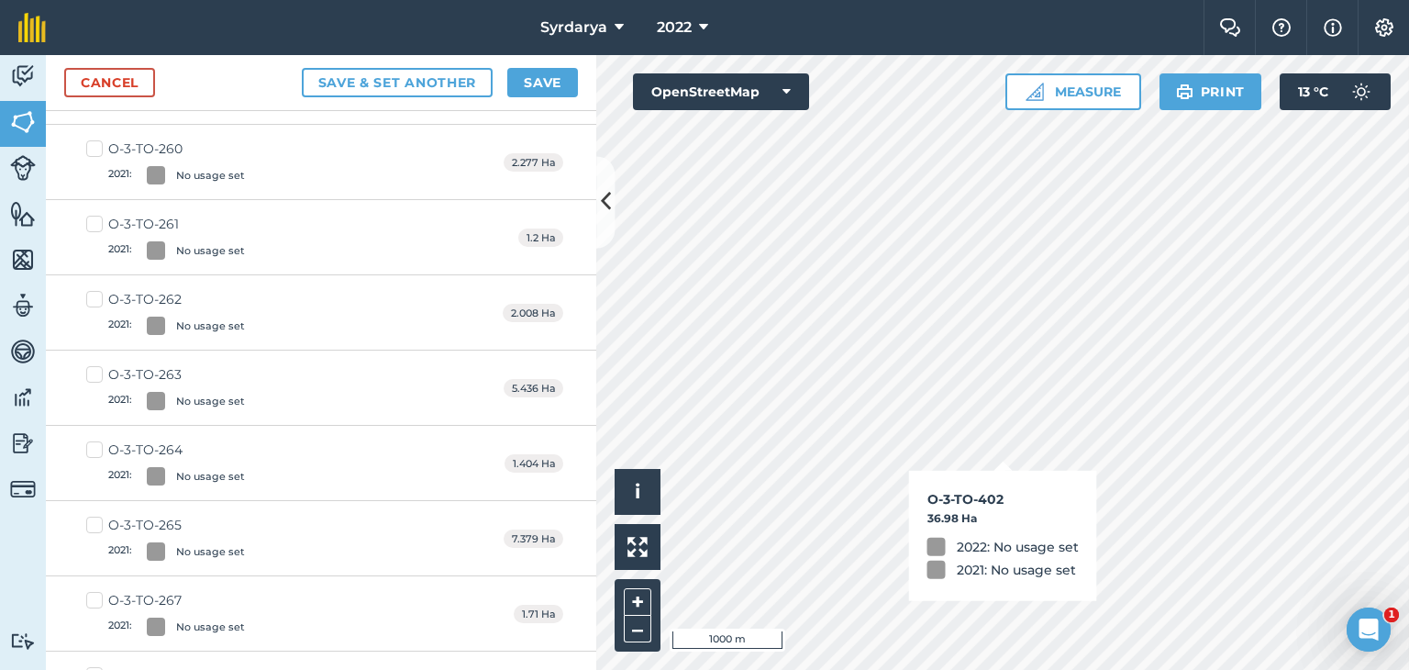
checkbox input "true"
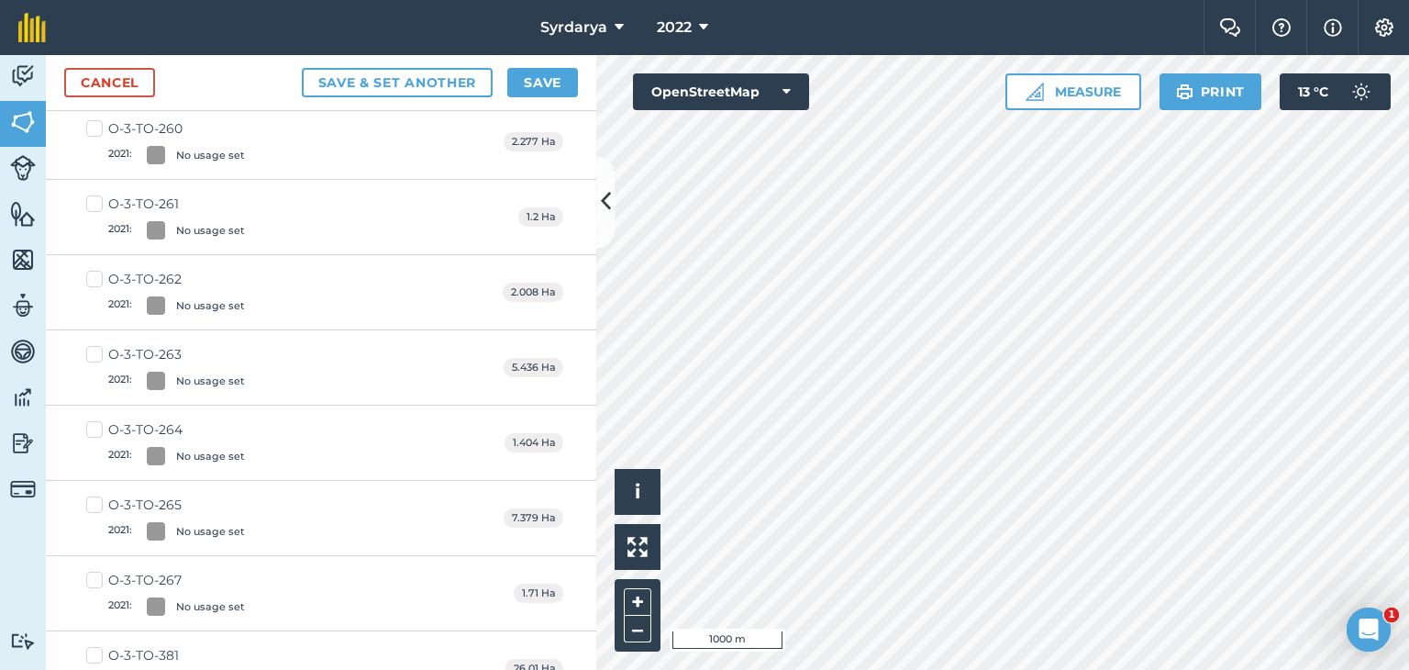
scroll to position [4200, 0]
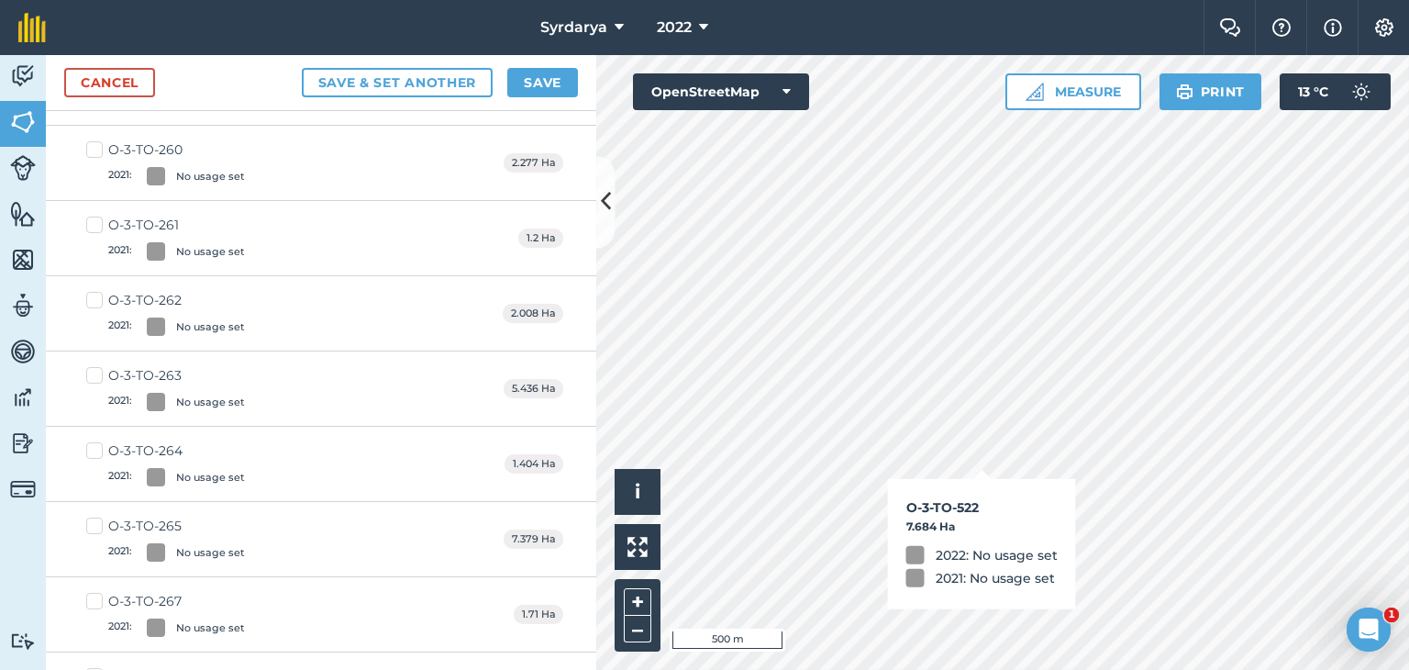
checkbox input "true"
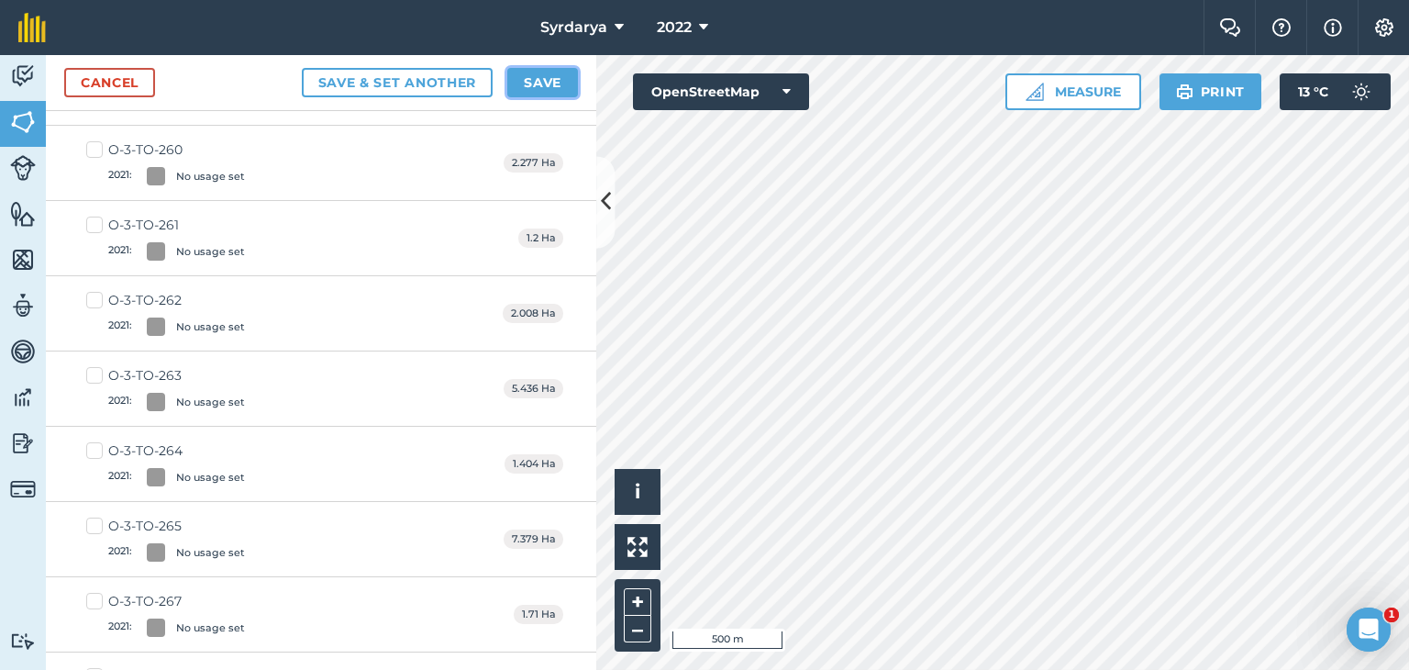
click at [543, 78] on button "Save" at bounding box center [542, 82] width 71 height 29
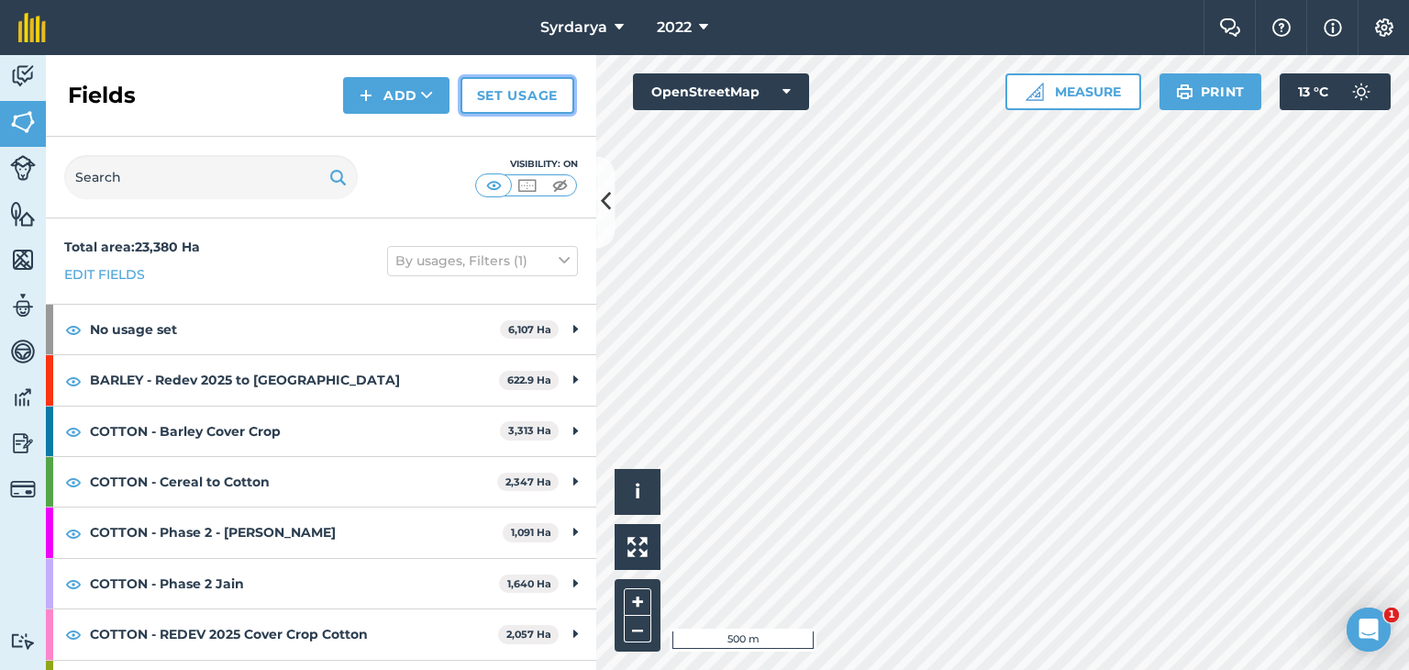
click at [500, 90] on link "Set usage" at bounding box center [518, 95] width 114 height 37
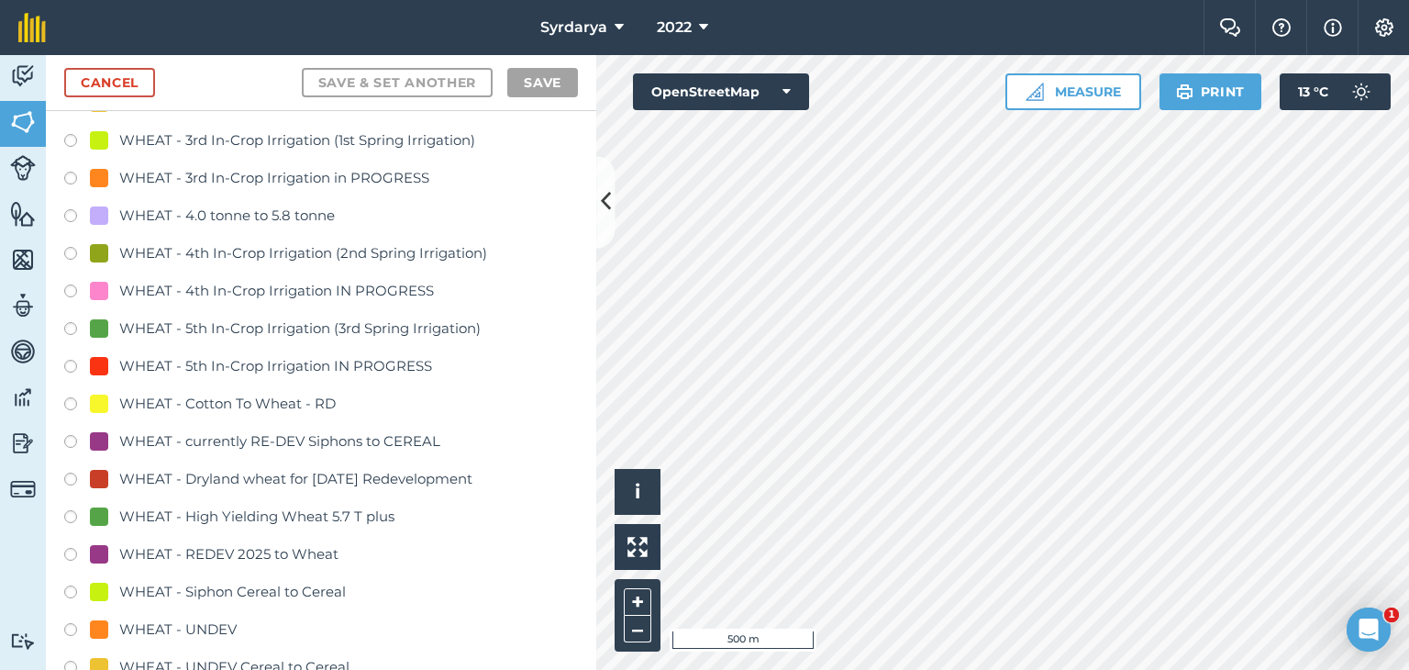
scroll to position [4313, 0]
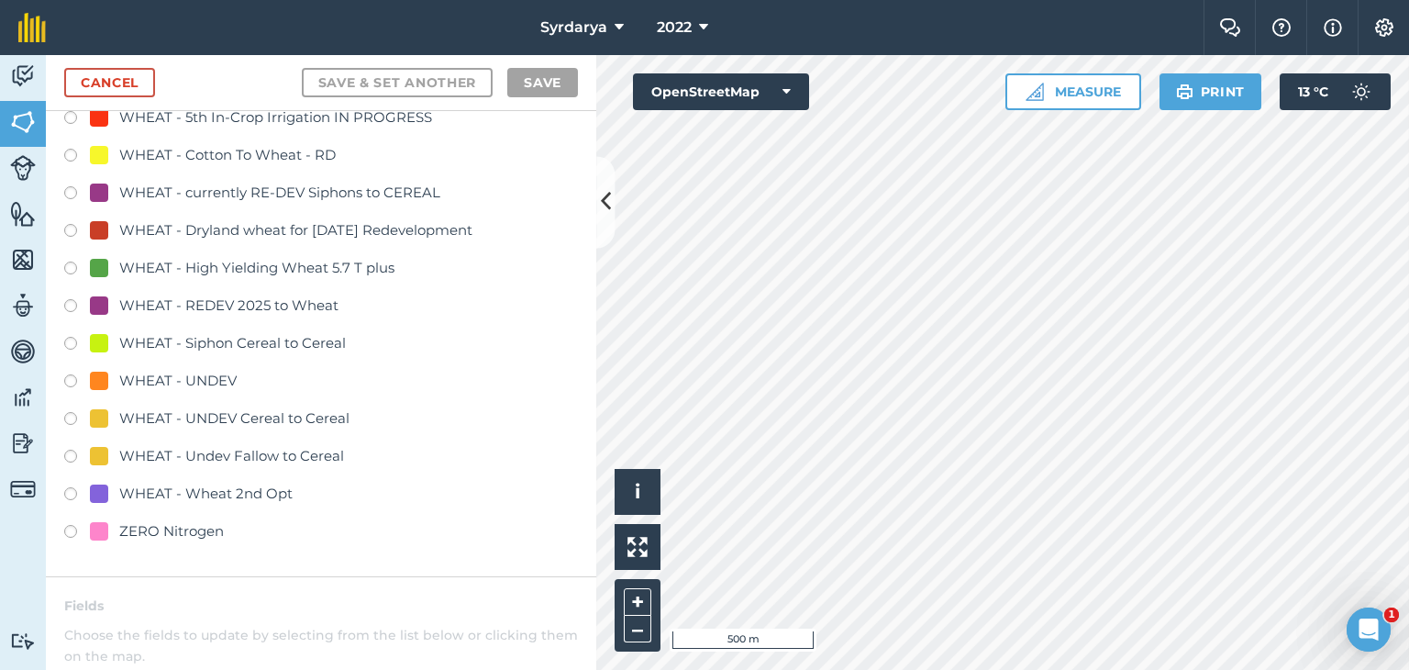
click at [72, 378] on label at bounding box center [77, 383] width 26 height 18
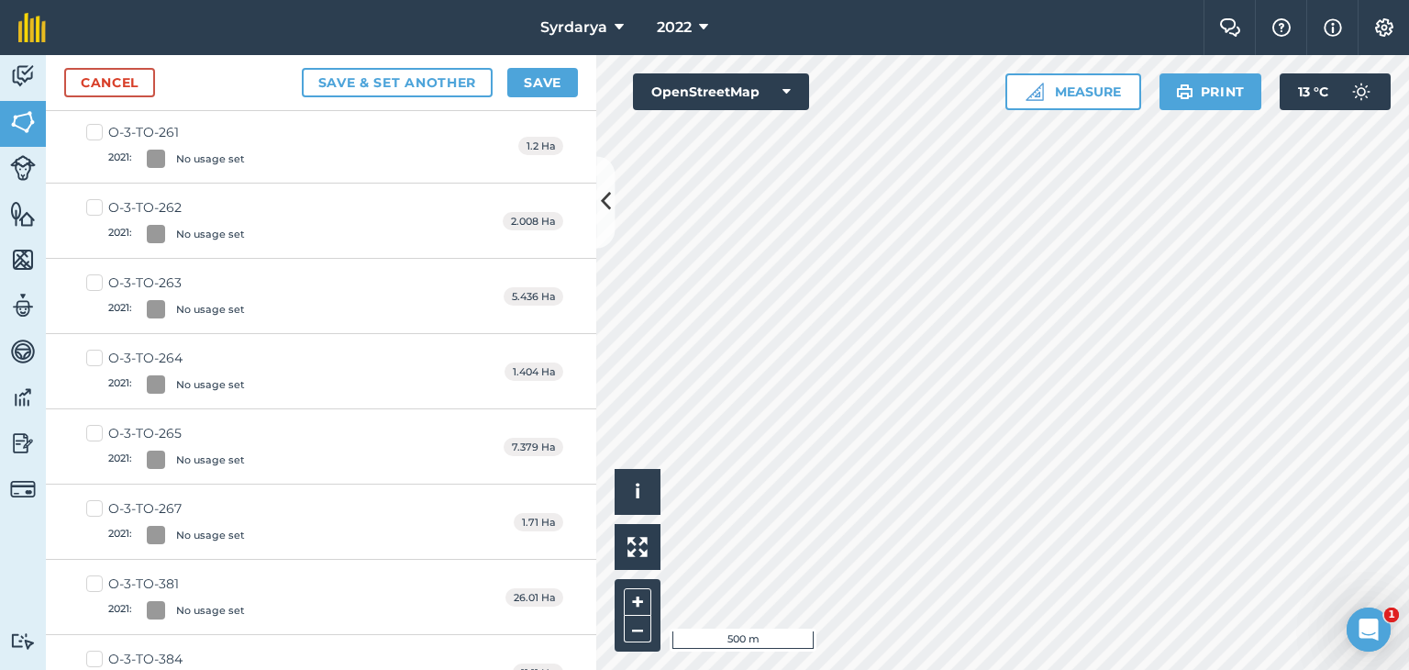
scroll to position [0, 0]
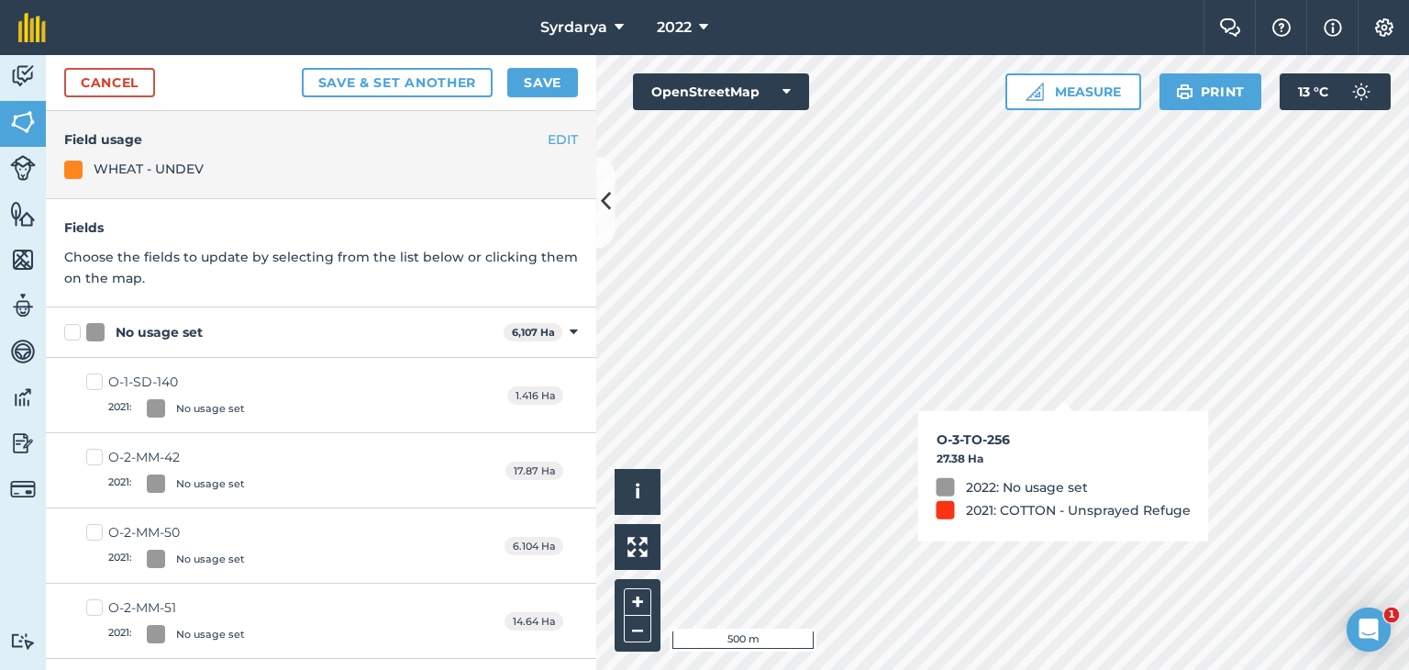
checkbox input "true"
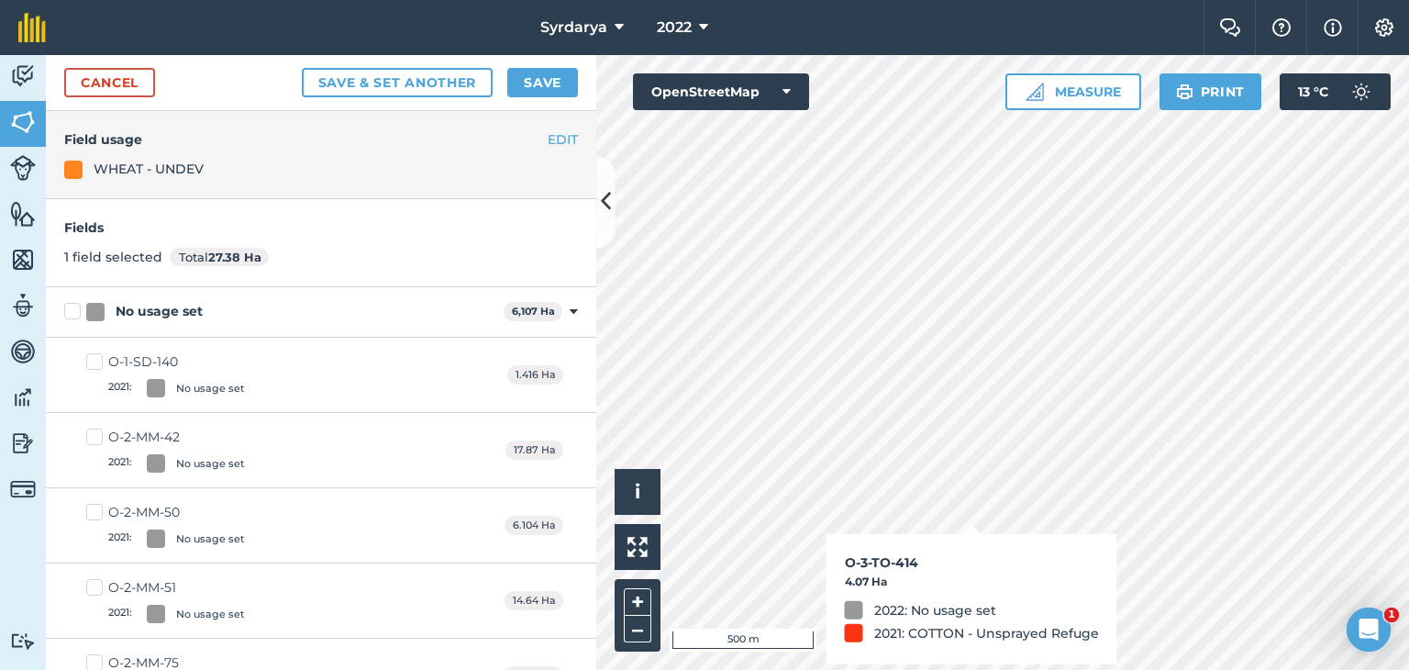
checkbox input "true"
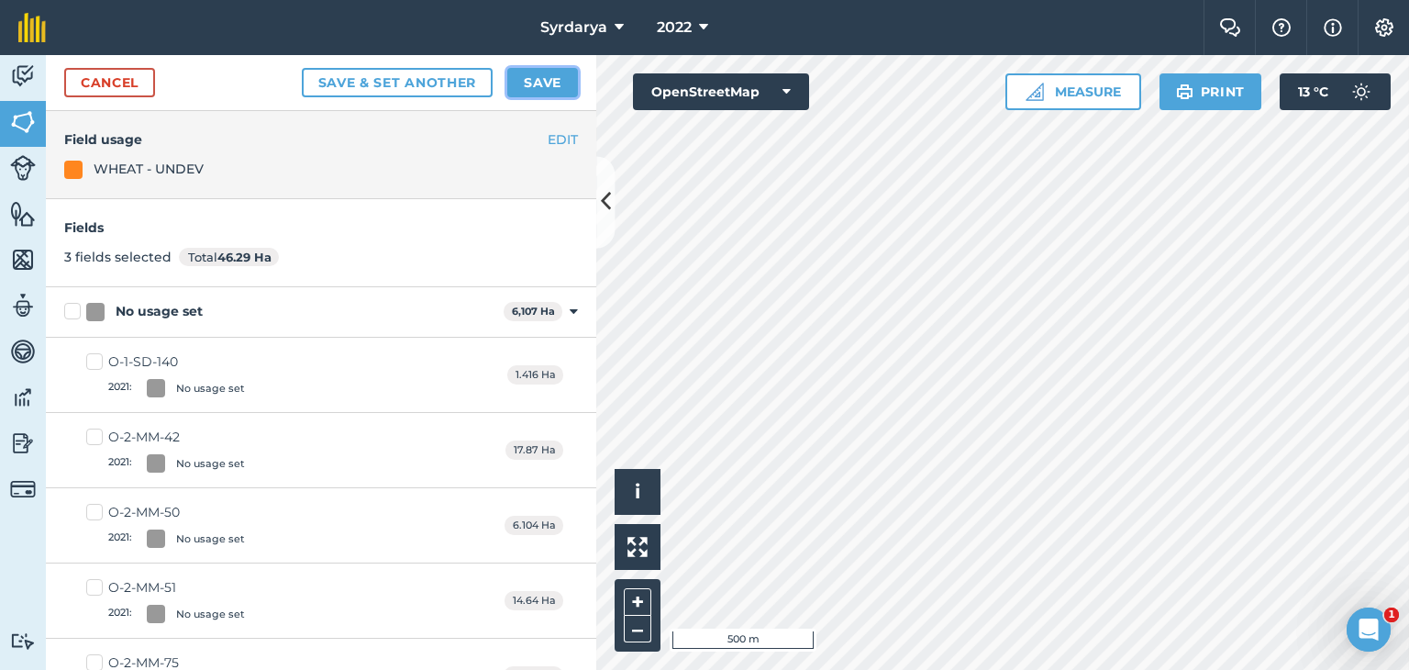
click at [548, 82] on button "Save" at bounding box center [542, 82] width 71 height 29
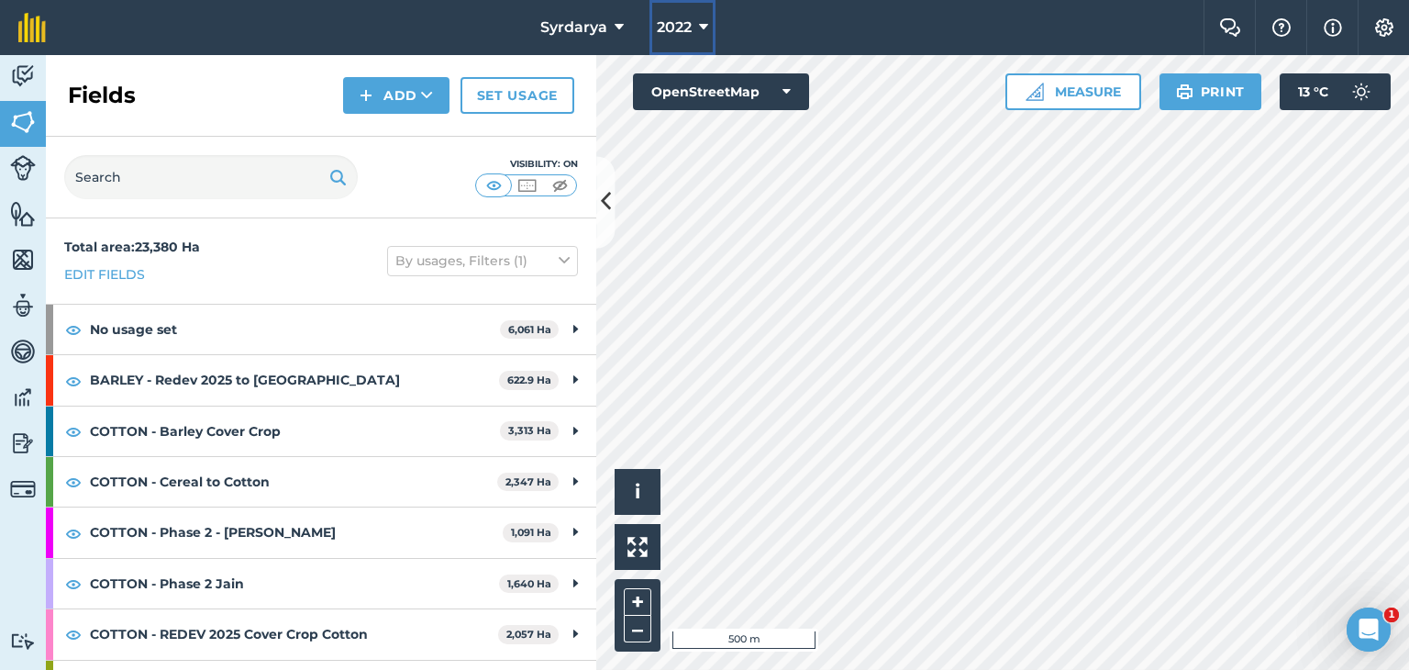
click at [680, 15] on button "2022" at bounding box center [683, 27] width 66 height 55
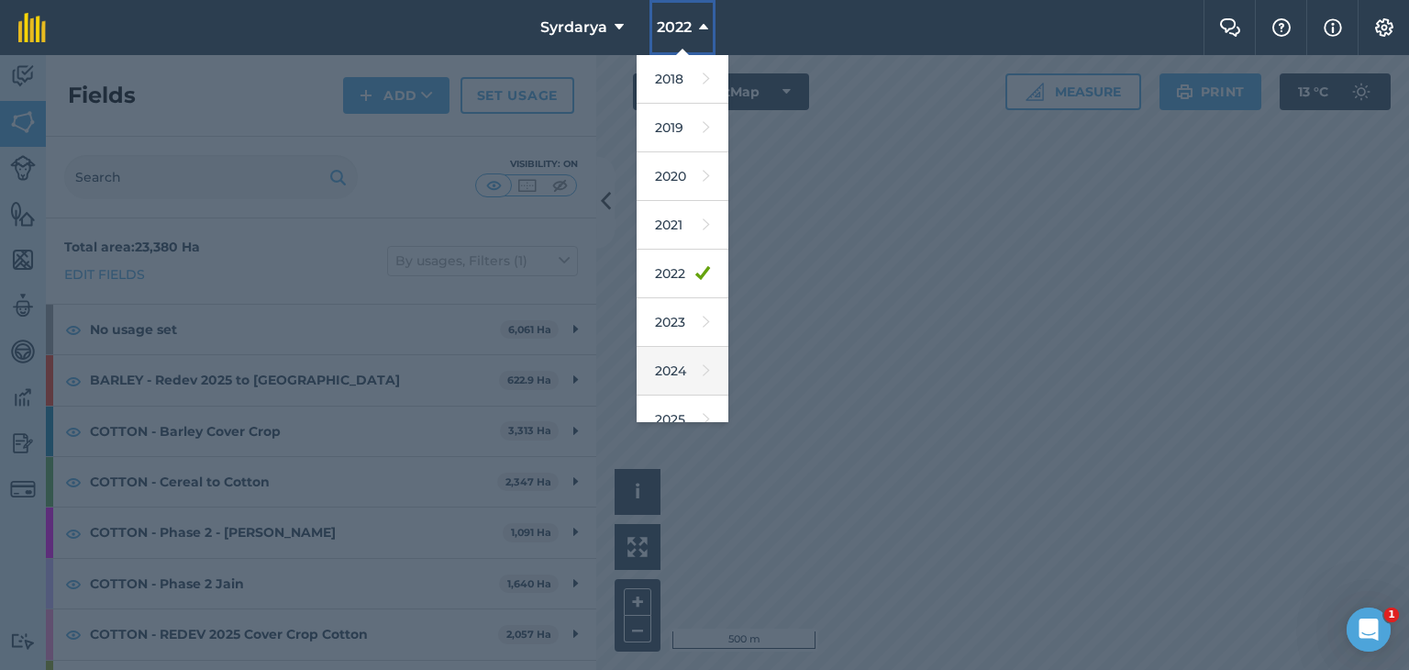
scroll to position [117, 0]
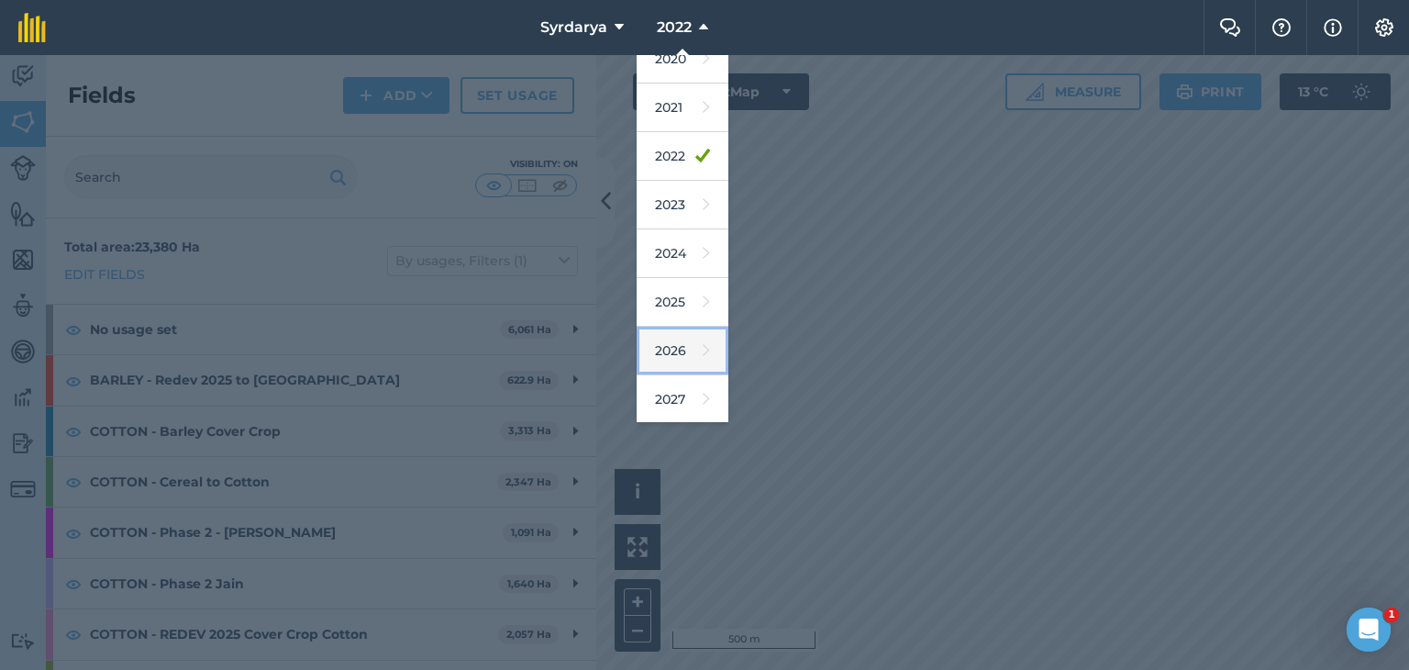
click at [675, 350] on link "2026" at bounding box center [683, 351] width 92 height 49
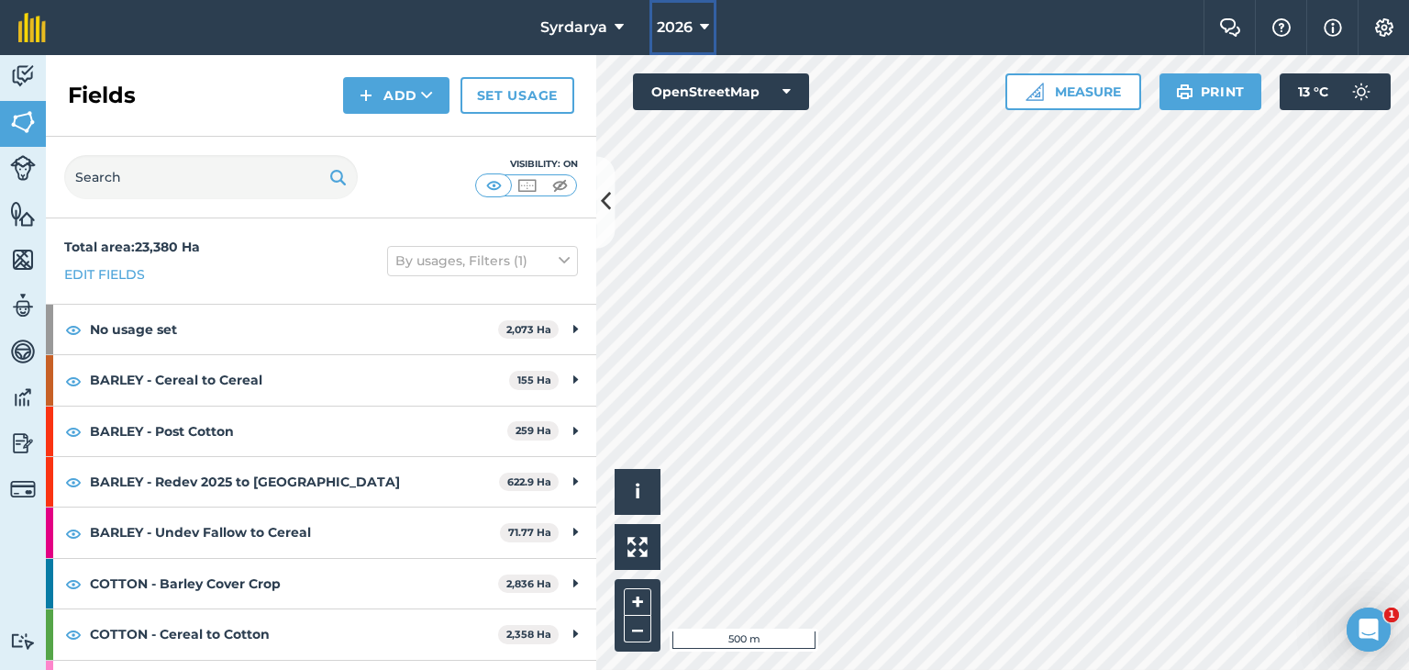
click at [682, 27] on span "2026" at bounding box center [675, 28] width 36 height 22
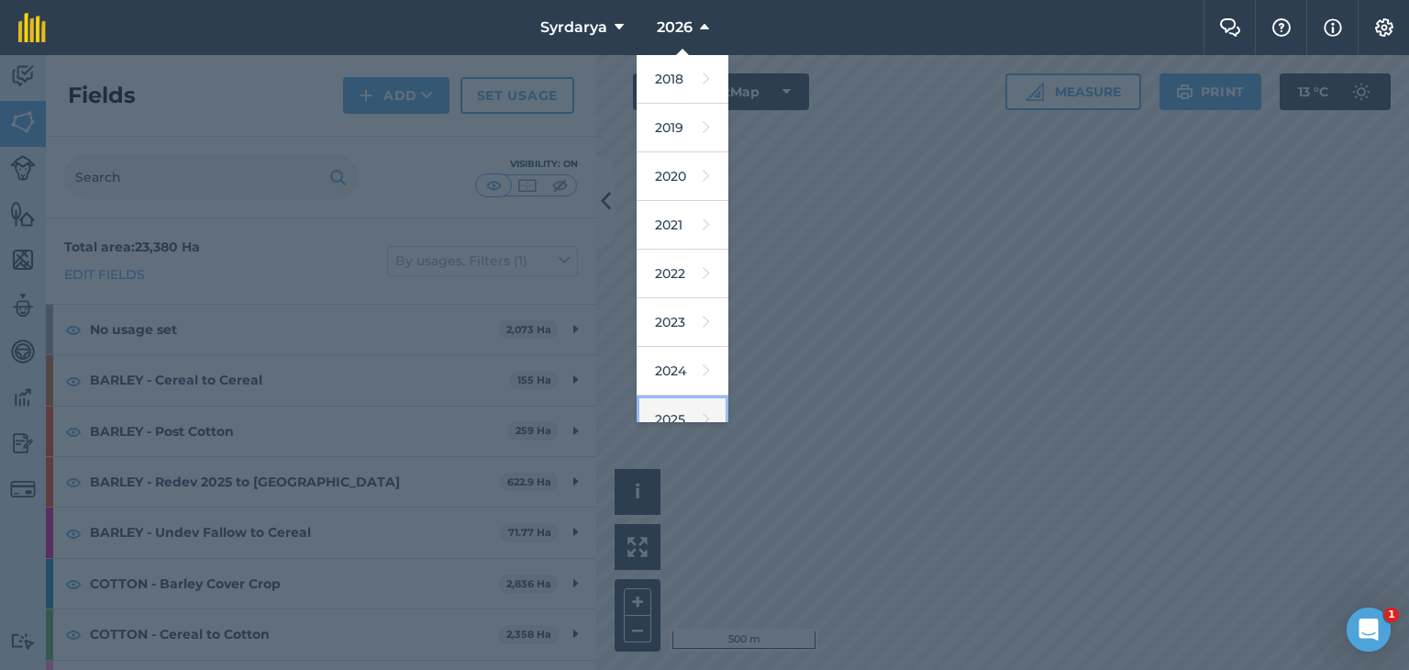
click at [675, 404] on link "2025" at bounding box center [683, 419] width 92 height 49
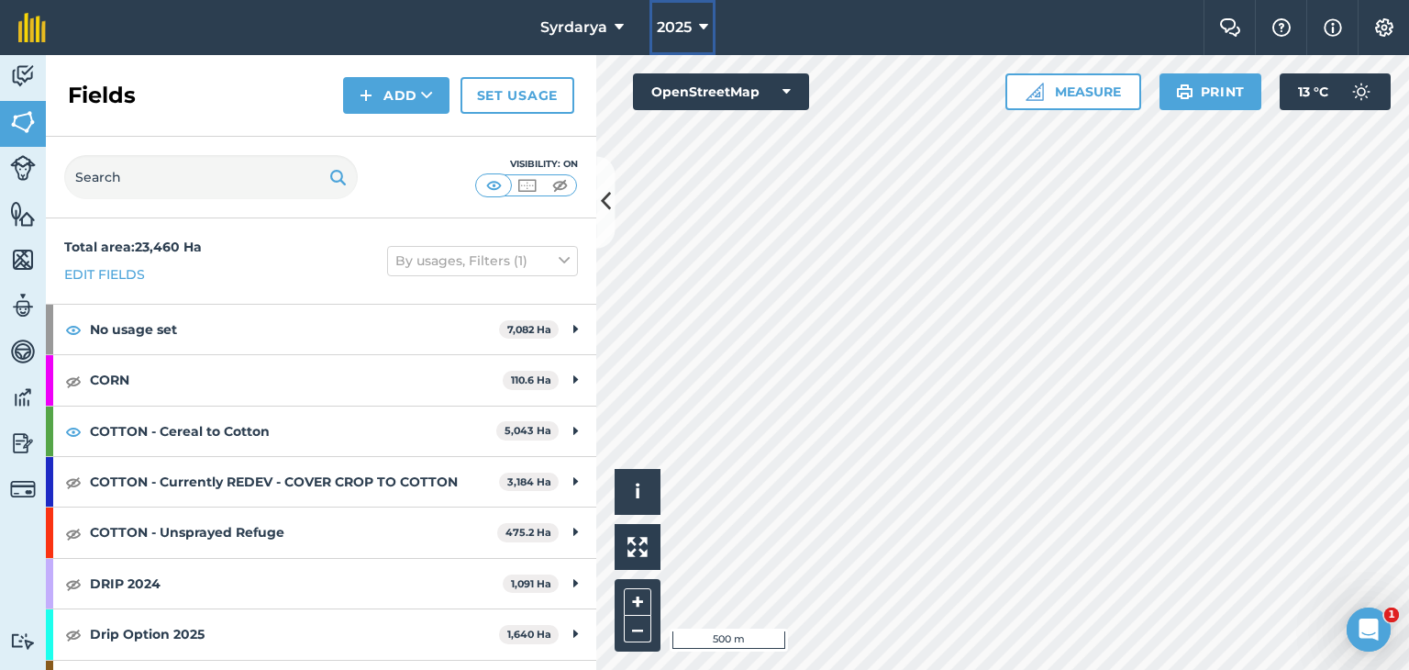
click at [696, 27] on button "2025" at bounding box center [683, 27] width 66 height 55
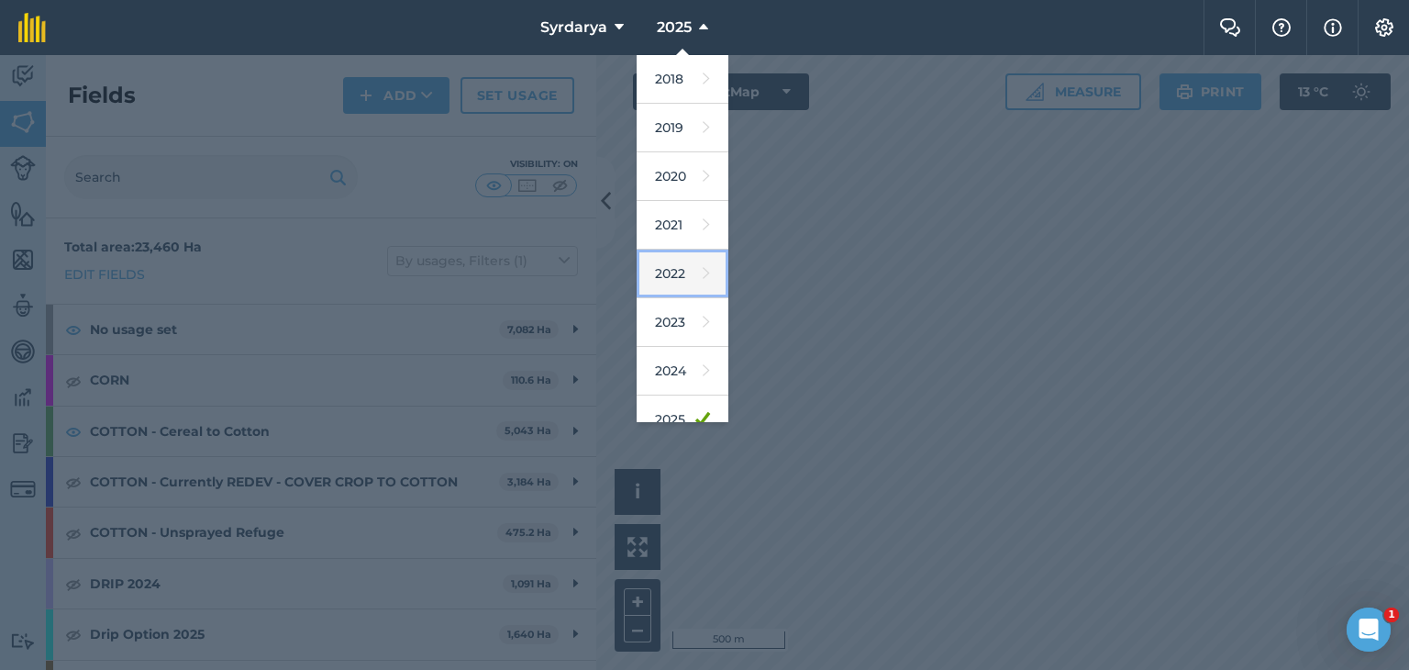
click at [668, 269] on link "2022" at bounding box center [683, 274] width 92 height 49
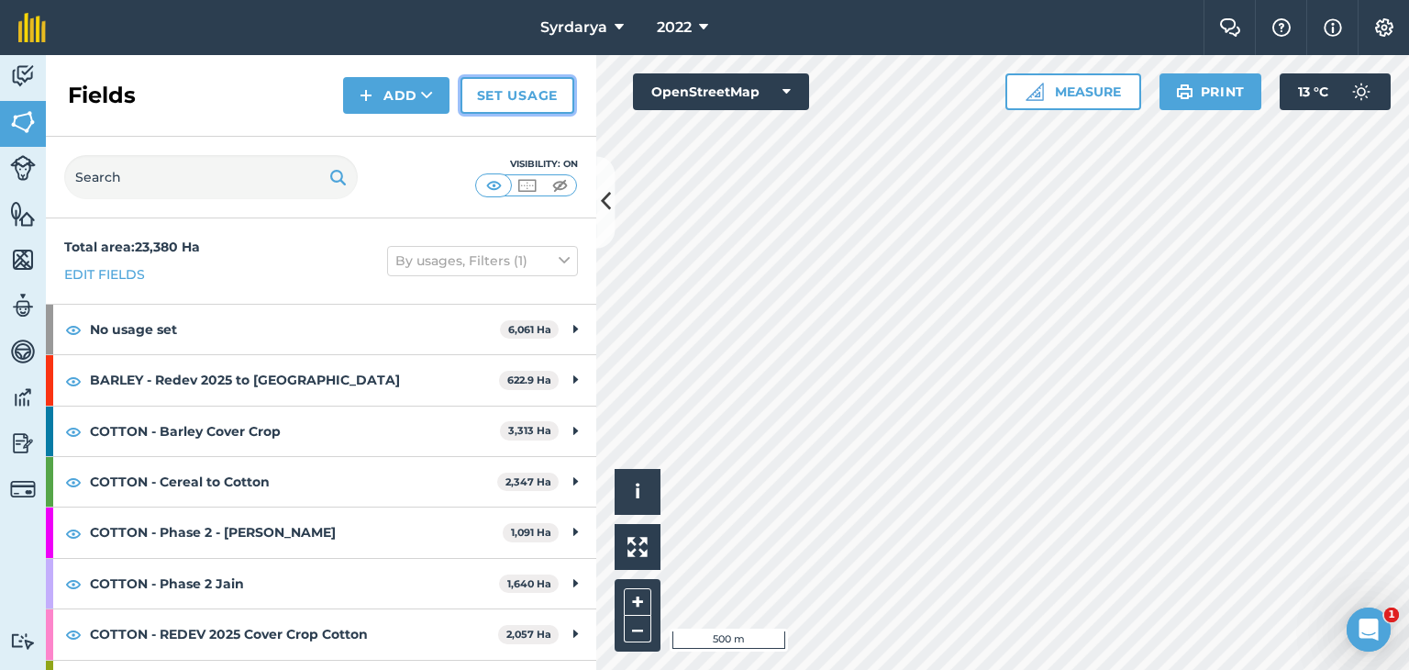
click at [536, 89] on link "Set usage" at bounding box center [518, 95] width 114 height 37
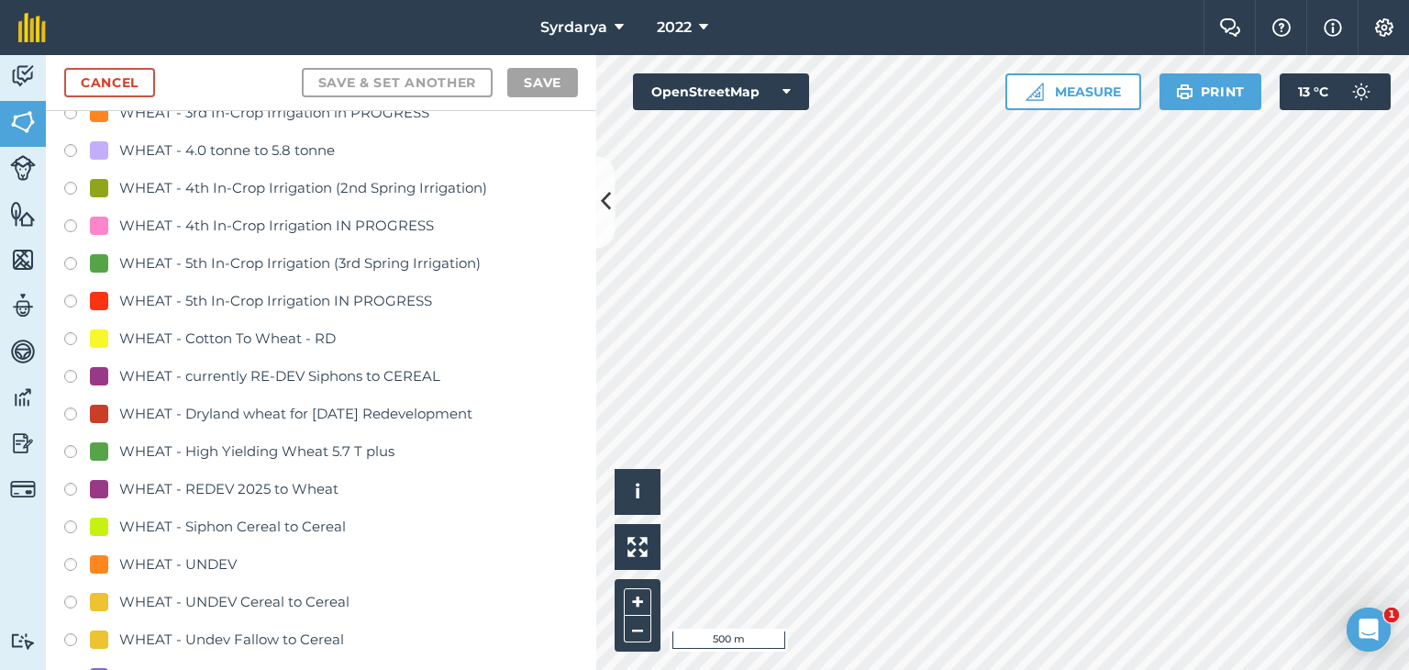
scroll to position [4221, 0]
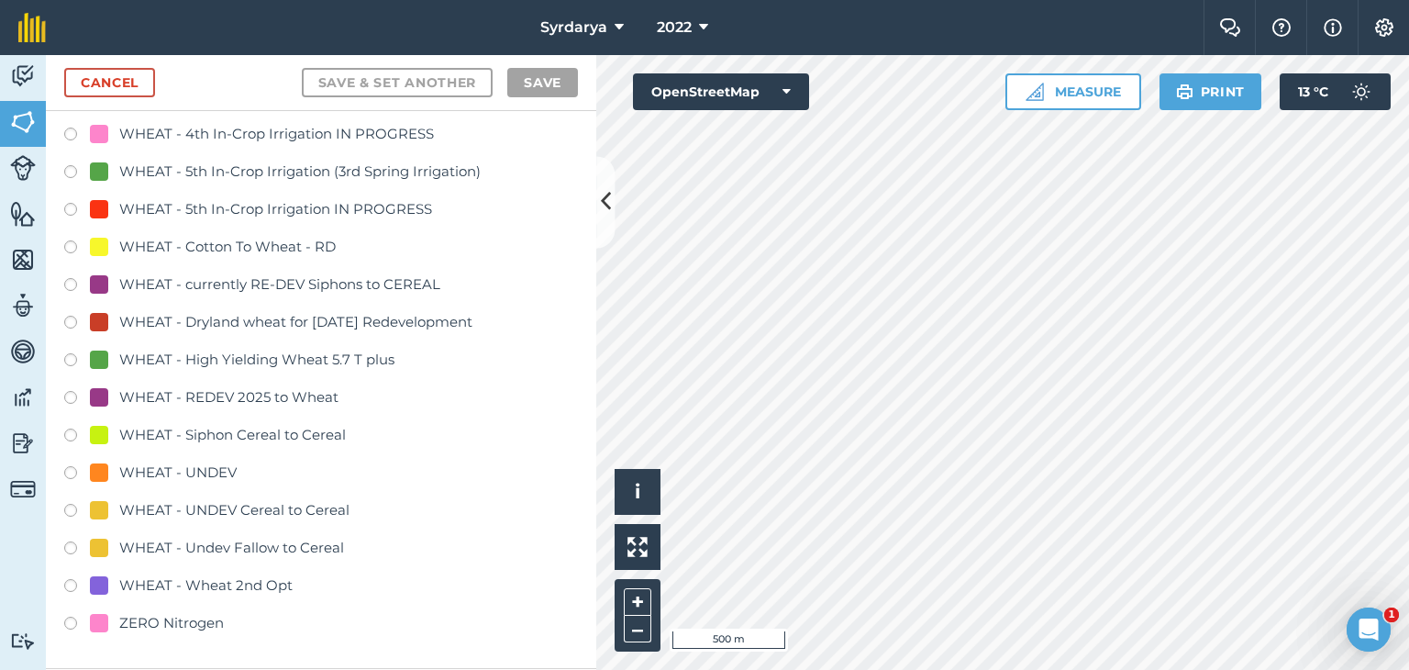
click at [69, 470] on label at bounding box center [77, 475] width 26 height 18
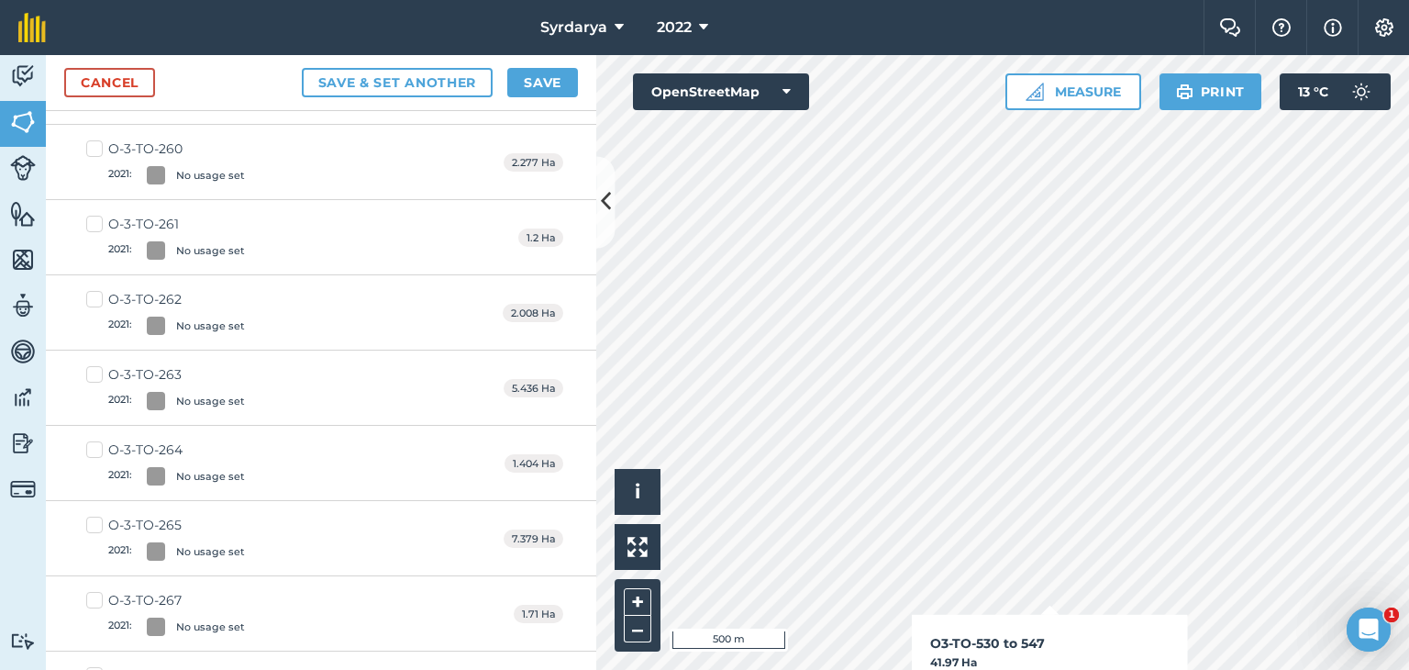
checkbox input "true"
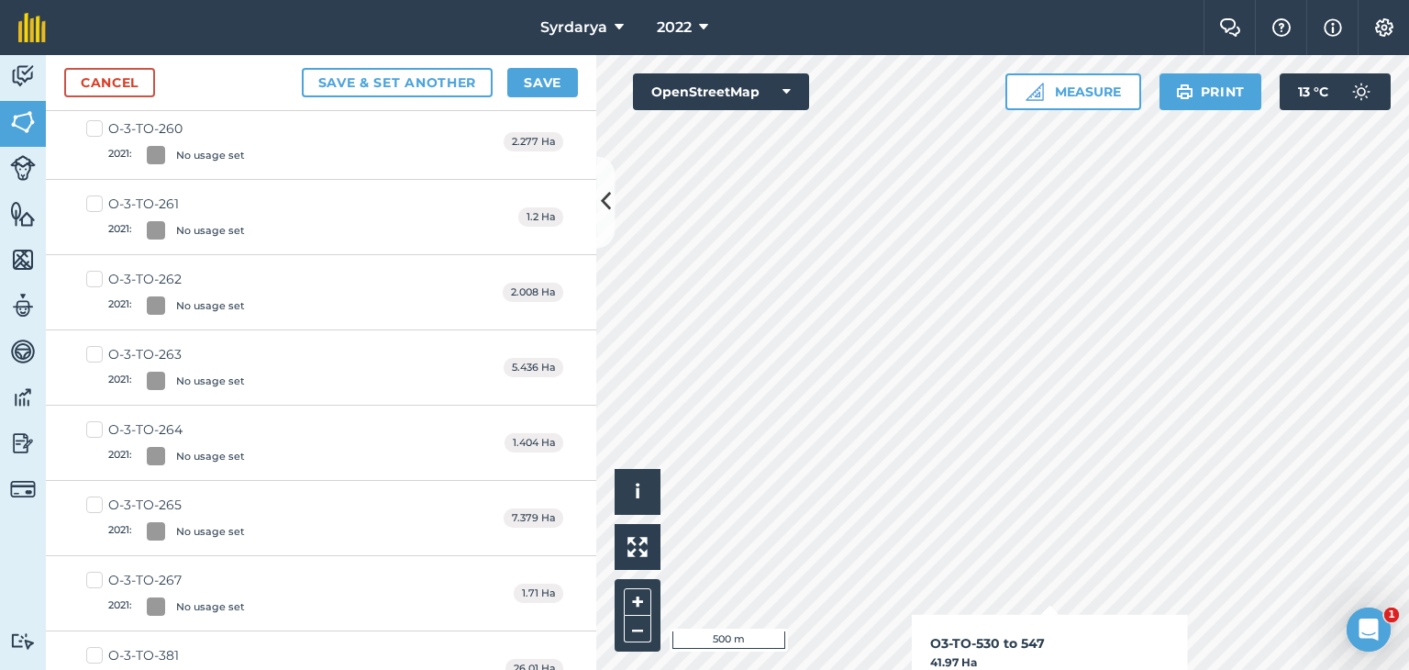
scroll to position [4200, 0]
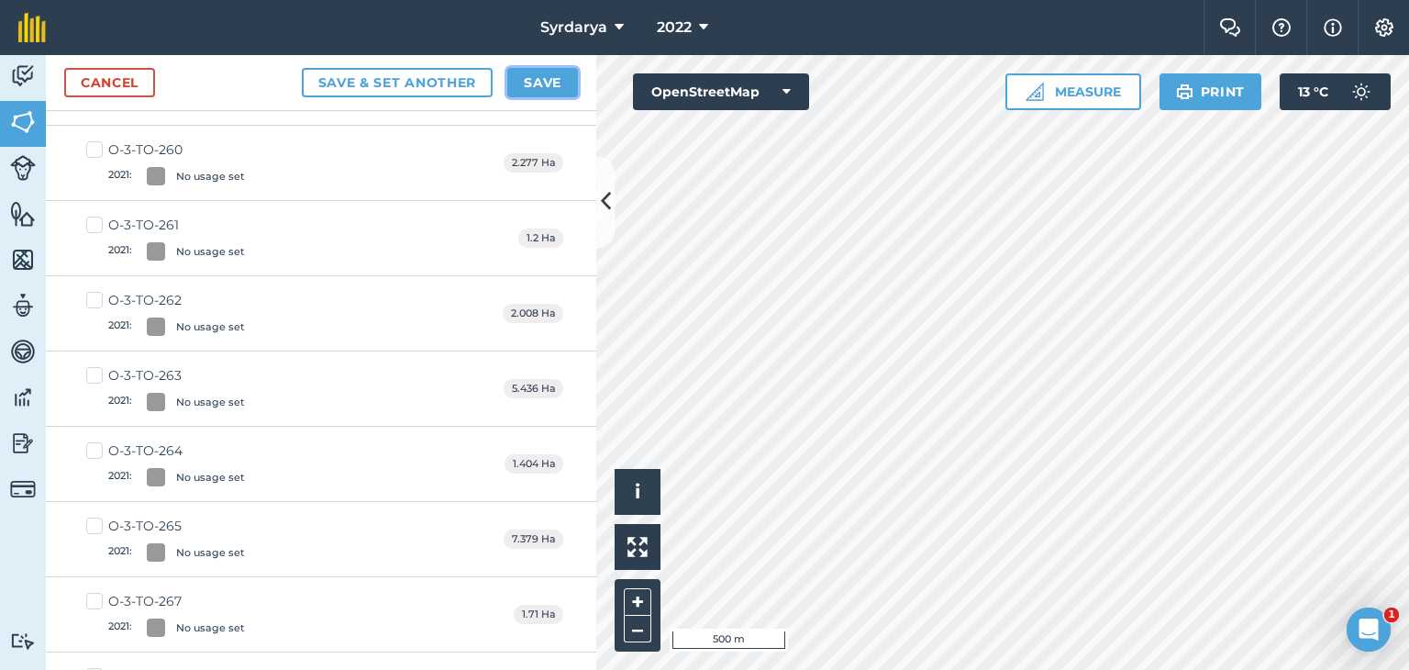
click at [550, 76] on button "Save" at bounding box center [542, 82] width 71 height 29
